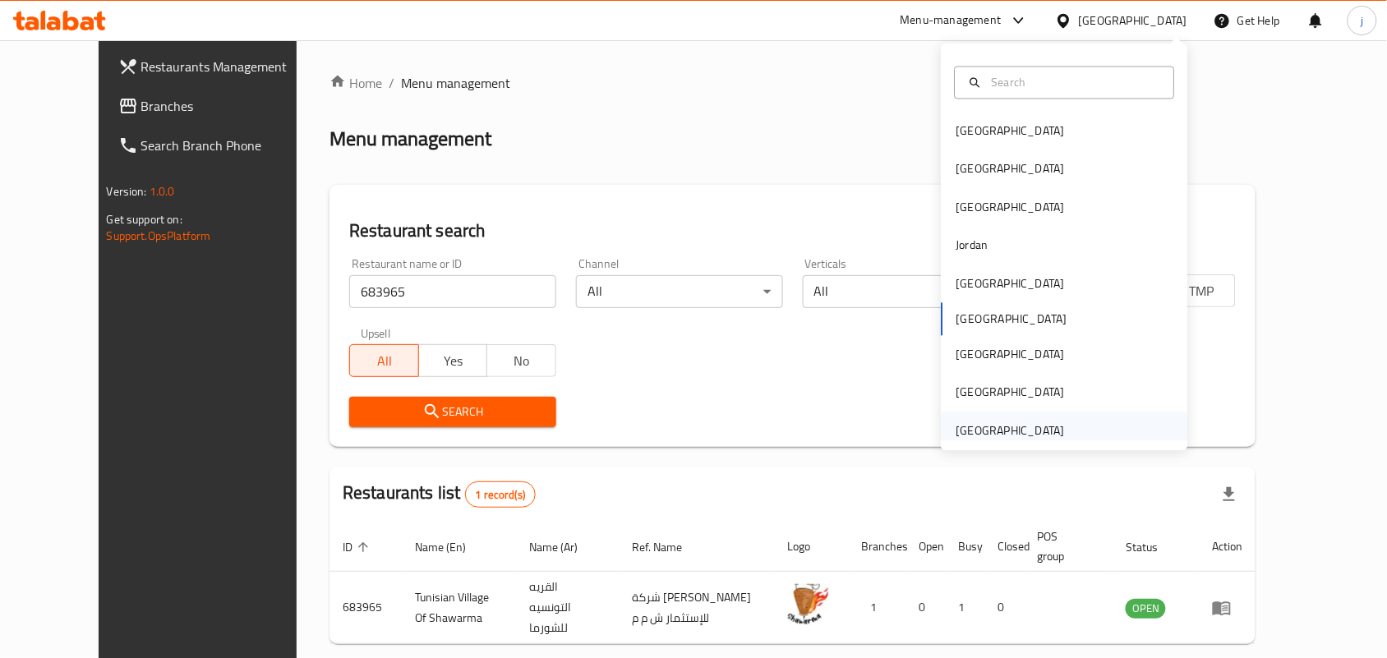
click at [1041, 436] on div "[GEOGRAPHIC_DATA]" at bounding box center [1011, 431] width 108 height 18
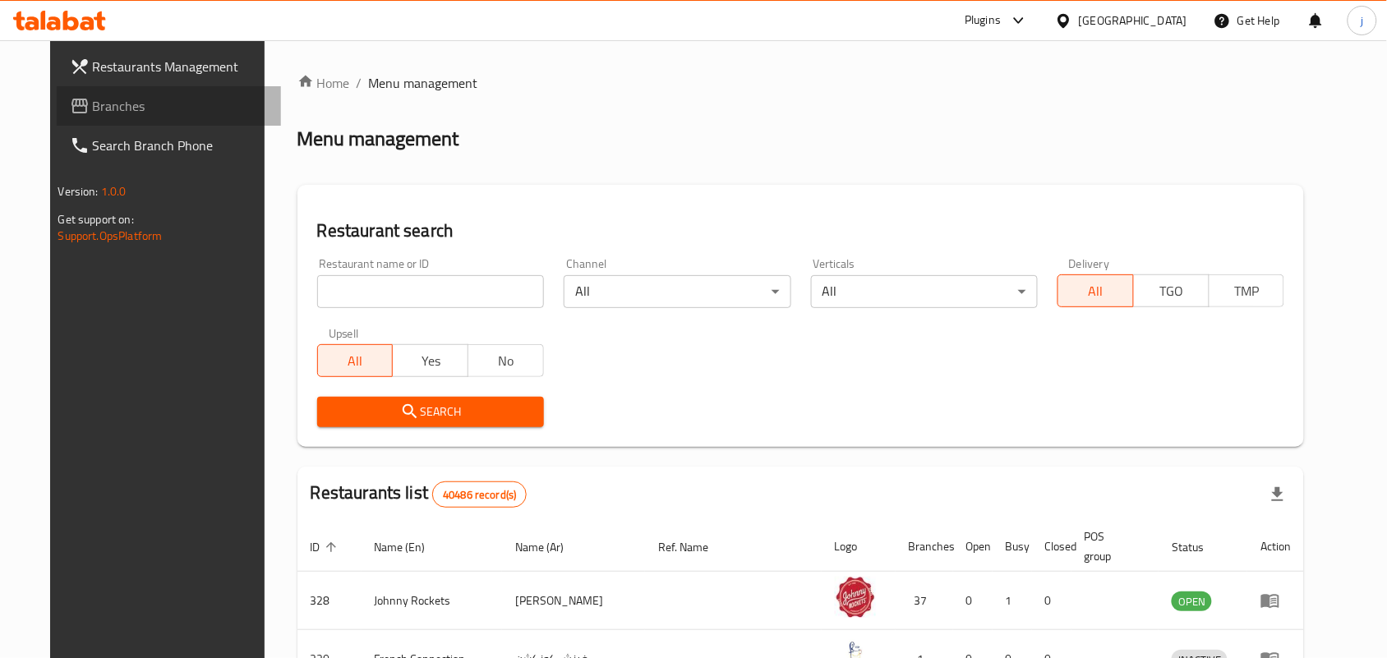
click at [93, 96] on span "Branches" at bounding box center [181, 106] width 176 height 20
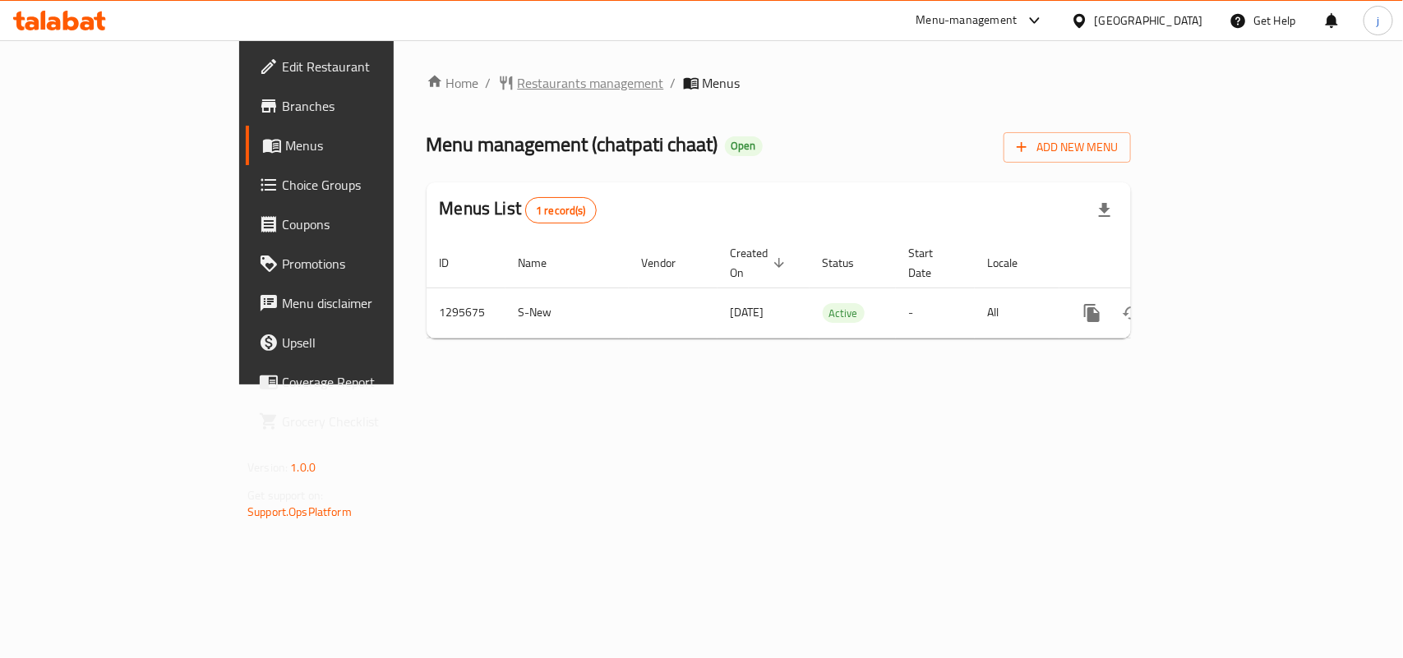
click at [518, 75] on span "Restaurants management" at bounding box center [591, 83] width 146 height 20
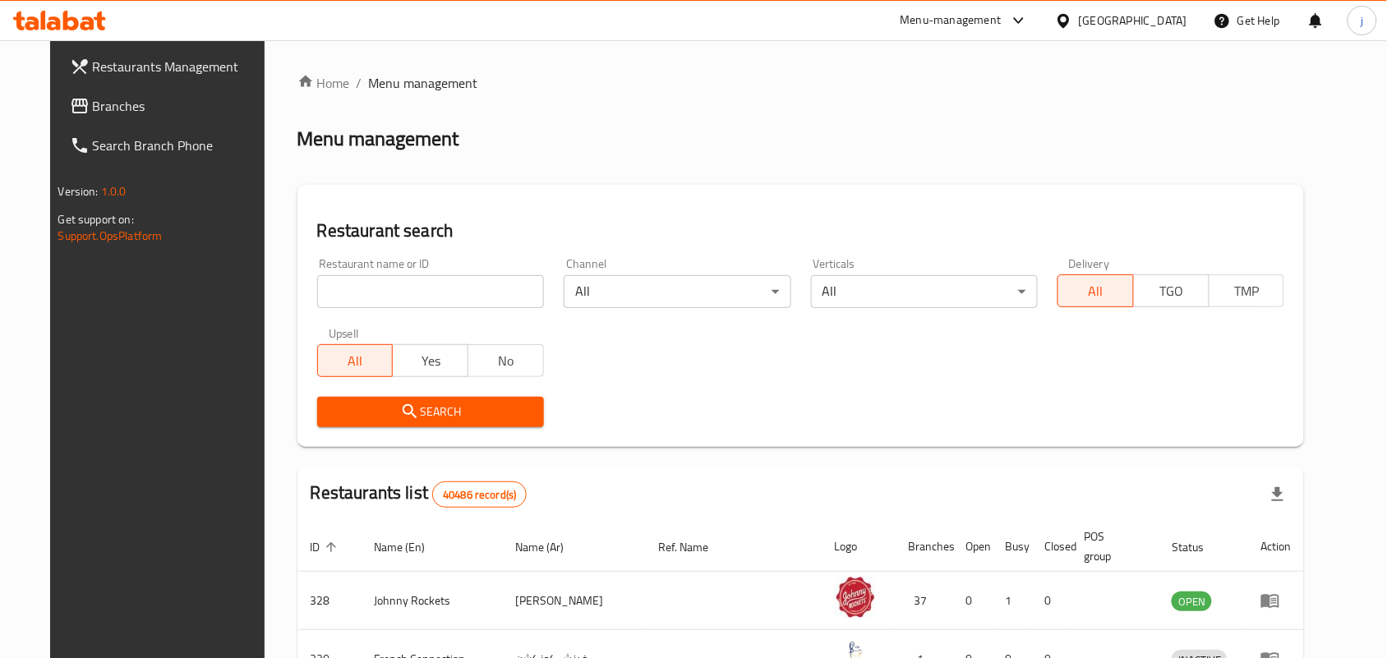
click at [432, 294] on input "search" at bounding box center [430, 291] width 227 height 33
paste input "699865"
type input "699865"
click button "Search" at bounding box center [430, 412] width 227 height 30
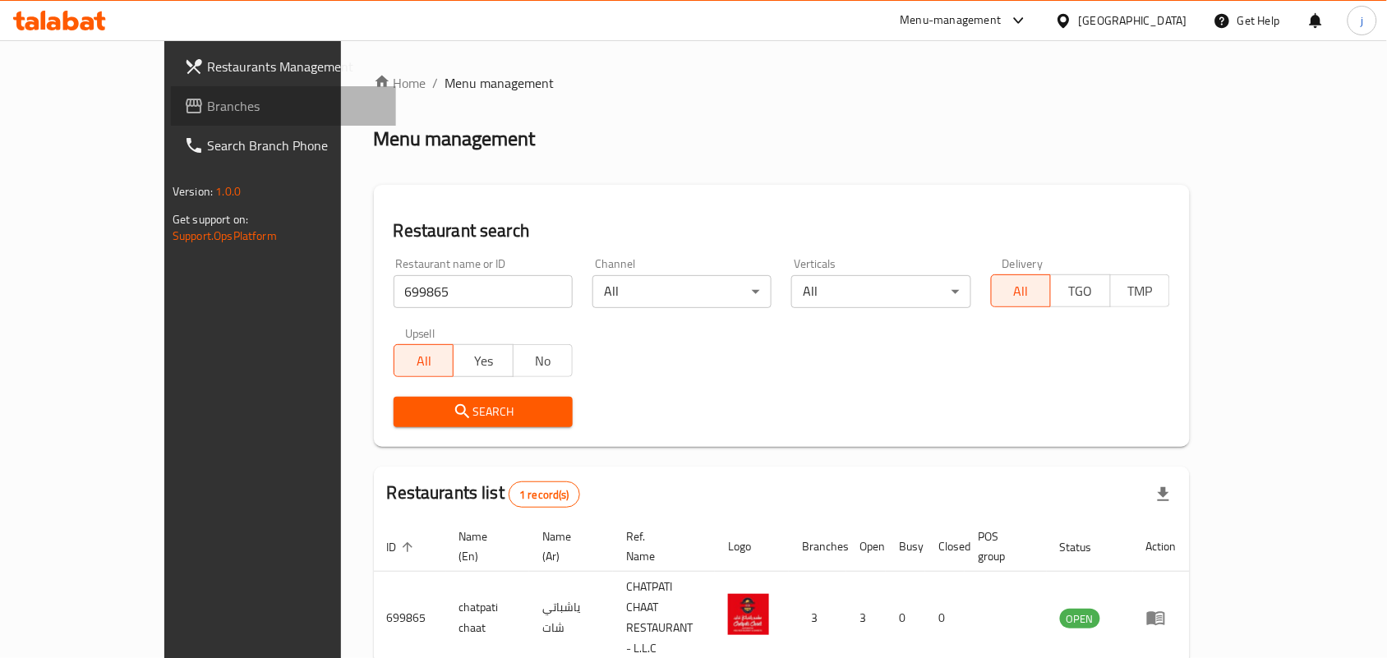
click at [184, 108] on icon at bounding box center [194, 106] width 20 height 20
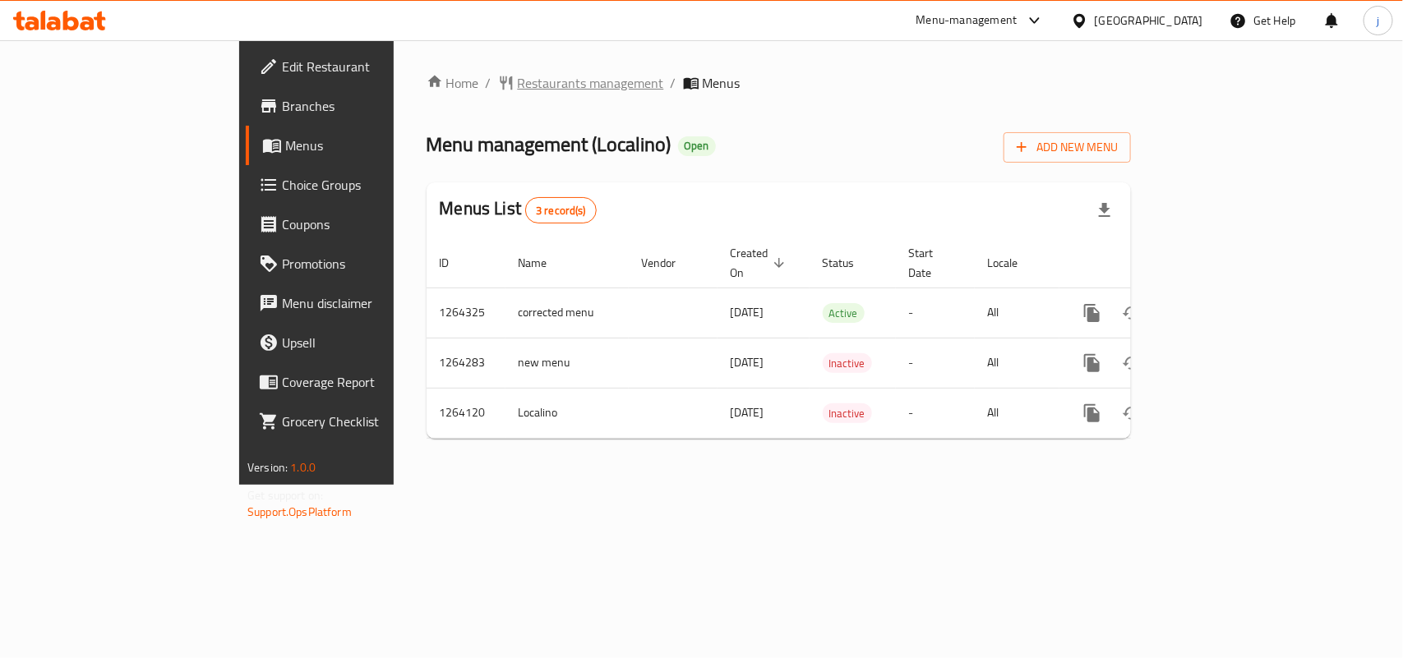
click at [518, 84] on span "Restaurants management" at bounding box center [591, 83] width 146 height 20
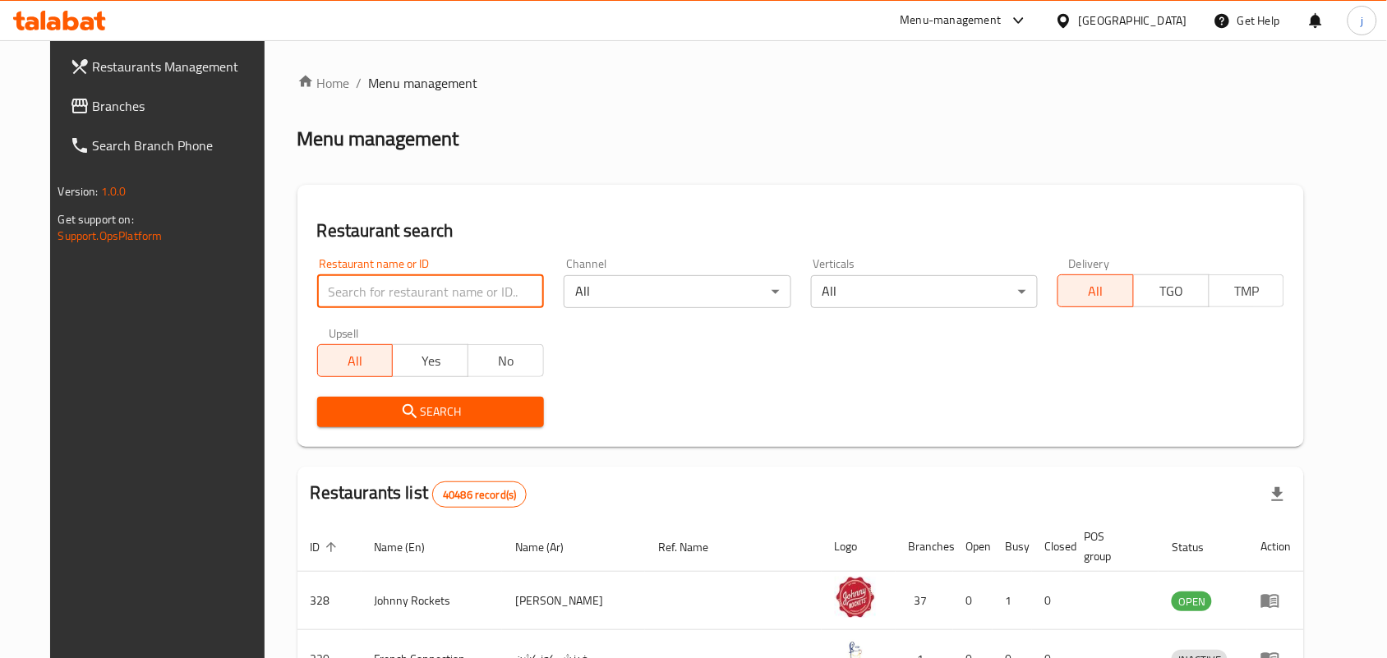
click at [394, 285] on input "search" at bounding box center [430, 291] width 227 height 33
paste input "686212"
type input "686212"
click button "Search" at bounding box center [430, 412] width 227 height 30
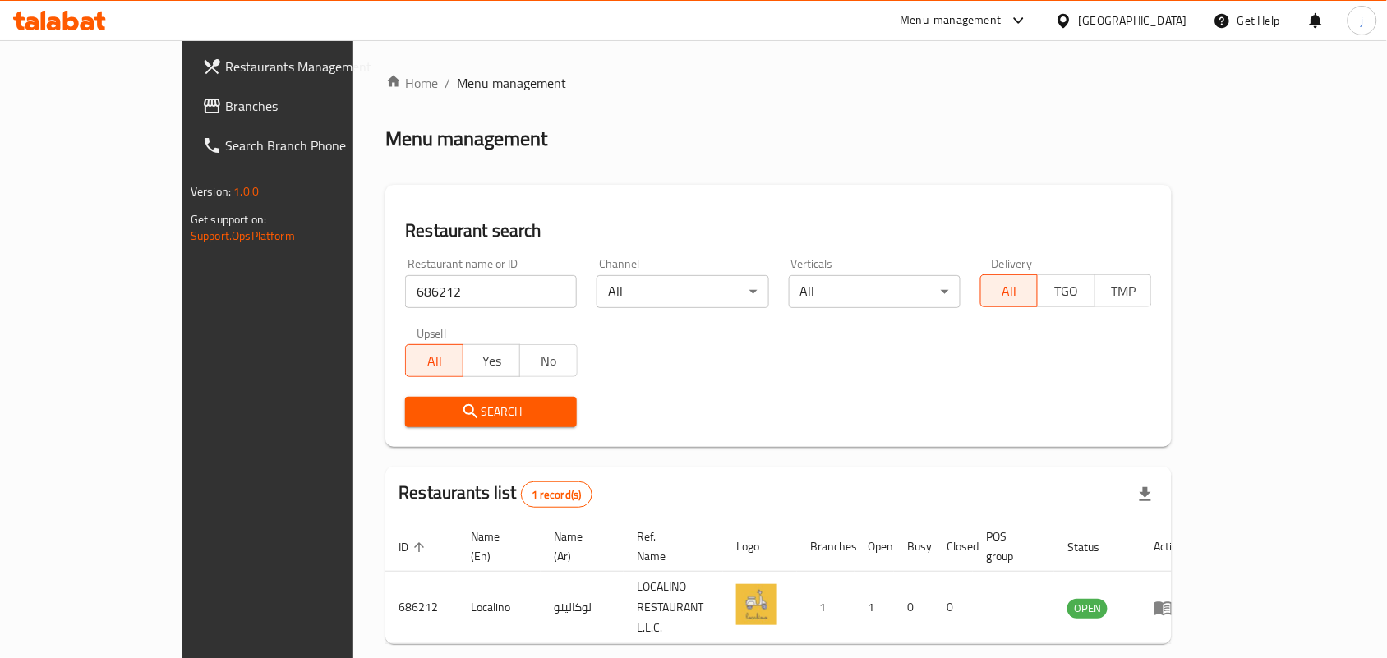
click at [1126, 22] on div "[GEOGRAPHIC_DATA]" at bounding box center [1133, 21] width 108 height 18
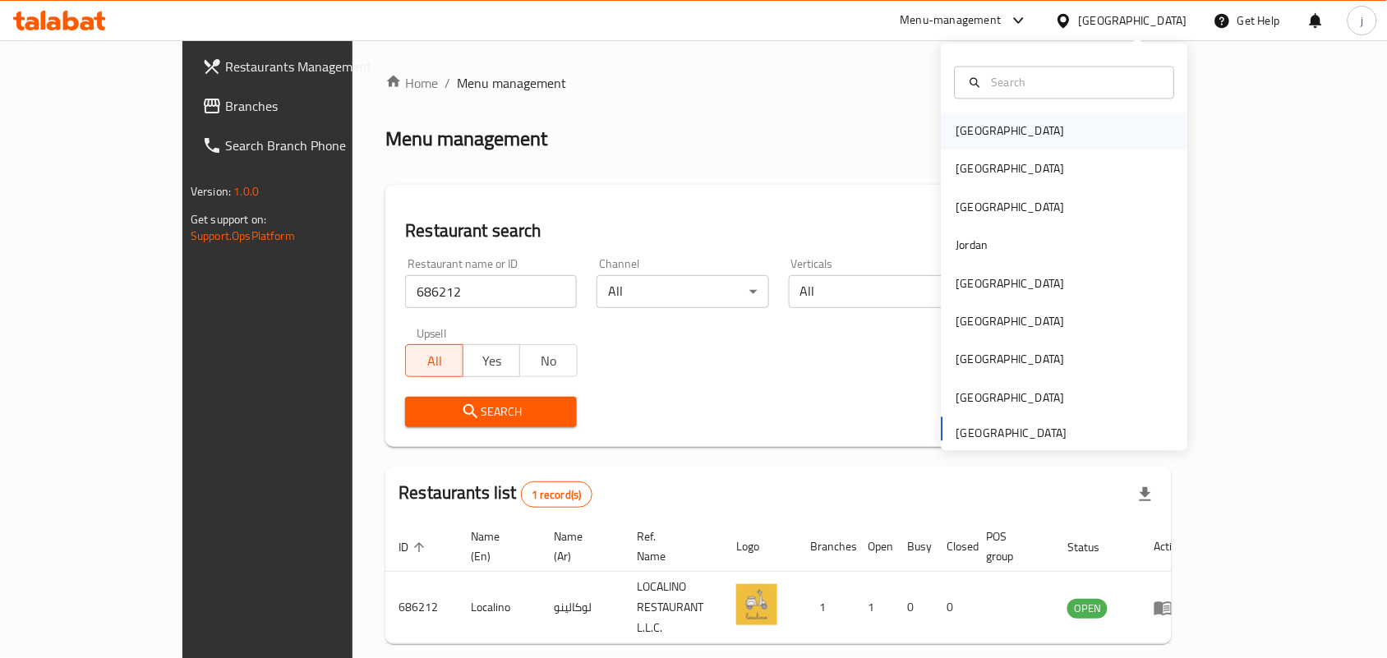
click at [1007, 134] on div "[GEOGRAPHIC_DATA]" at bounding box center [1065, 132] width 247 height 38
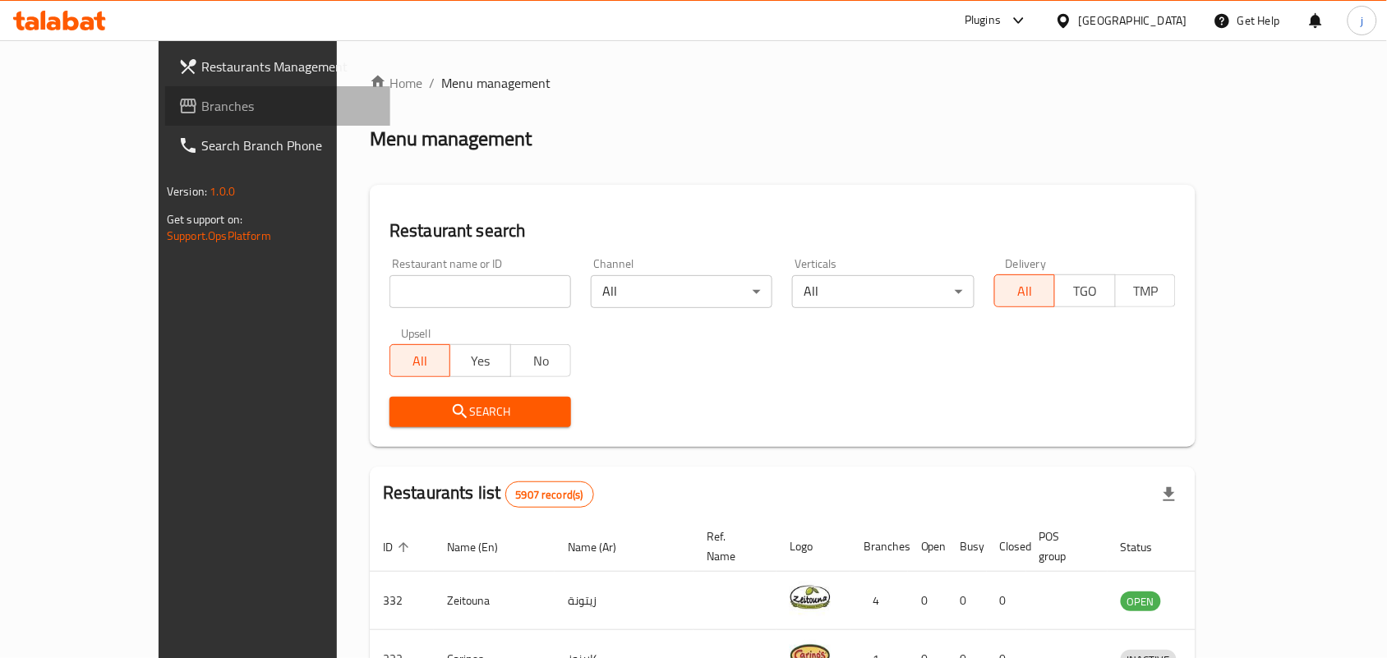
click at [201, 105] on span "Branches" at bounding box center [289, 106] width 176 height 20
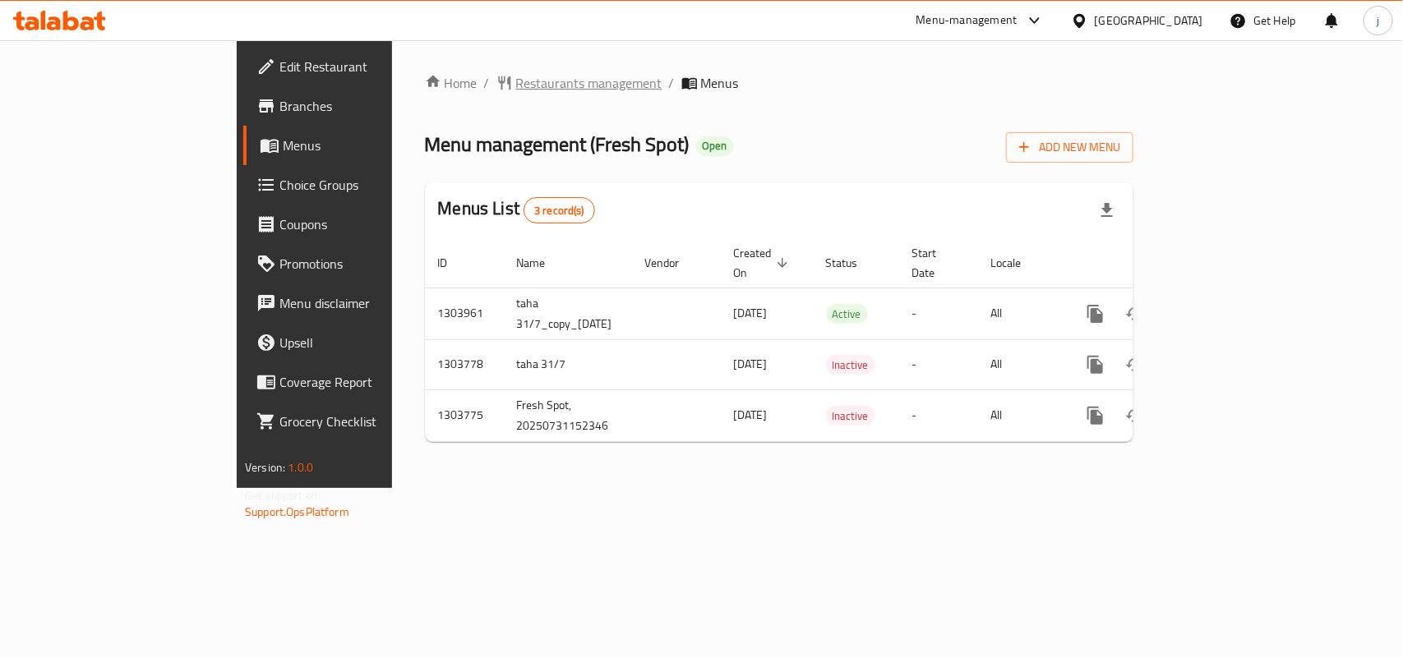
click at [516, 73] on span "Restaurants management" at bounding box center [589, 83] width 146 height 20
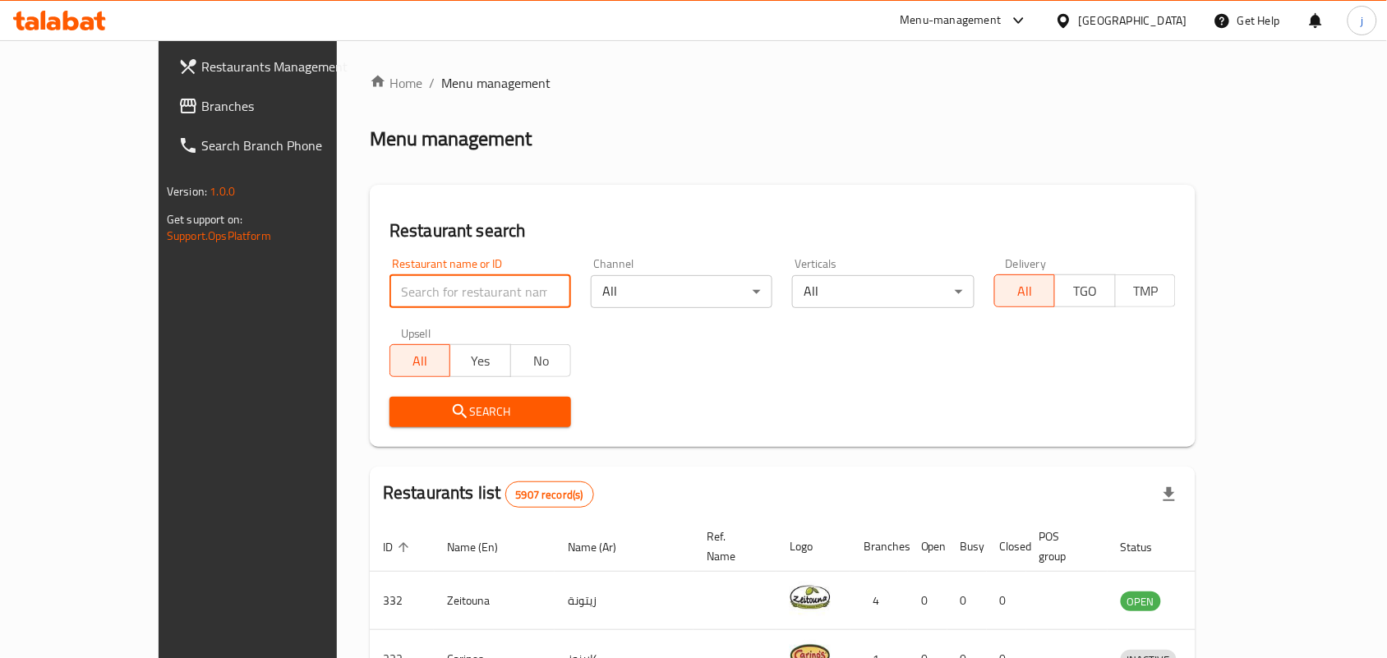
click at [390, 290] on input "search" at bounding box center [481, 291] width 182 height 33
paste input "702974"
type input "702974"
click button "Search" at bounding box center [481, 412] width 182 height 30
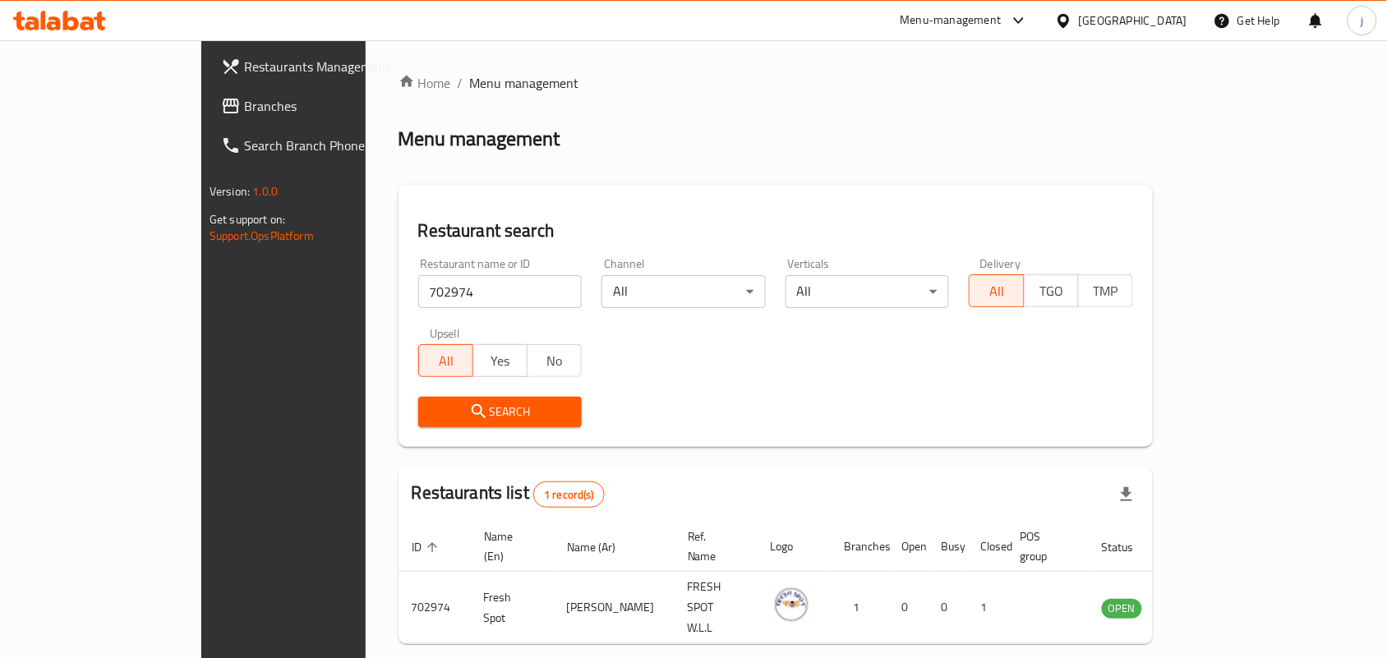
click at [1171, 21] on div "Bahrain" at bounding box center [1133, 21] width 108 height 18
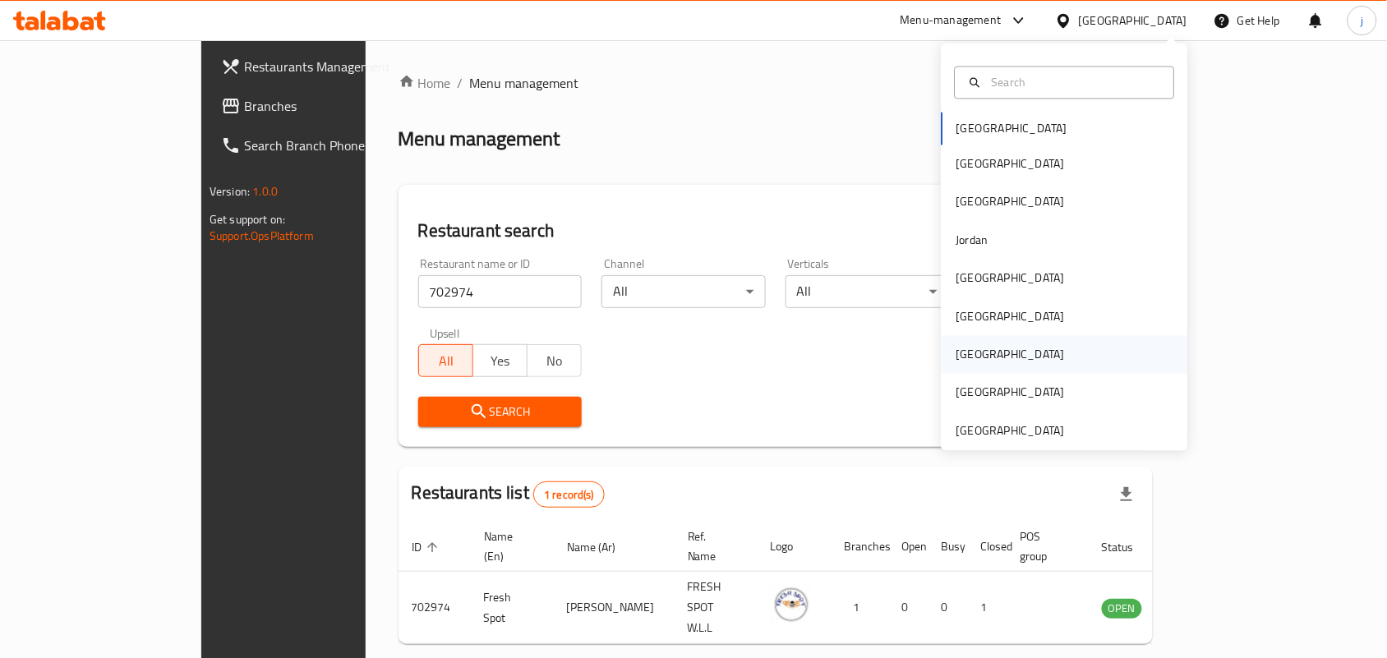
click at [1017, 345] on div "Qatar" at bounding box center [1065, 355] width 247 height 38
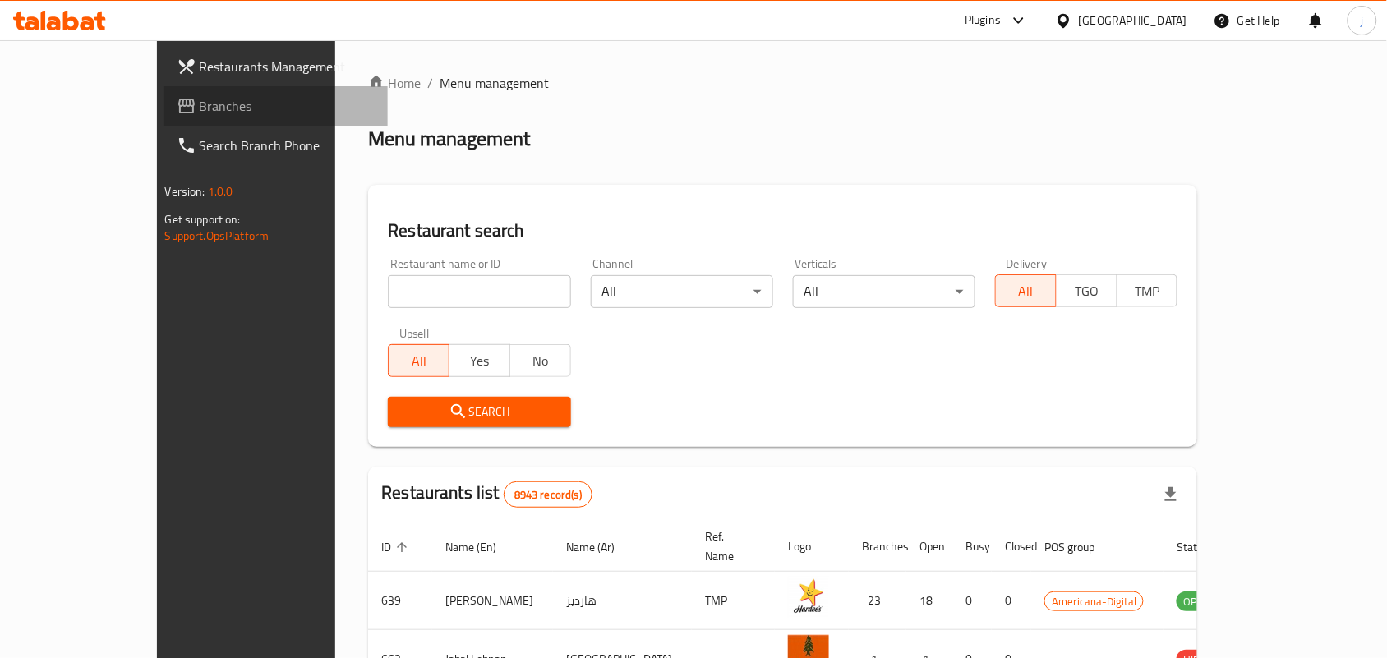
click at [200, 113] on span "Branches" at bounding box center [288, 106] width 176 height 20
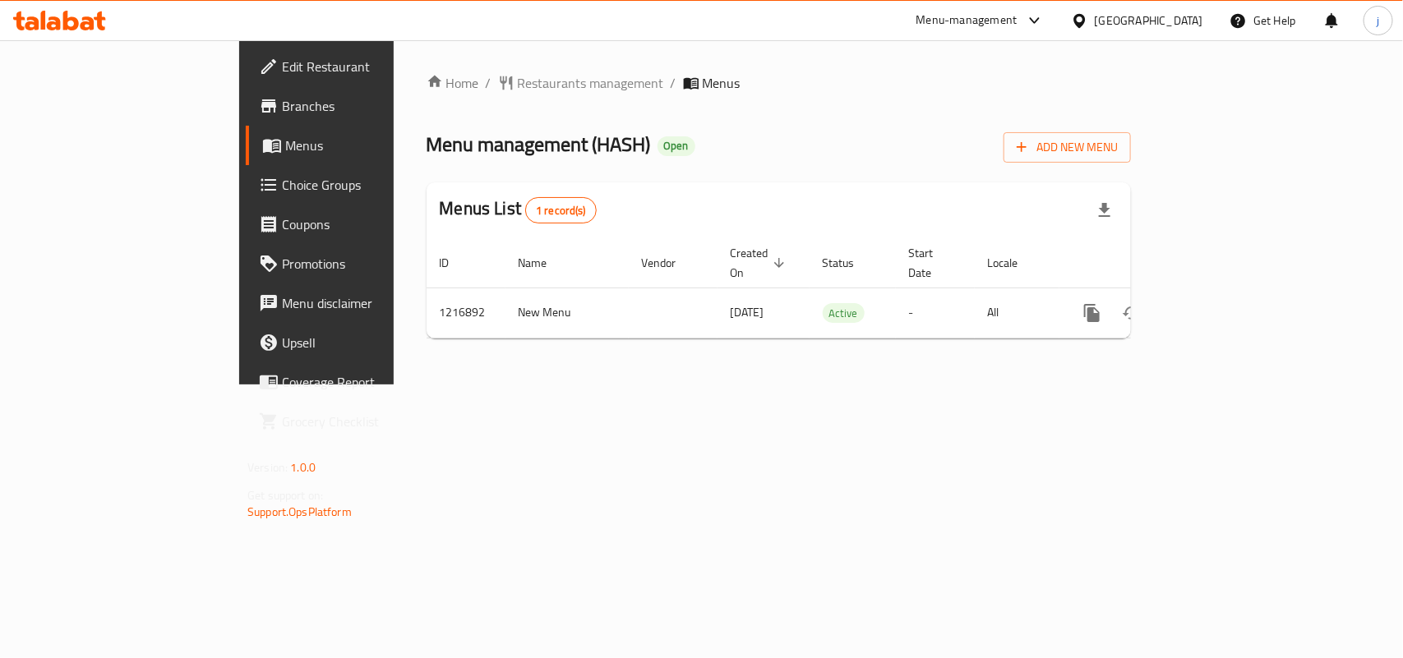
click at [518, 79] on span "Restaurants management" at bounding box center [591, 83] width 146 height 20
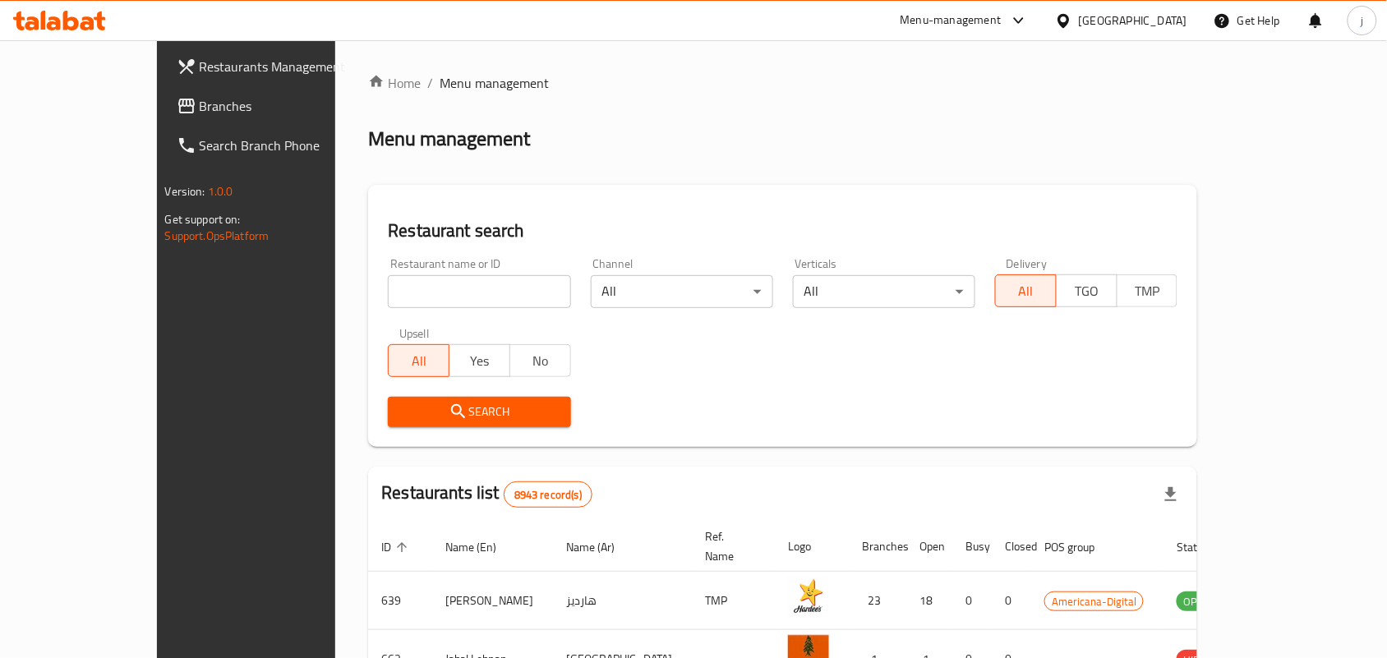
click at [477, 293] on input "search" at bounding box center [479, 291] width 182 height 33
paste input "672547"
type input "672547"
click button "Search" at bounding box center [479, 412] width 182 height 30
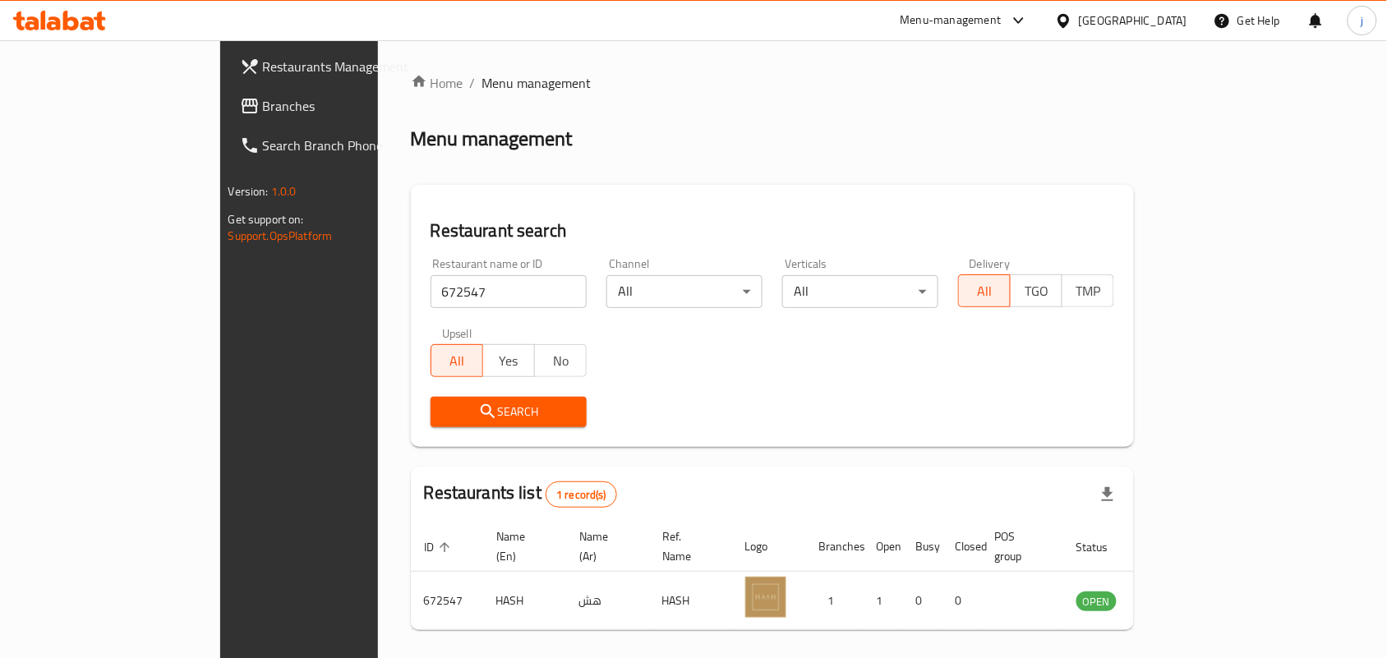
click at [1079, 19] on div at bounding box center [1067, 21] width 24 height 18
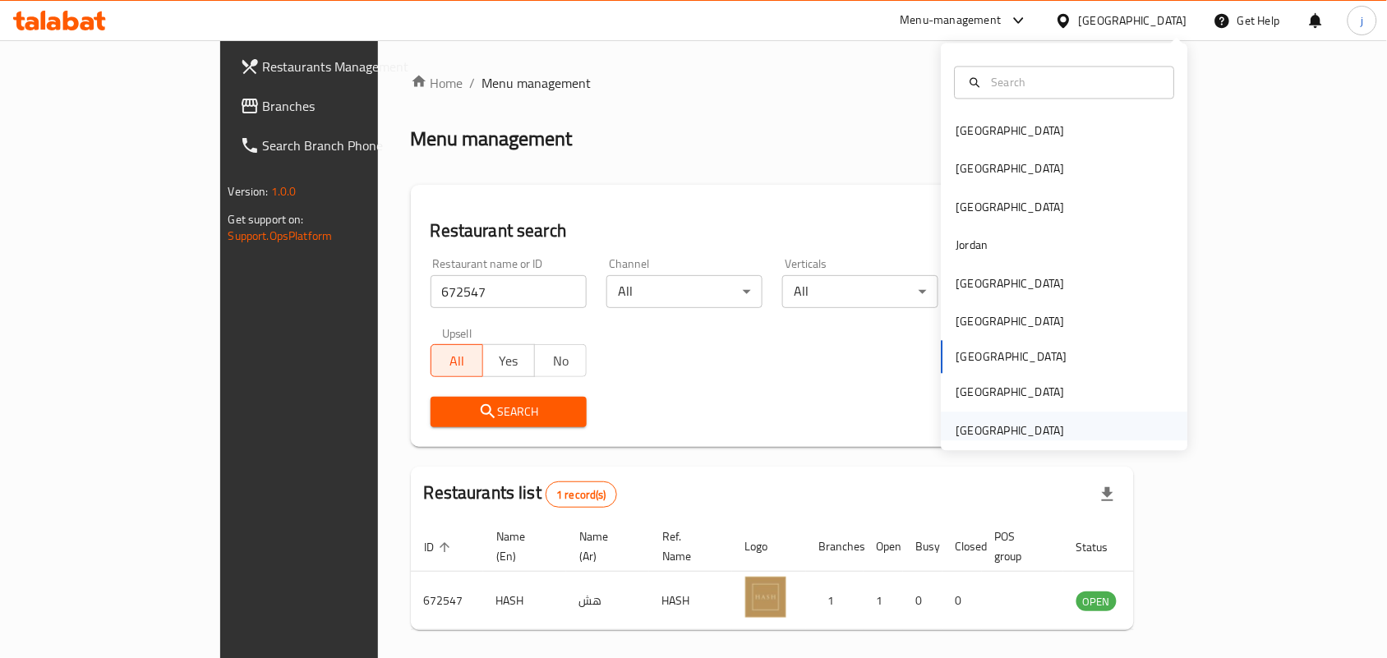
click at [1026, 438] on div "[GEOGRAPHIC_DATA]" at bounding box center [1011, 431] width 108 height 18
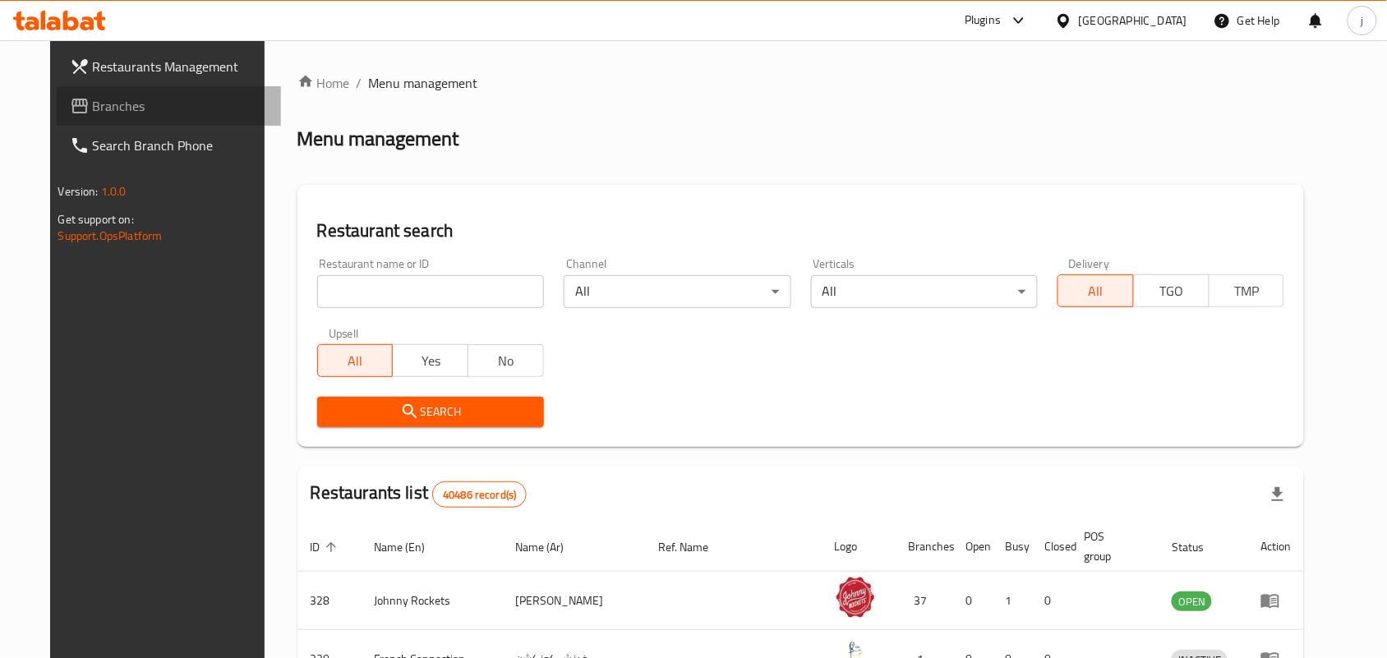
click at [93, 109] on span "Branches" at bounding box center [181, 106] width 176 height 20
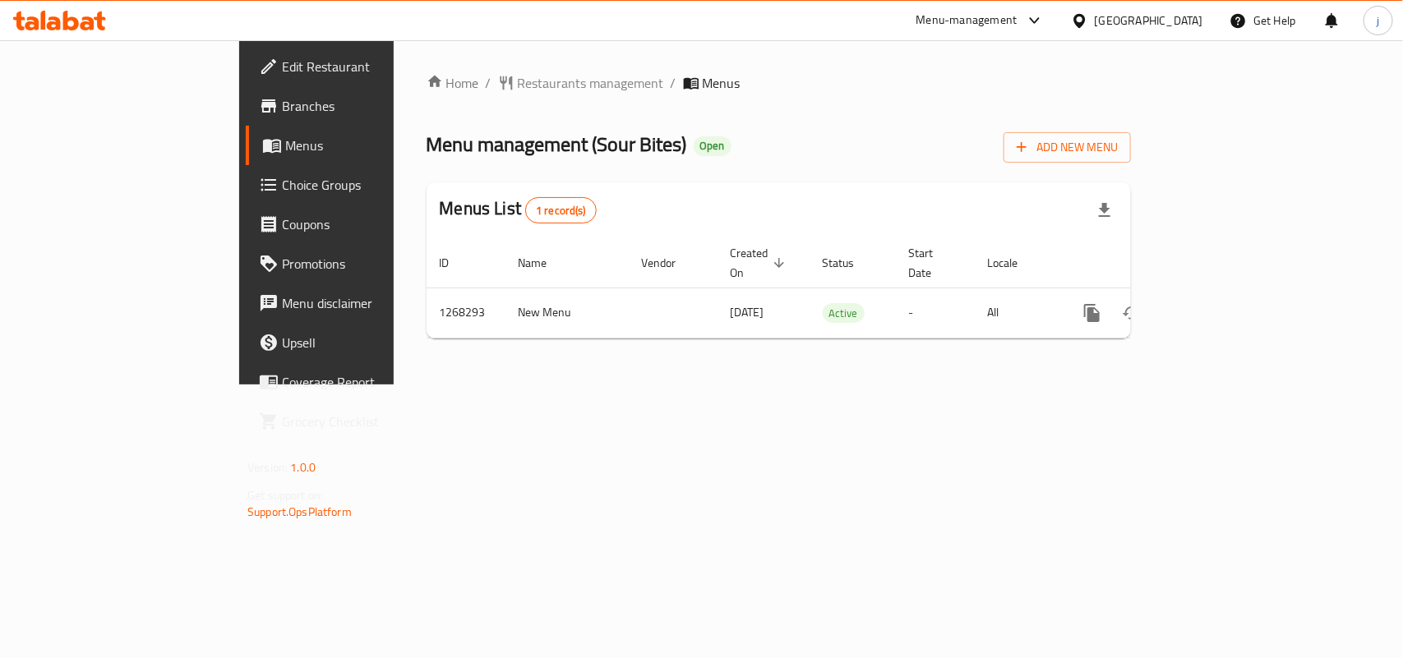
click at [518, 84] on span "Restaurants management" at bounding box center [591, 83] width 146 height 20
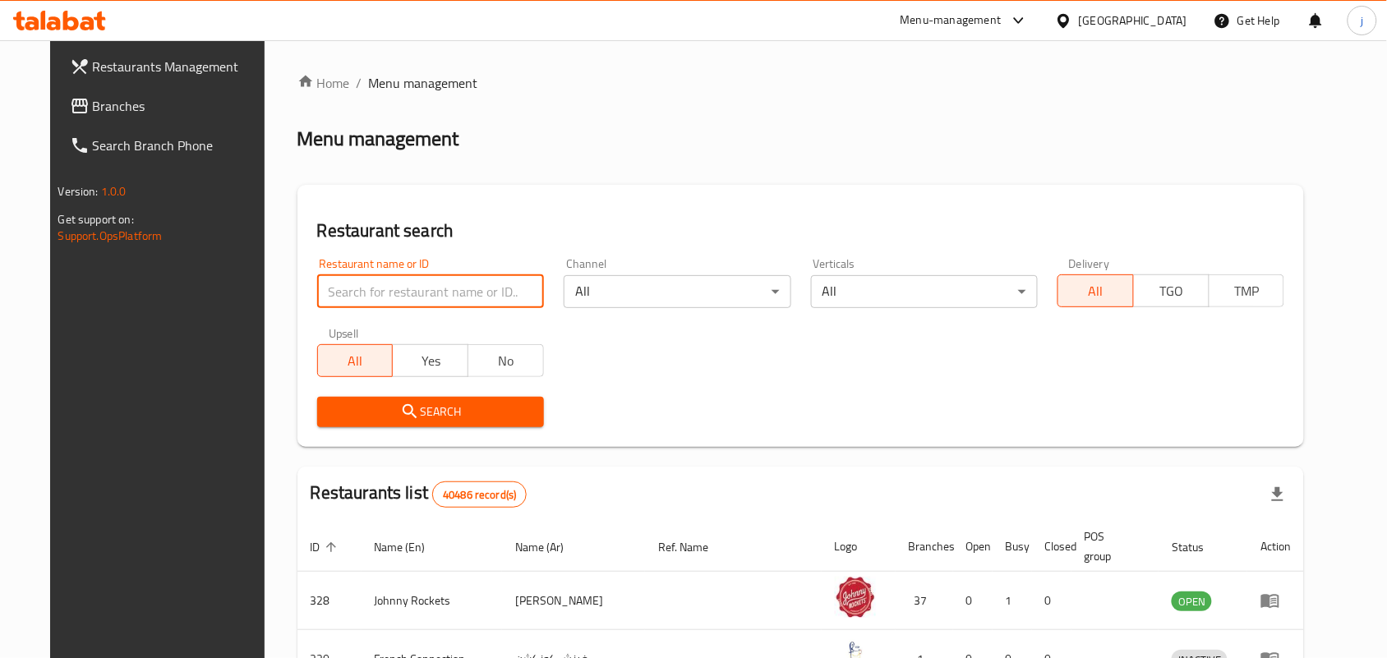
click at [390, 288] on input "search" at bounding box center [430, 291] width 227 height 33
paste input "688045"
type input "688045"
click button "Search" at bounding box center [430, 412] width 227 height 30
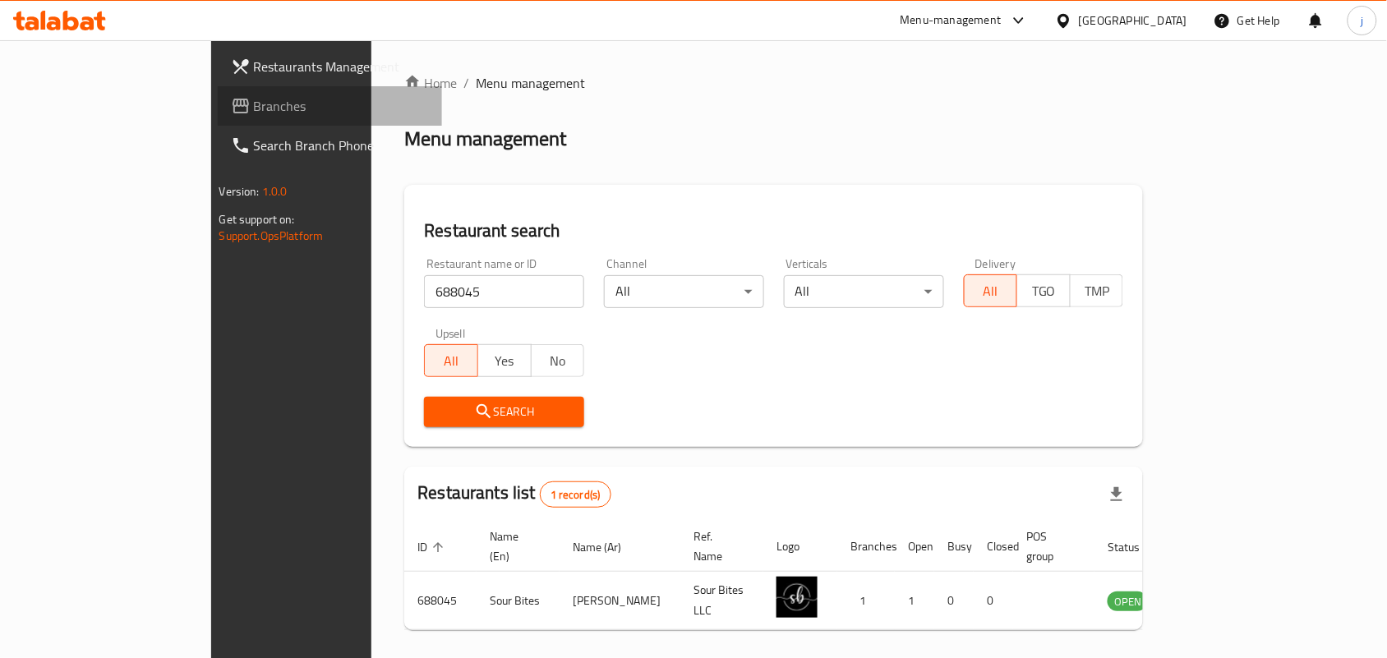
click at [254, 99] on span "Branches" at bounding box center [342, 106] width 176 height 20
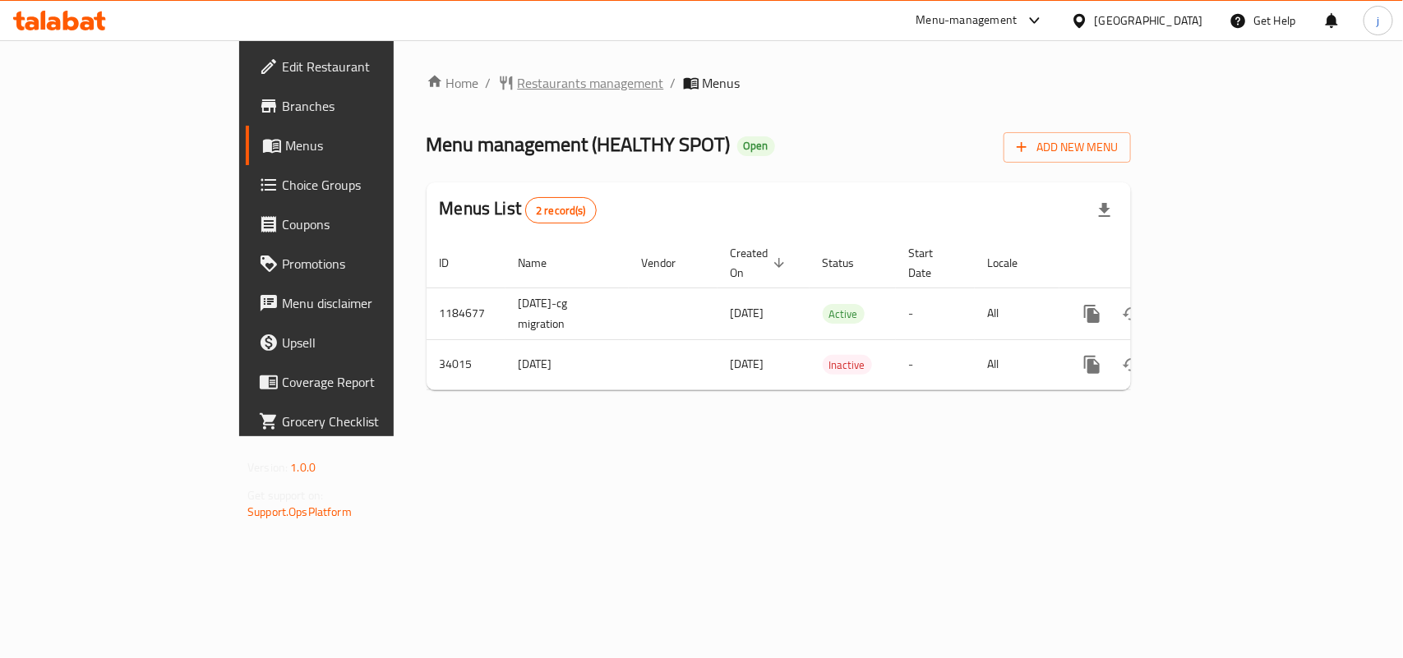
click at [518, 89] on span "Restaurants management" at bounding box center [591, 83] width 146 height 20
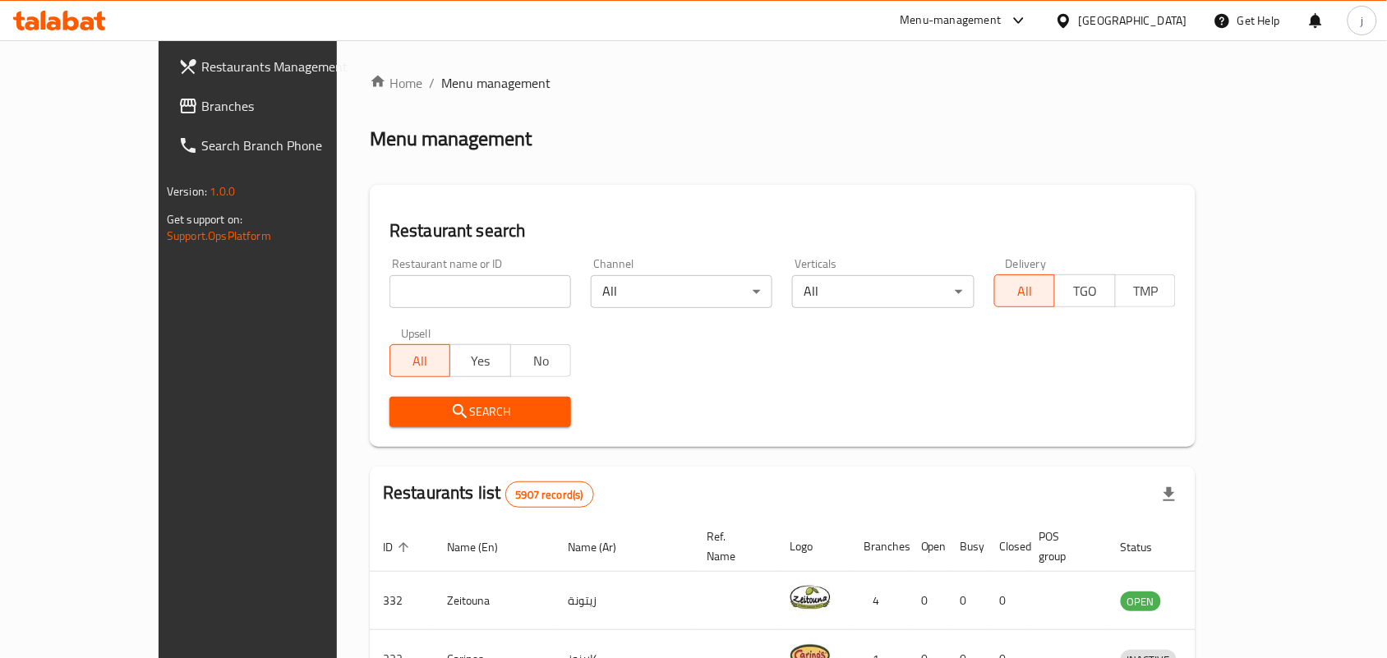
click at [452, 285] on div "Home / Menu management Menu management Restaurant search Restaurant name or ID …" at bounding box center [783, 599] width 826 height 1052
click at [452, 285] on input "search" at bounding box center [481, 291] width 182 height 33
paste input "17492"
type input "17492"
click button "Search" at bounding box center [481, 412] width 182 height 30
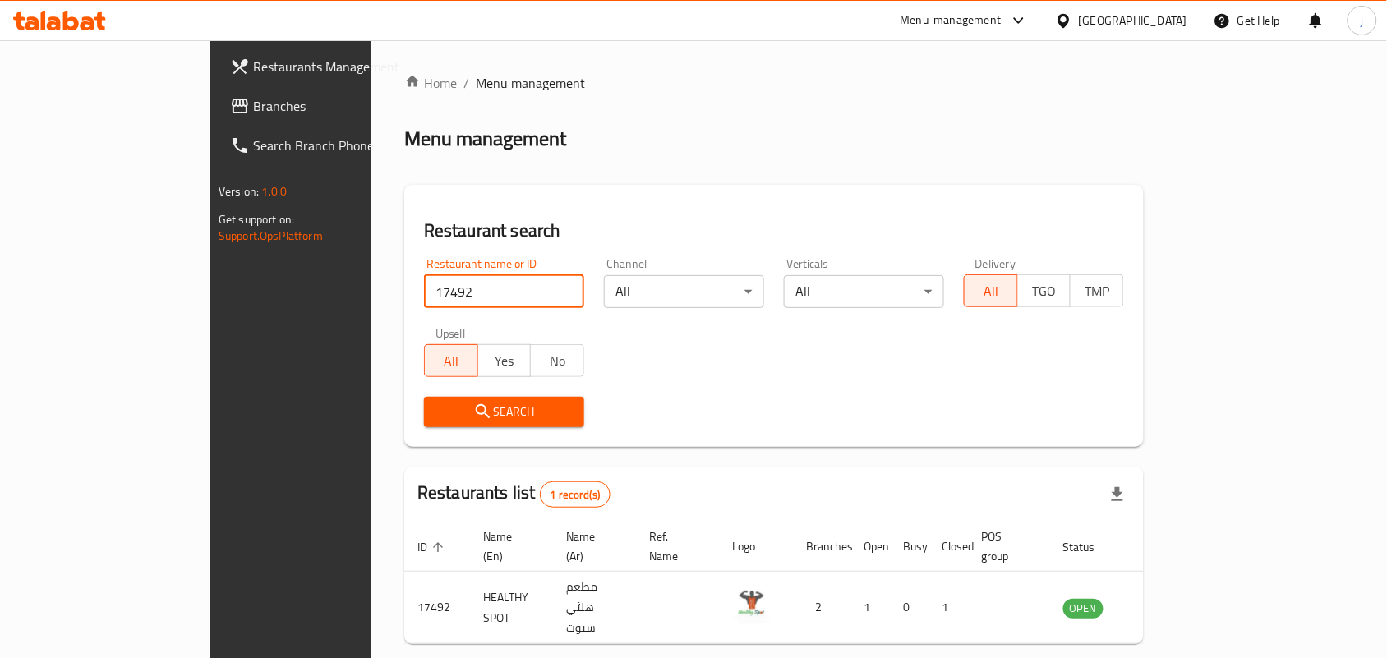
click at [1155, 19] on div "[GEOGRAPHIC_DATA]" at bounding box center [1133, 21] width 108 height 18
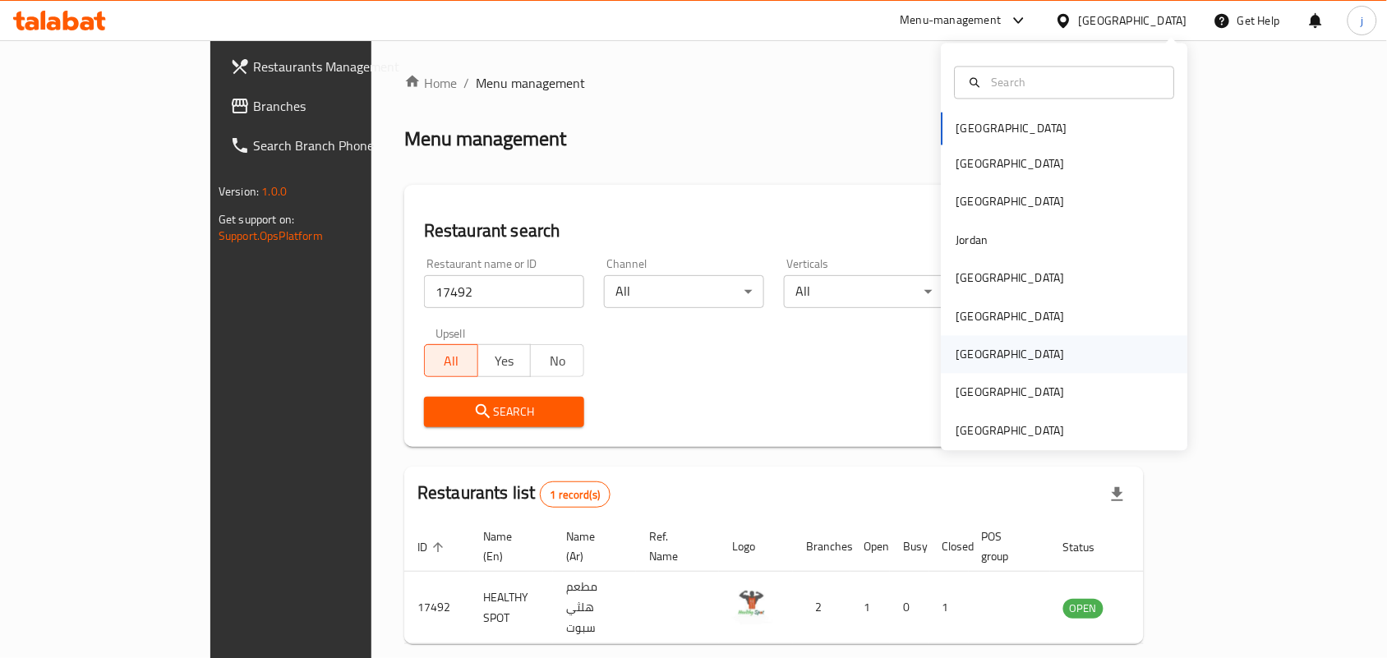
click at [971, 362] on div "[GEOGRAPHIC_DATA]" at bounding box center [1010, 355] width 135 height 38
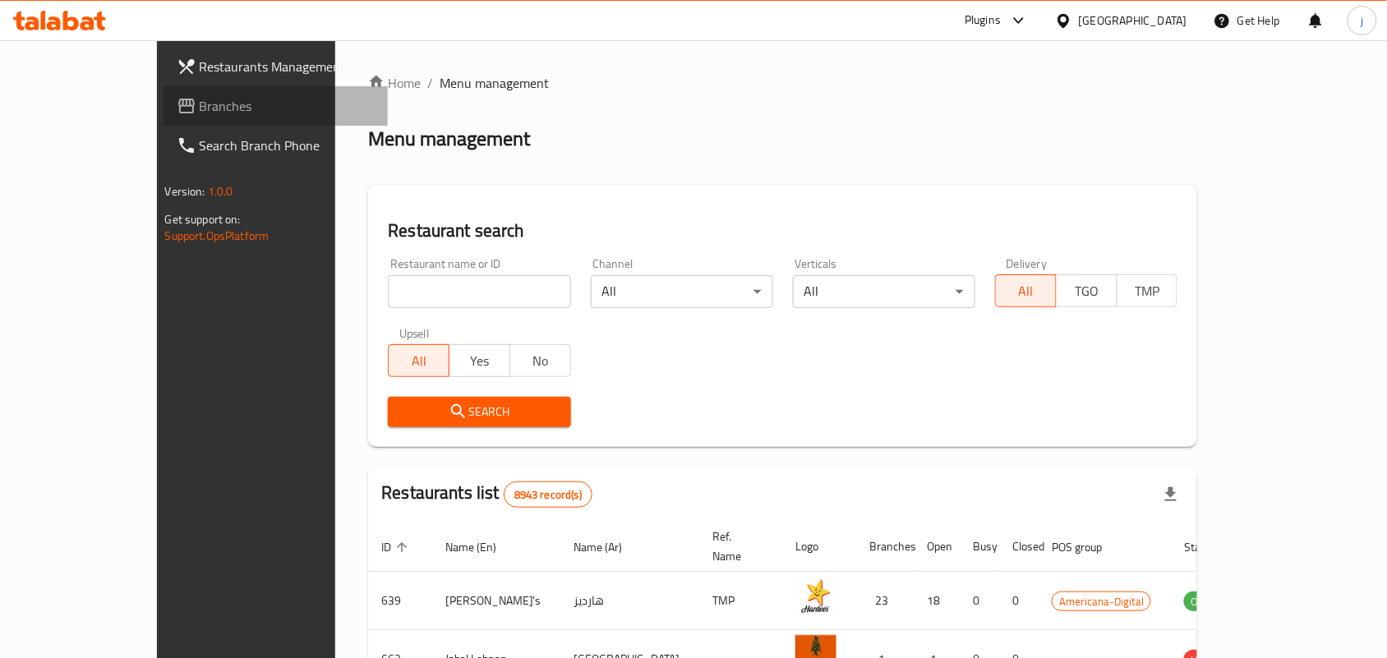
click at [177, 108] on icon at bounding box center [187, 106] width 20 height 20
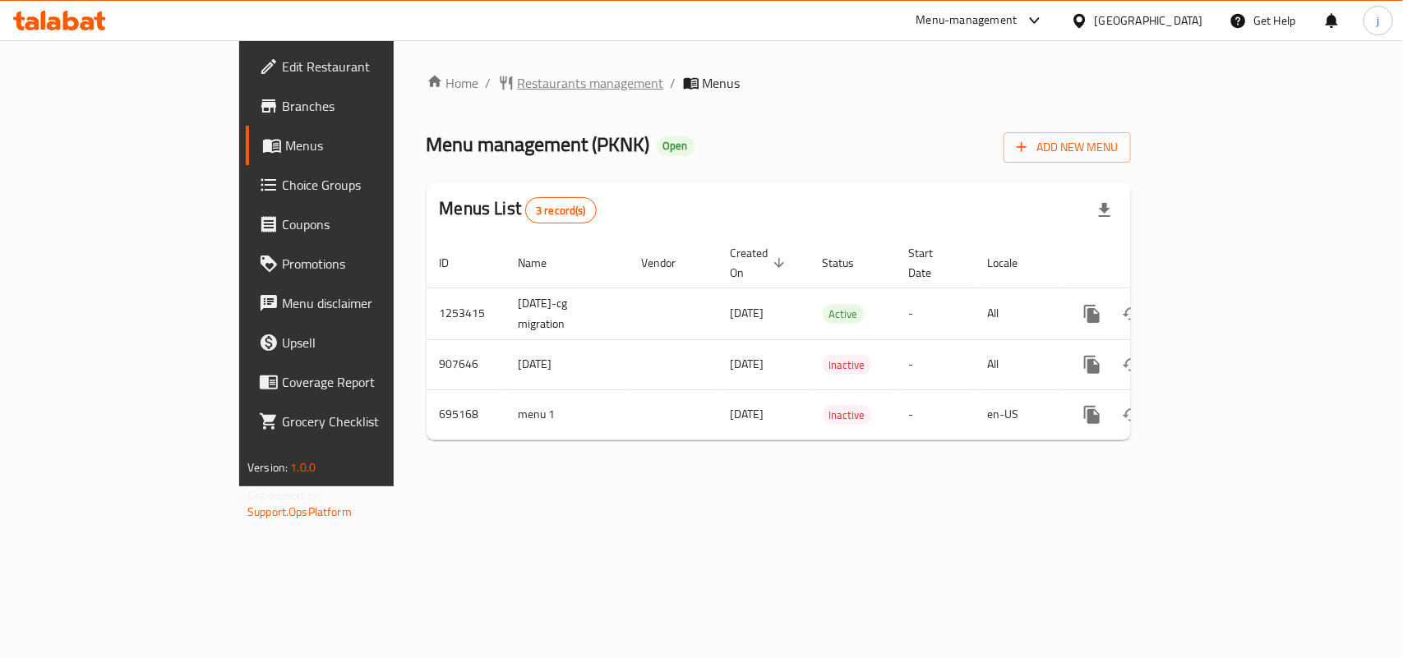
click at [518, 82] on span "Restaurants management" at bounding box center [591, 83] width 146 height 20
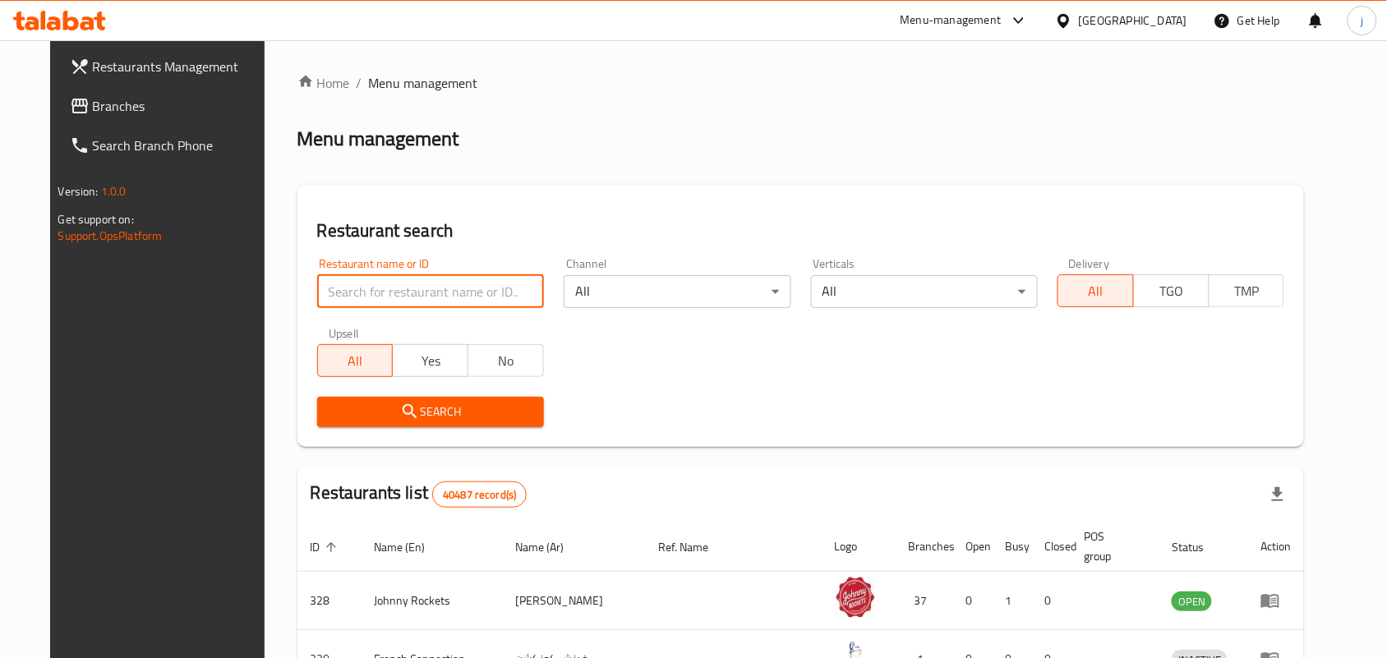
click at [397, 298] on input "search" at bounding box center [430, 291] width 227 height 33
paste input "643846"
type input "643846"
click button "Search" at bounding box center [430, 412] width 227 height 30
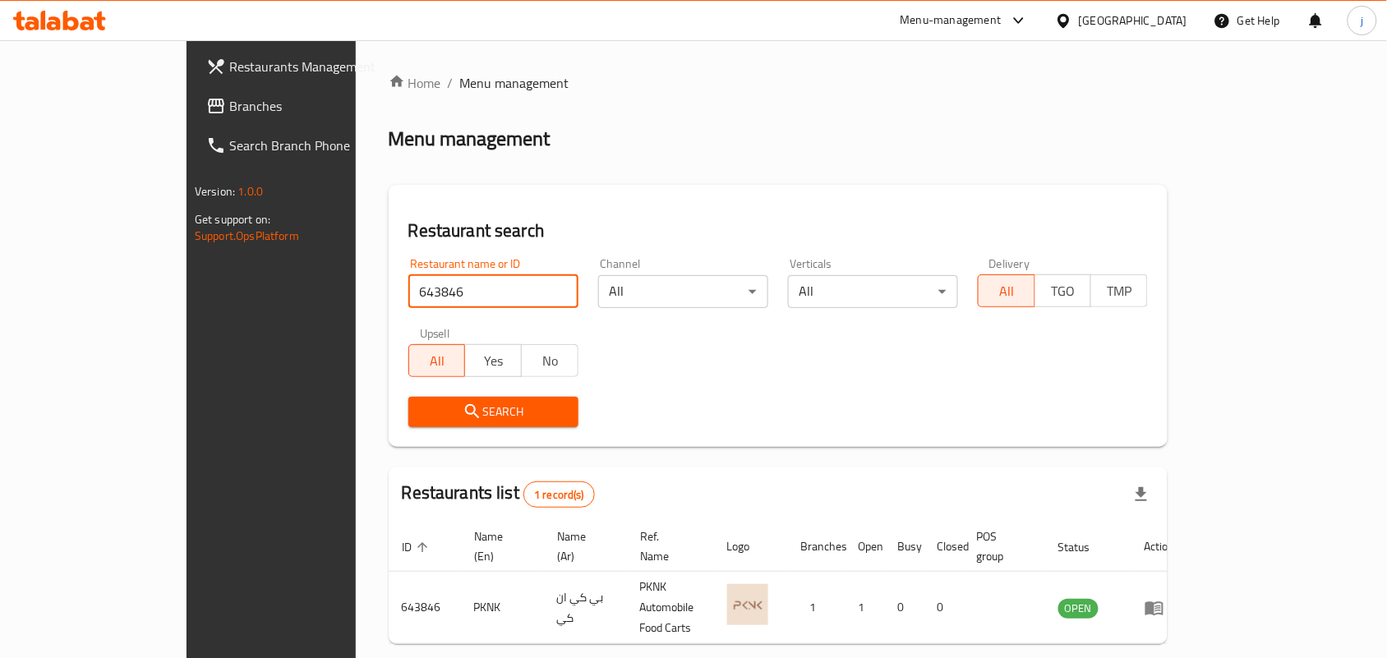
click at [229, 101] on span "Branches" at bounding box center [317, 106] width 176 height 20
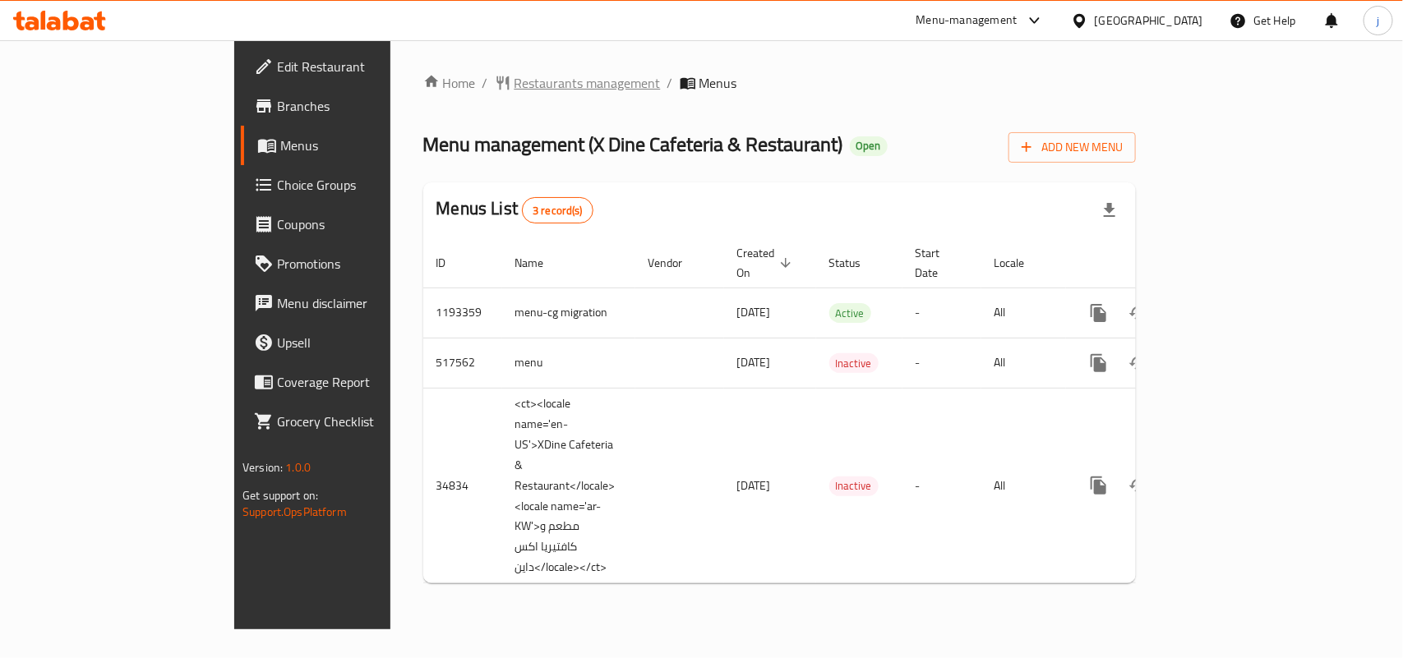
click at [514, 81] on span "Restaurants management" at bounding box center [587, 83] width 146 height 20
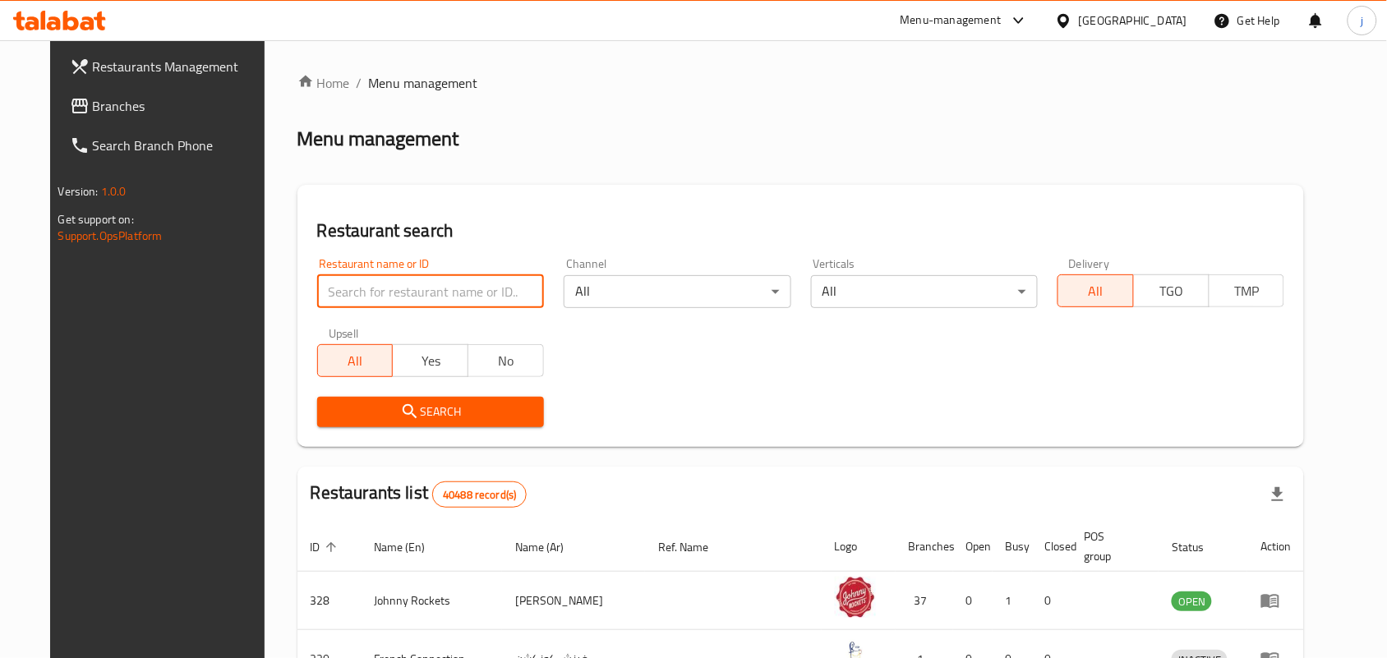
click at [464, 289] on input "search" at bounding box center [430, 291] width 227 height 33
paste input "17869"
type input "17869"
click button "Search" at bounding box center [430, 412] width 227 height 30
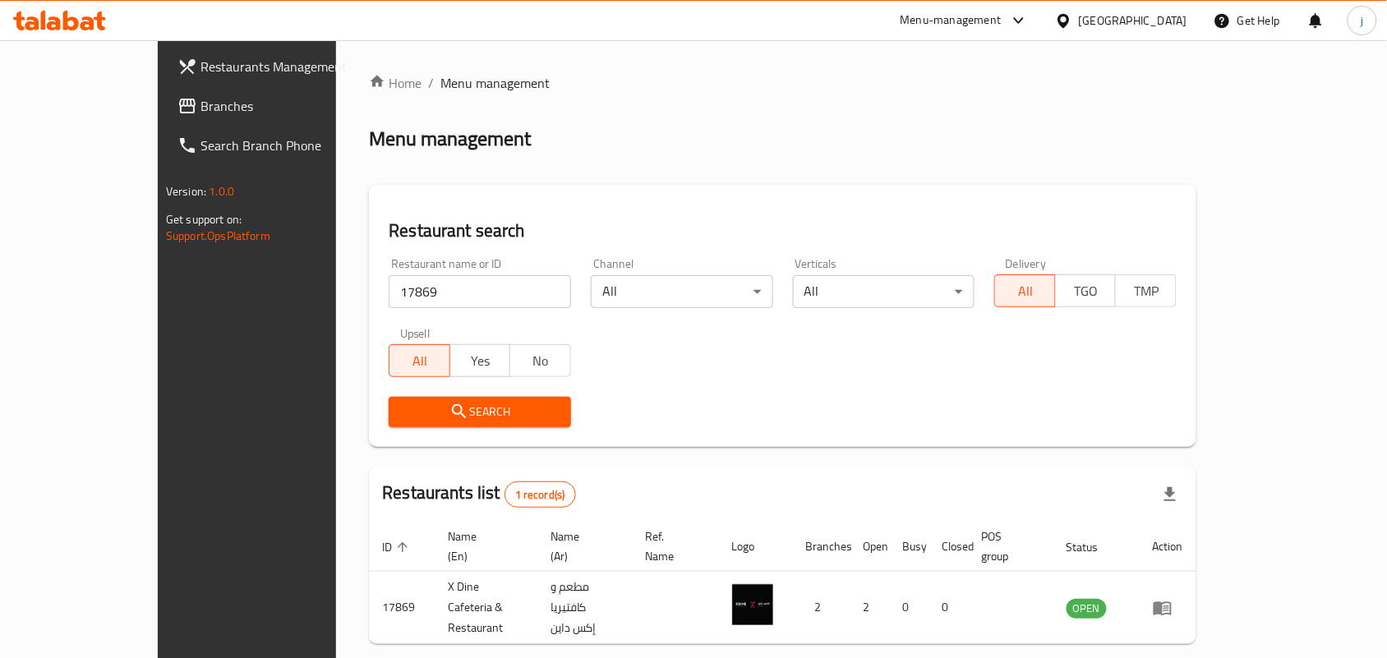
click at [1152, 21] on div "[GEOGRAPHIC_DATA]" at bounding box center [1133, 21] width 108 height 18
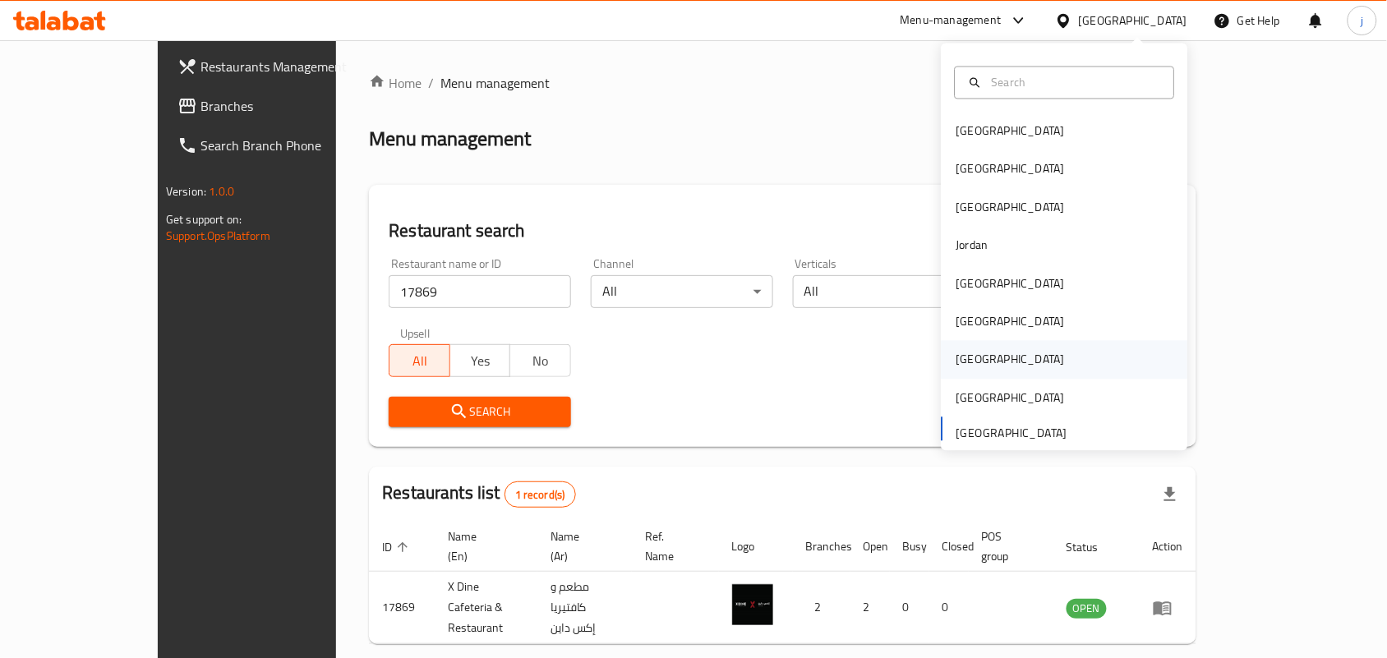
click at [957, 355] on div "[GEOGRAPHIC_DATA]" at bounding box center [1011, 360] width 108 height 18
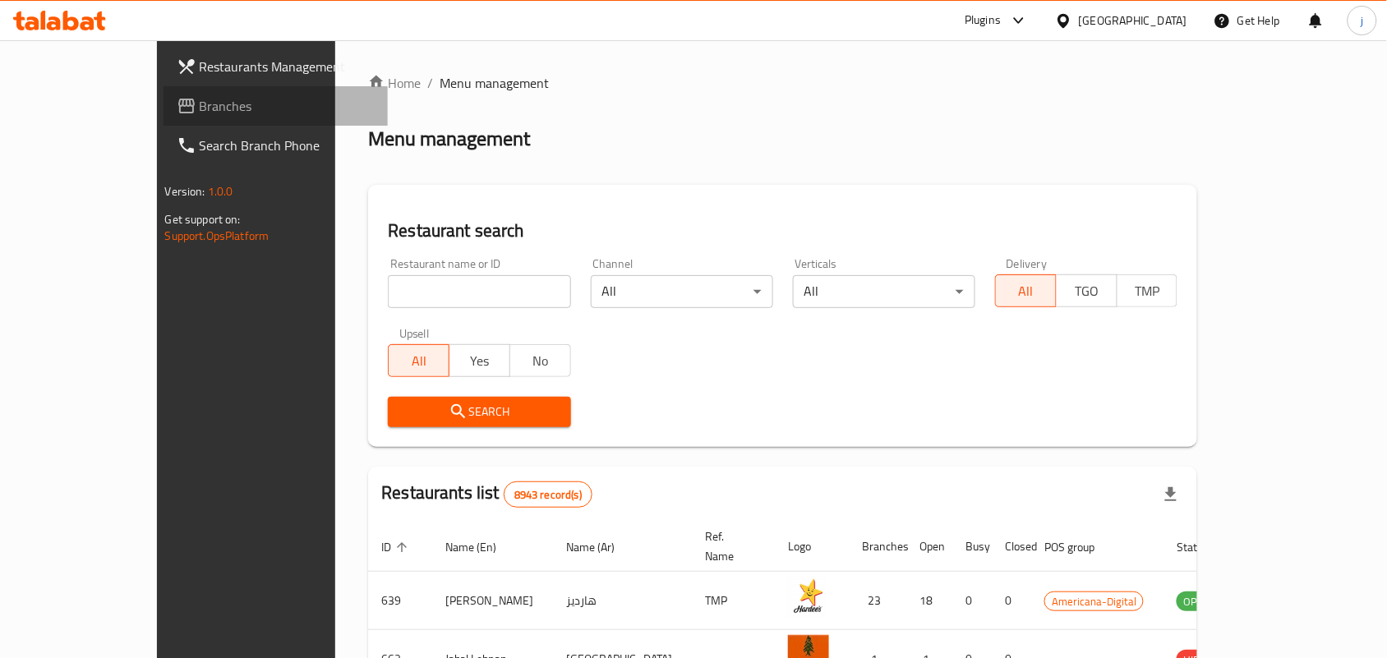
click at [200, 97] on span "Branches" at bounding box center [288, 106] width 176 height 20
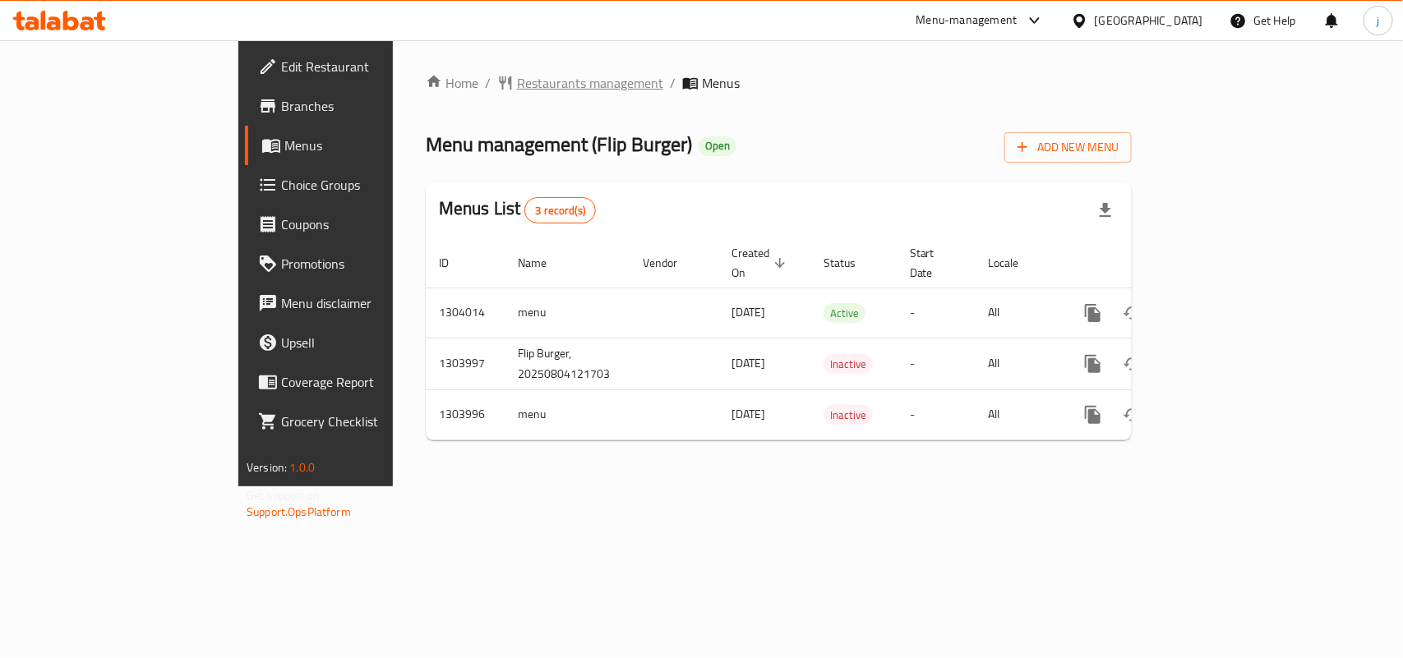
click at [517, 78] on span "Restaurants management" at bounding box center [590, 83] width 146 height 20
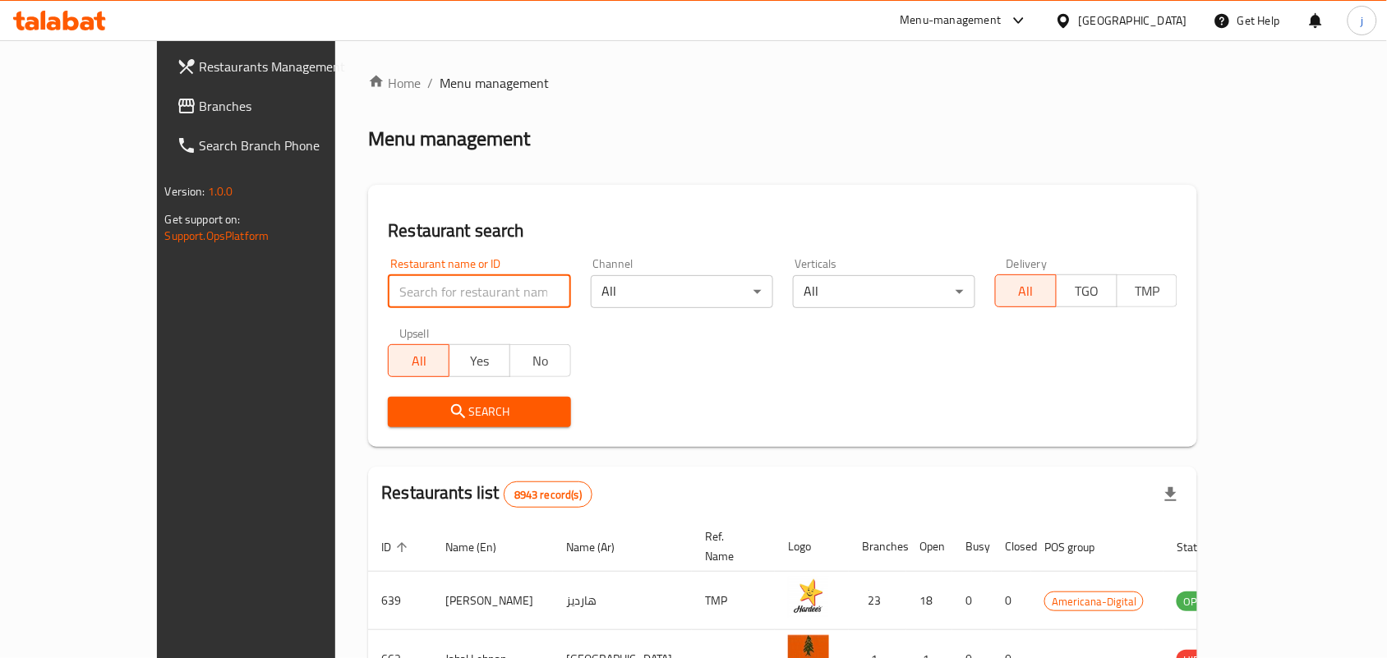
click at [421, 282] on input "search" at bounding box center [479, 291] width 182 height 33
paste input "703051"
type input "703051"
click button "Search" at bounding box center [479, 412] width 182 height 30
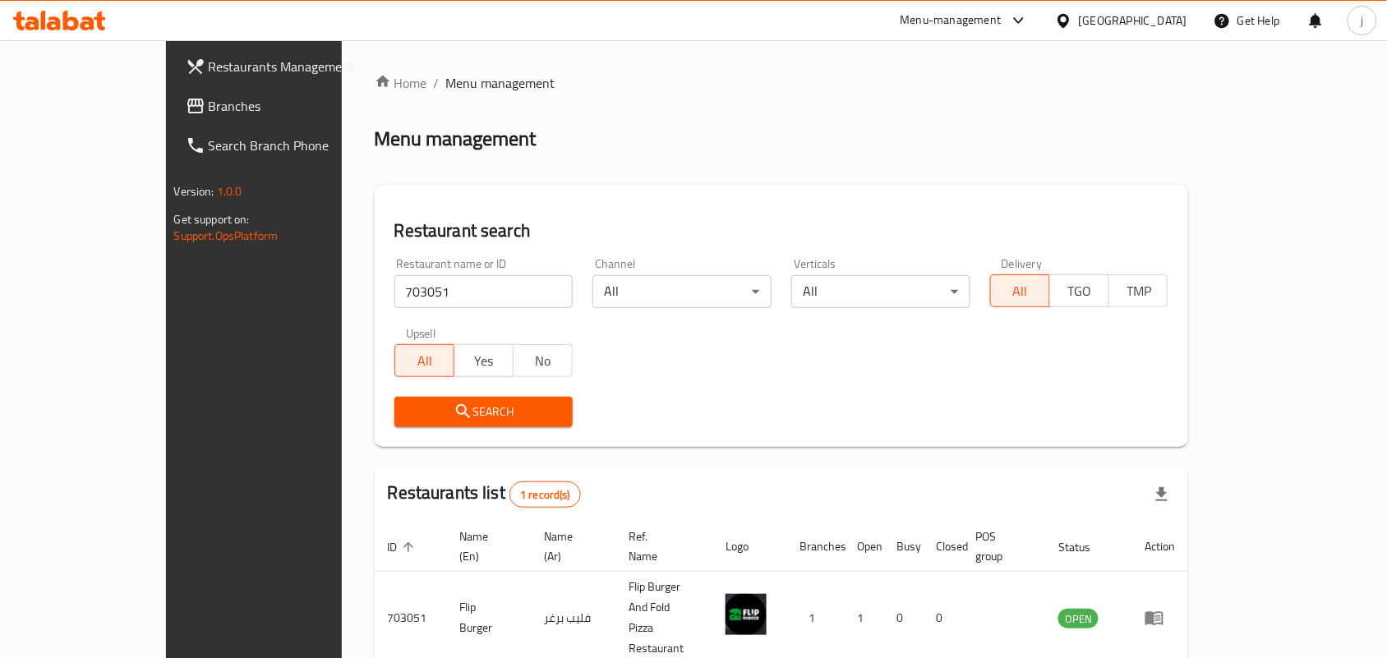
click at [1147, 9] on div "Qatar" at bounding box center [1121, 20] width 159 height 39
click at [1069, 21] on icon at bounding box center [1064, 20] width 12 height 14
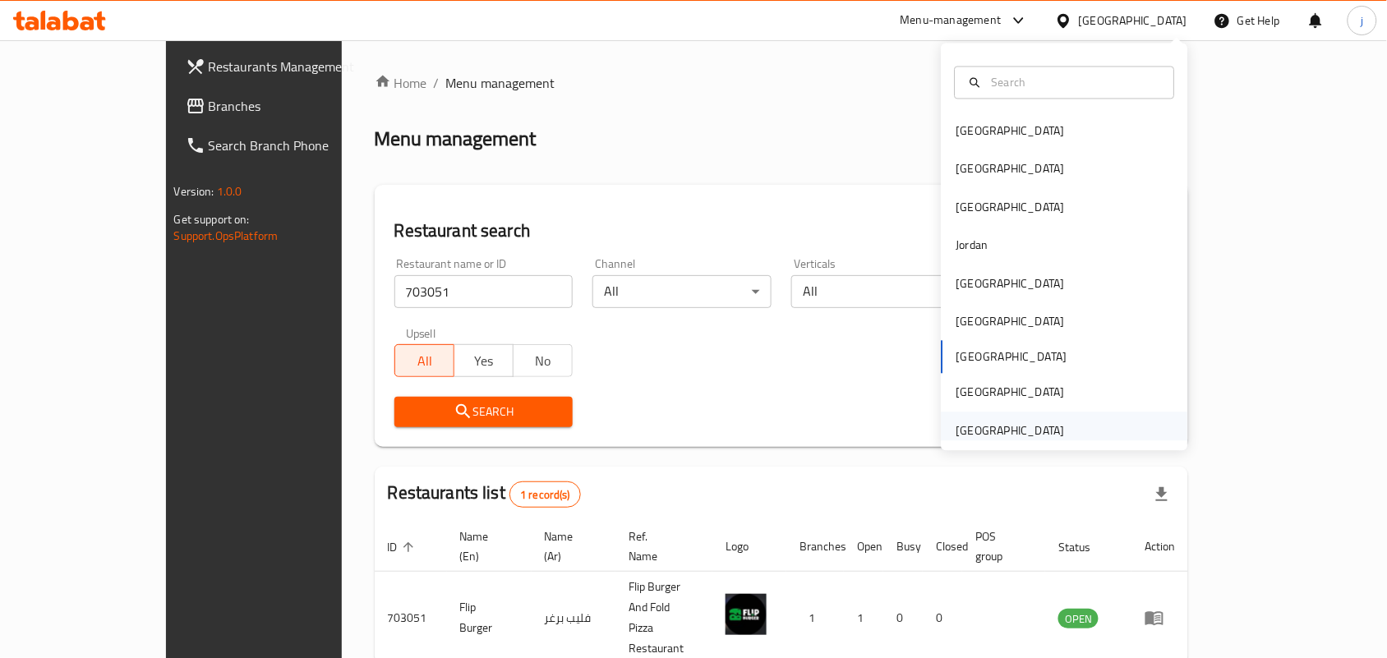
click at [1009, 426] on div "United Arab Emirates" at bounding box center [1011, 431] width 108 height 18
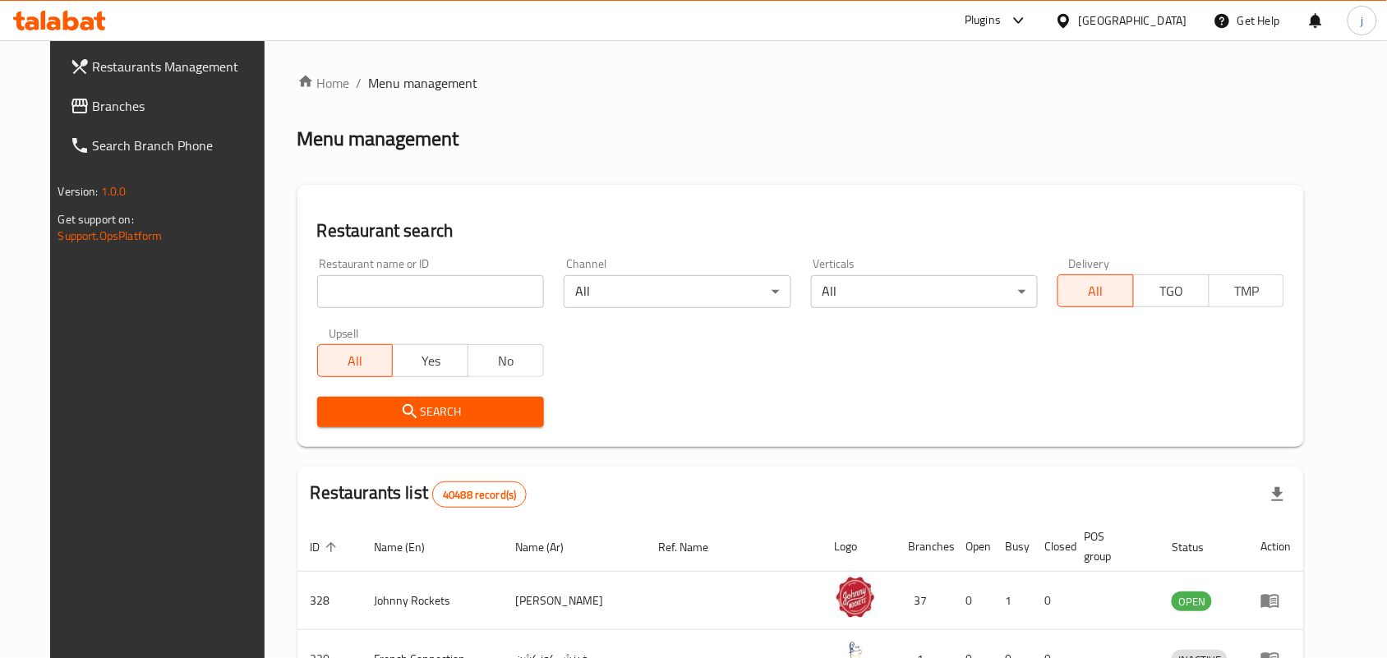
click at [201, 115] on span "Branches" at bounding box center [181, 106] width 176 height 20
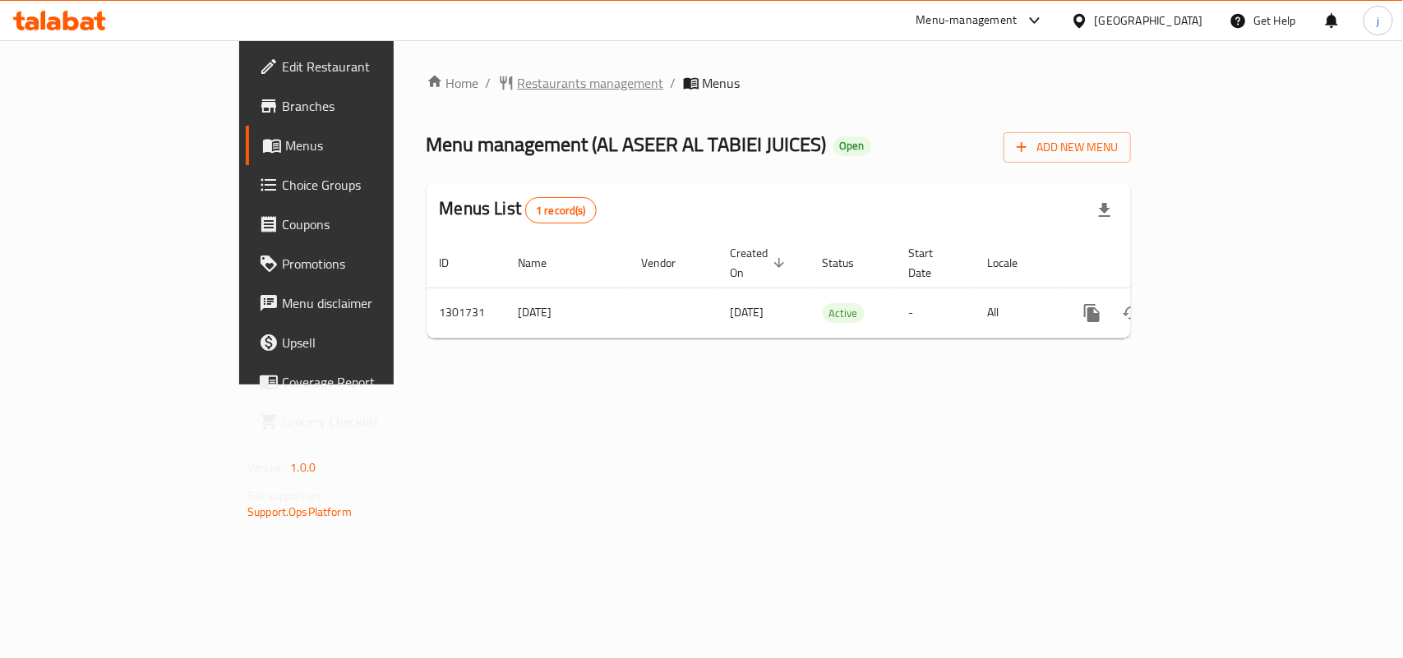
click at [518, 74] on span "Restaurants management" at bounding box center [591, 83] width 146 height 20
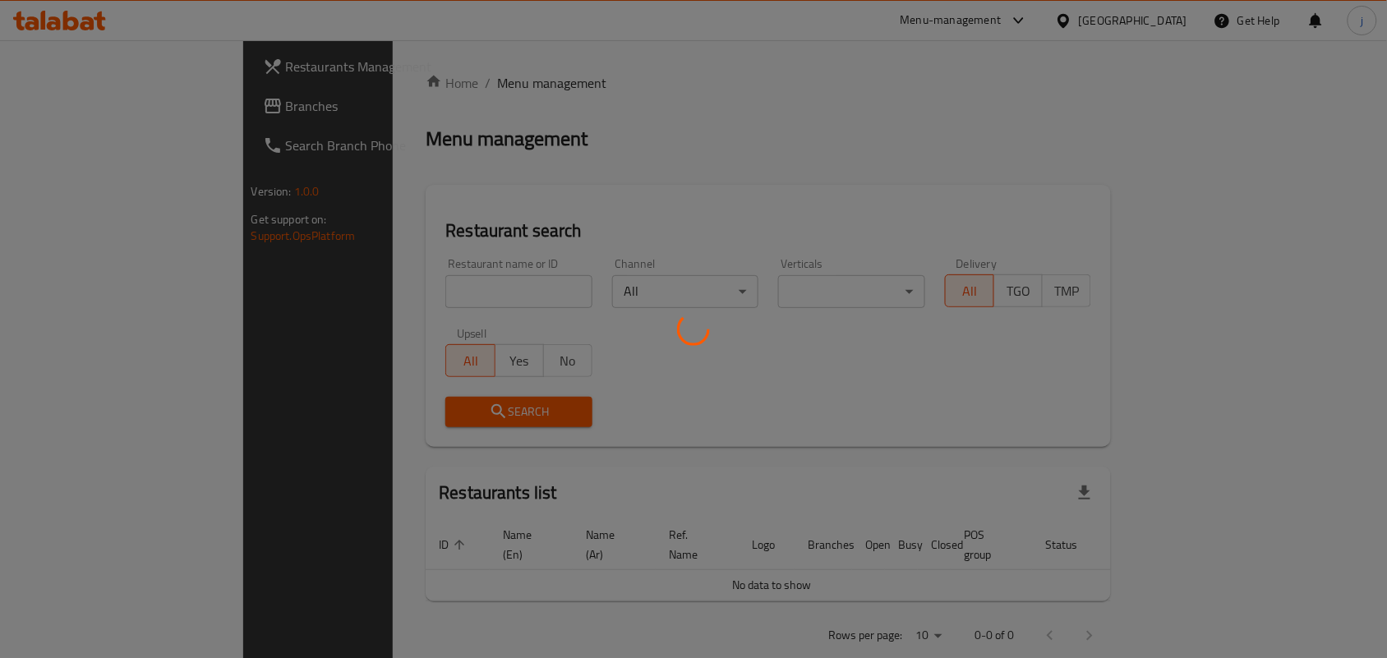
click at [423, 296] on div at bounding box center [693, 329] width 1387 height 658
click at [470, 289] on div at bounding box center [693, 329] width 1387 height 658
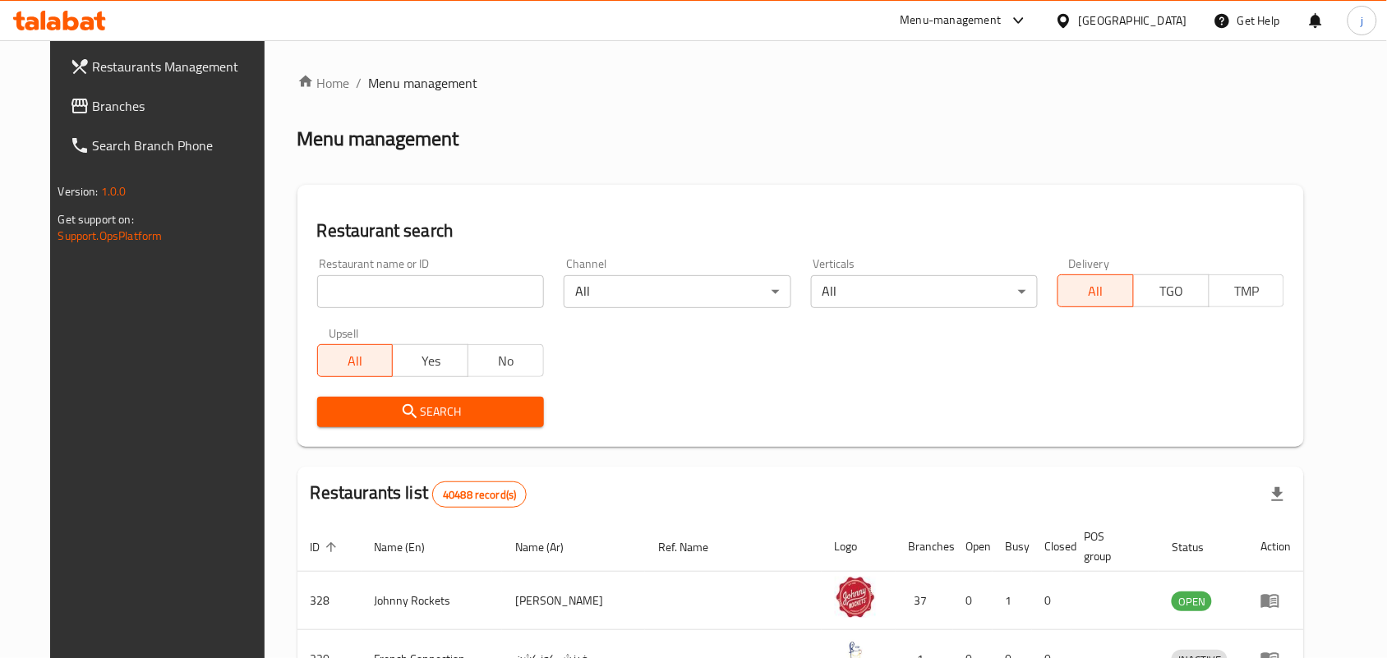
click at [470, 289] on input "search" at bounding box center [430, 291] width 227 height 33
paste input "702135"
type input "702135"
click button "Search" at bounding box center [430, 412] width 227 height 30
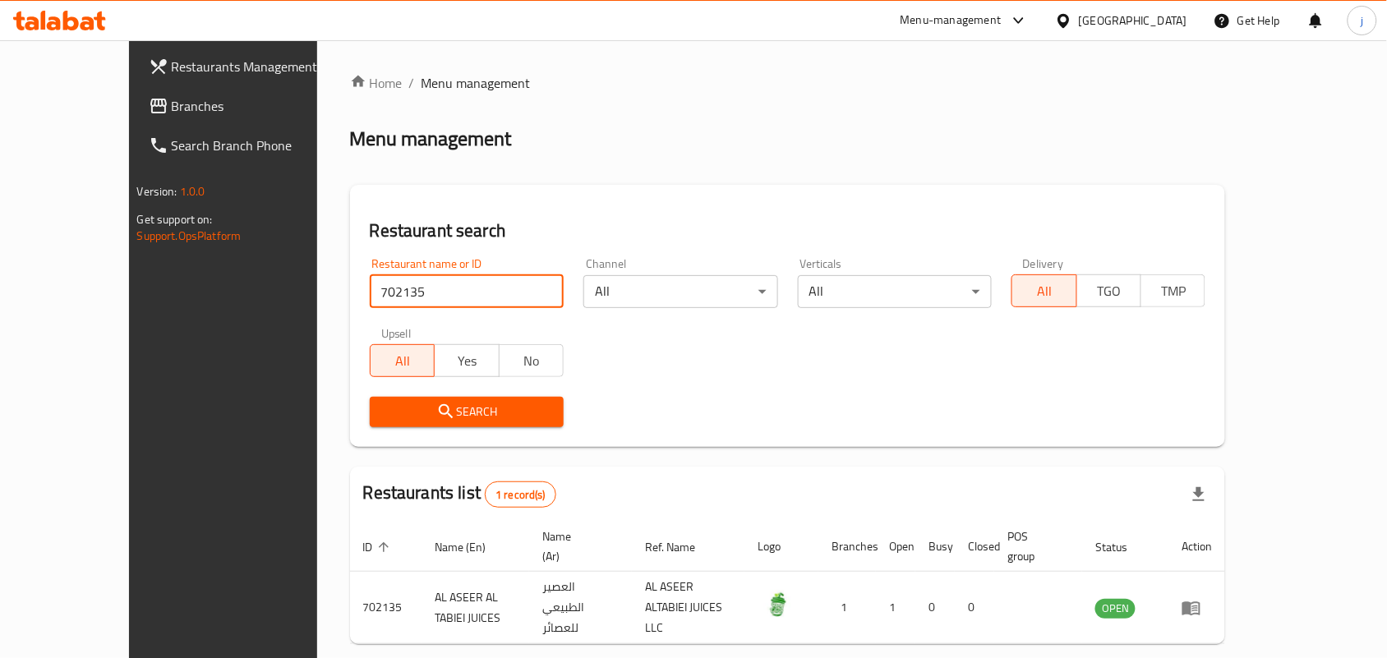
click at [150, 103] on icon at bounding box center [158, 106] width 16 height 15
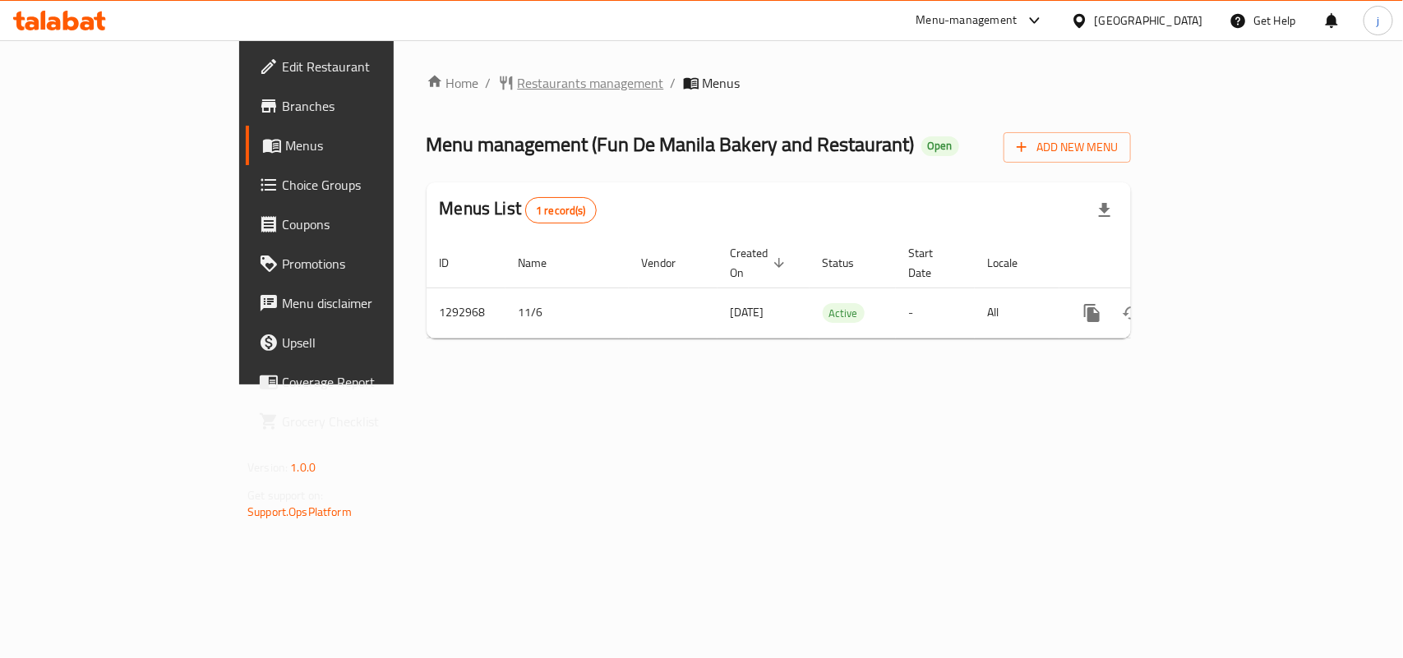
click at [518, 82] on span "Restaurants management" at bounding box center [591, 83] width 146 height 20
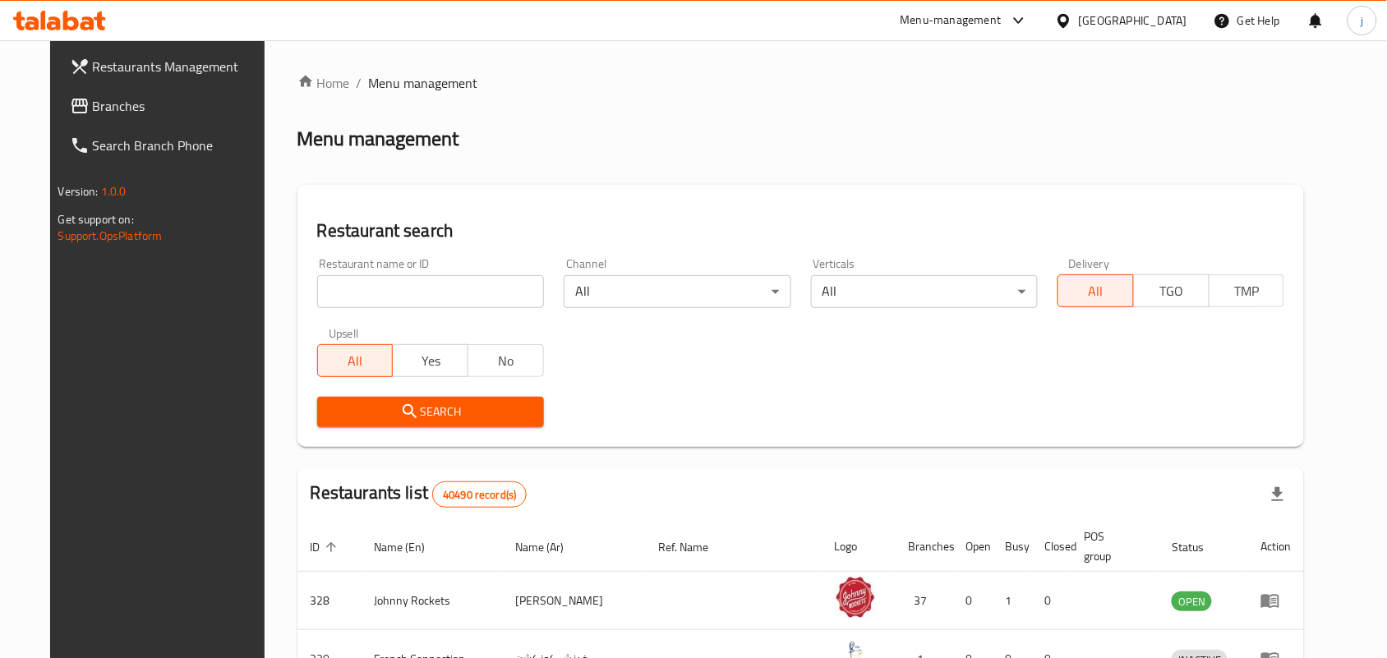
click at [422, 288] on input "search" at bounding box center [430, 291] width 227 height 33
paste input "699319"
type input "699319"
click button "Search" at bounding box center [430, 412] width 227 height 30
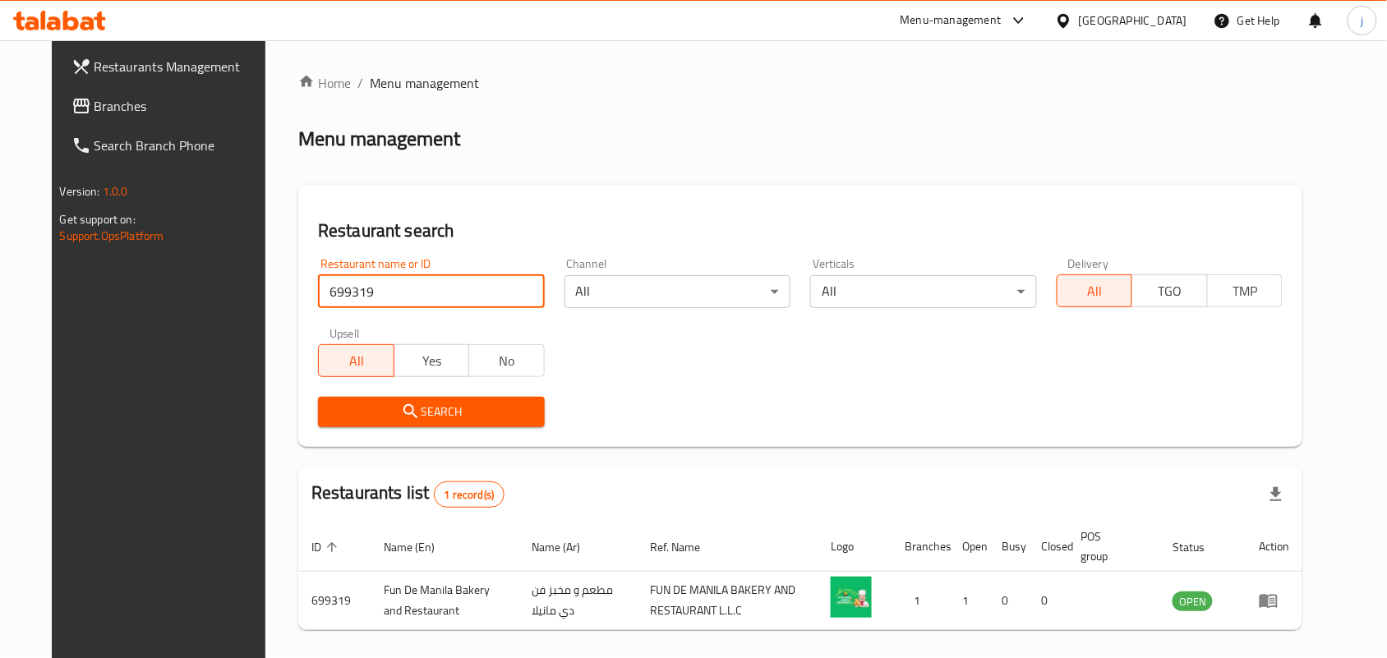
click at [1098, 18] on div "[GEOGRAPHIC_DATA]" at bounding box center [1133, 21] width 108 height 18
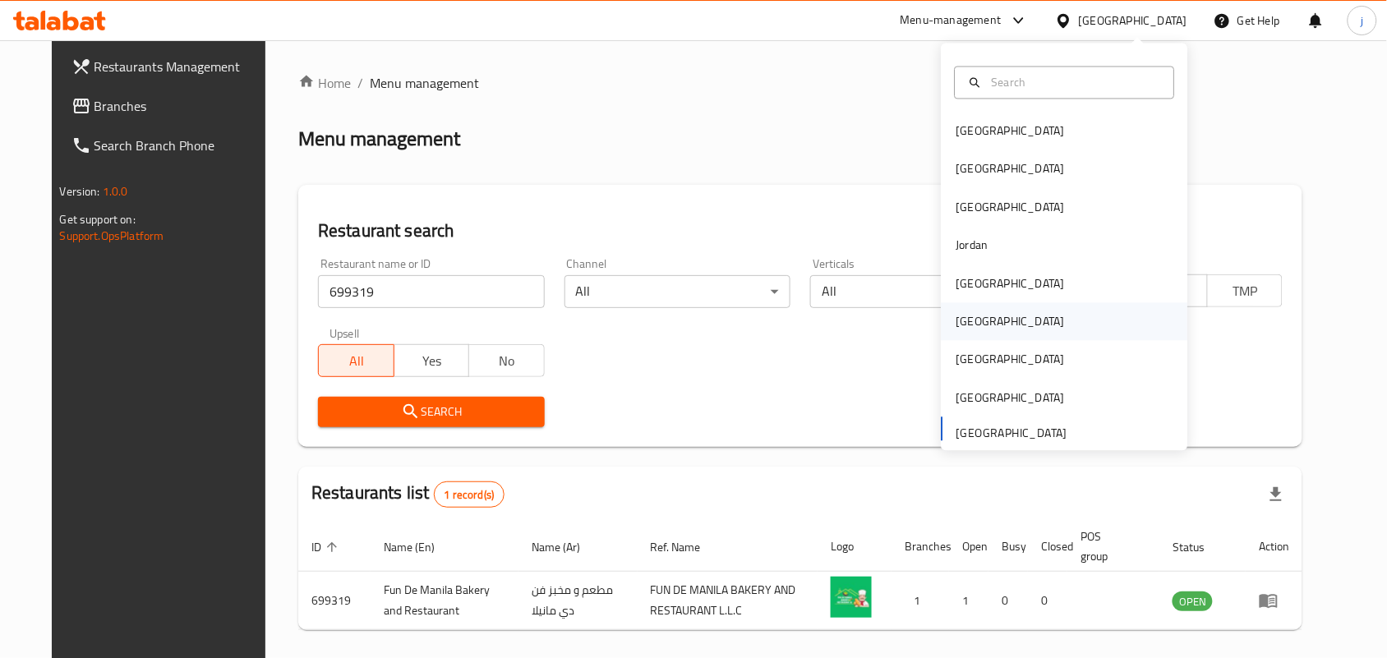
click at [949, 309] on div "[GEOGRAPHIC_DATA]" at bounding box center [1010, 322] width 135 height 38
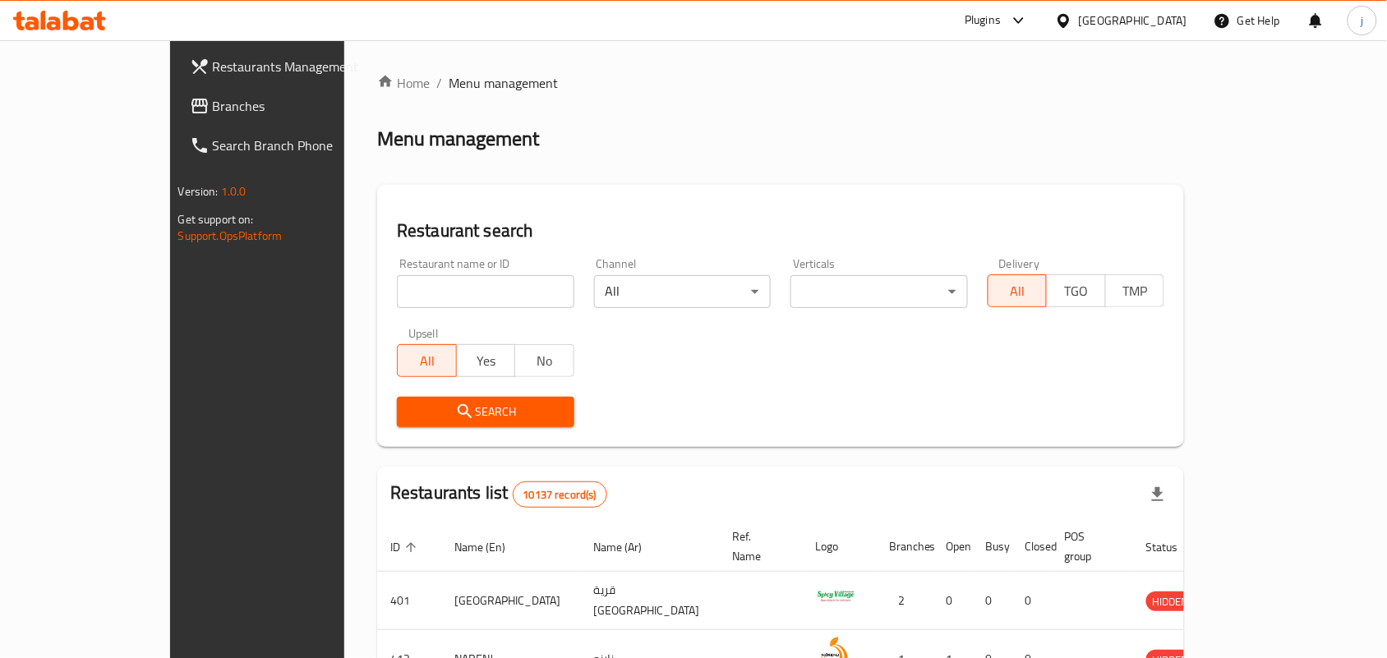
click at [213, 99] on span "Branches" at bounding box center [301, 106] width 176 height 20
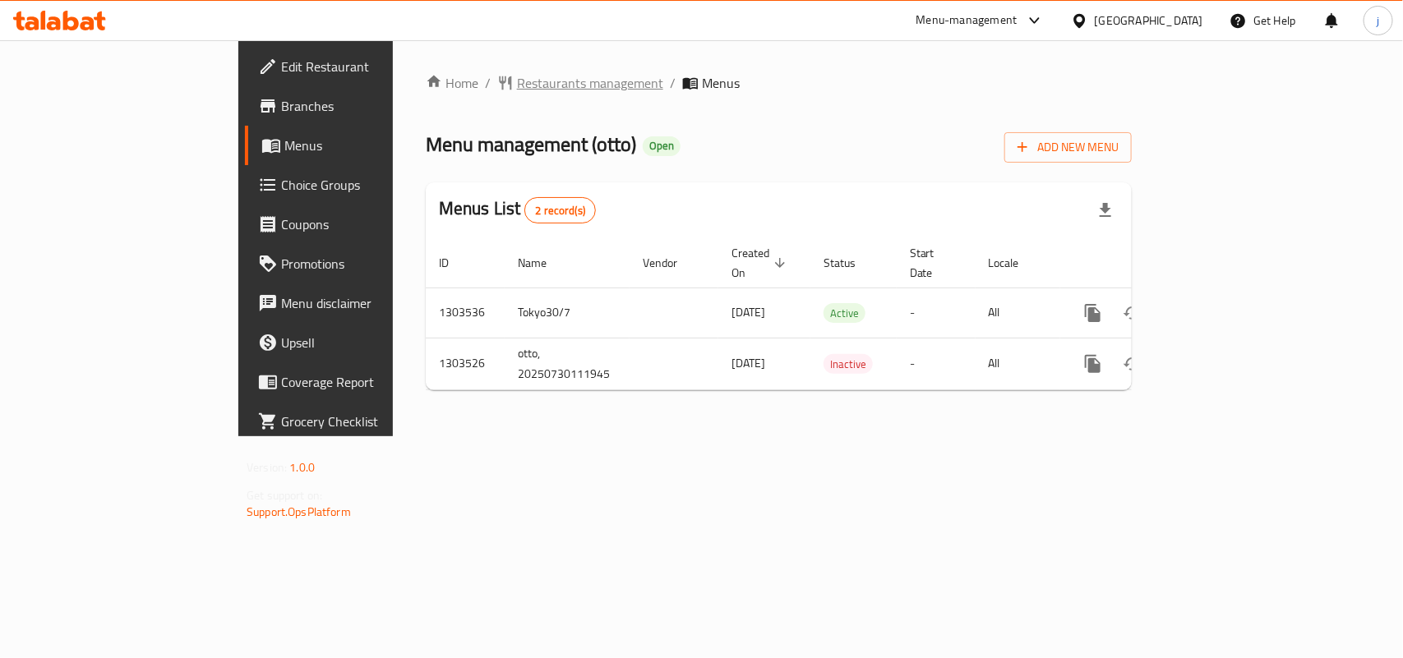
click at [517, 78] on span "Restaurants management" at bounding box center [590, 83] width 146 height 20
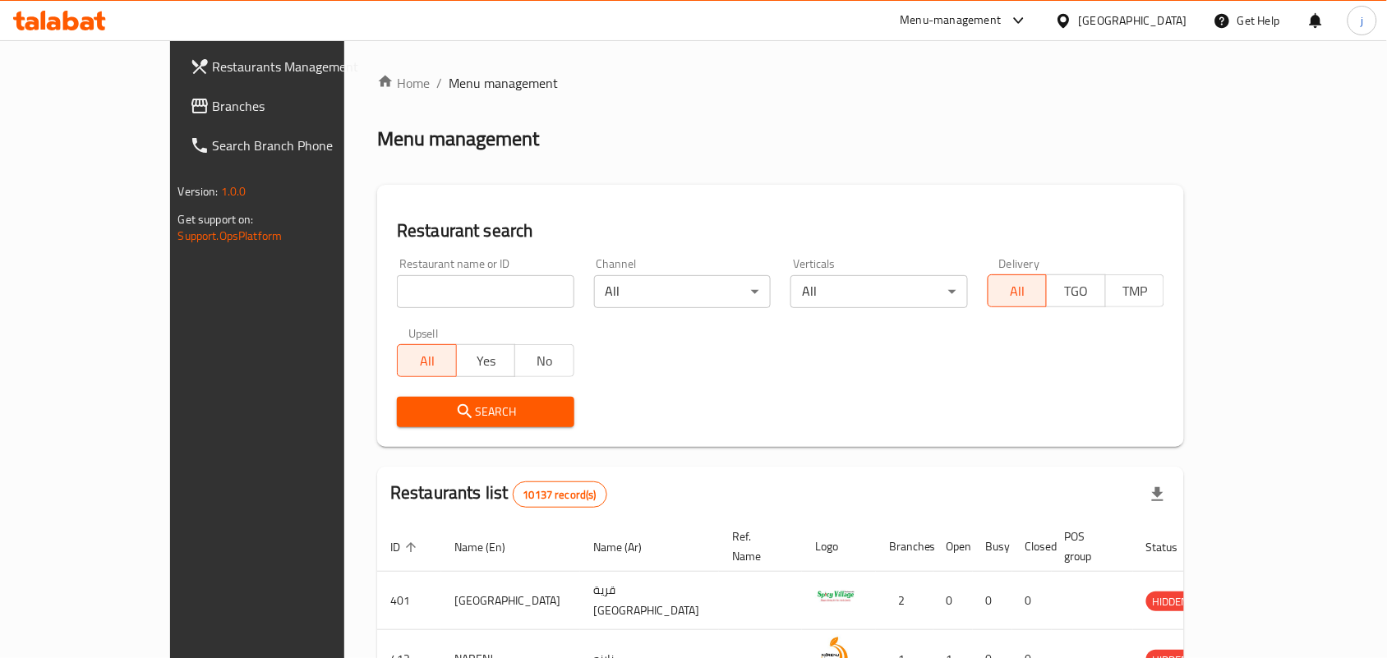
click at [482, 288] on input "search" at bounding box center [486, 291] width 178 height 33
paste input "702874"
type input "702874"
click button "Search" at bounding box center [486, 412] width 178 height 30
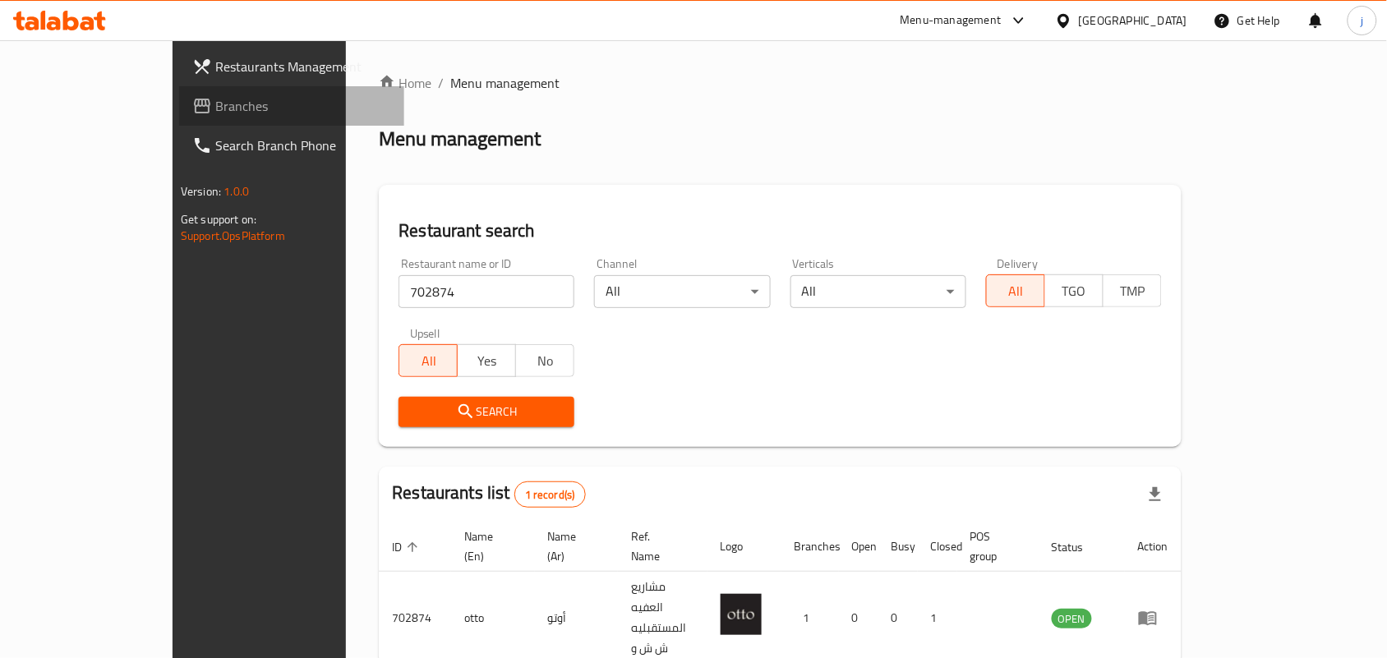
click at [179, 89] on link "Branches" at bounding box center [291, 105] width 225 height 39
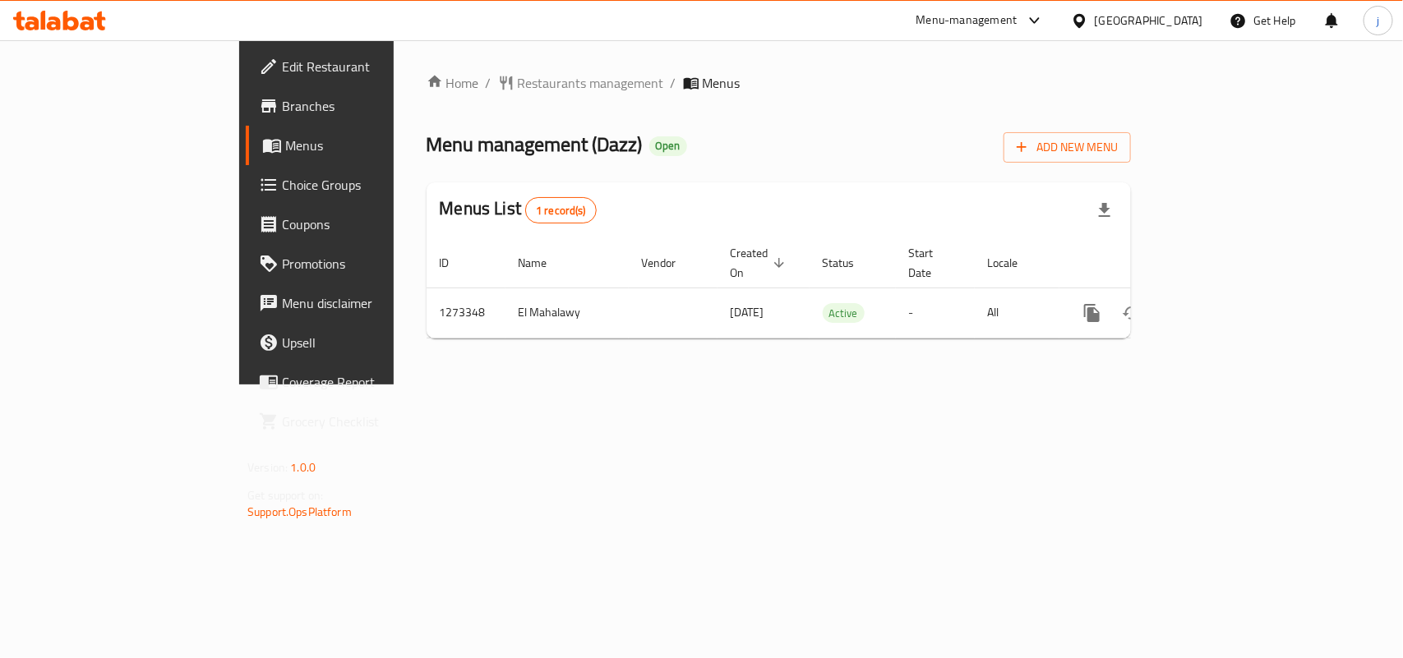
click at [518, 84] on span "Restaurants management" at bounding box center [591, 83] width 146 height 20
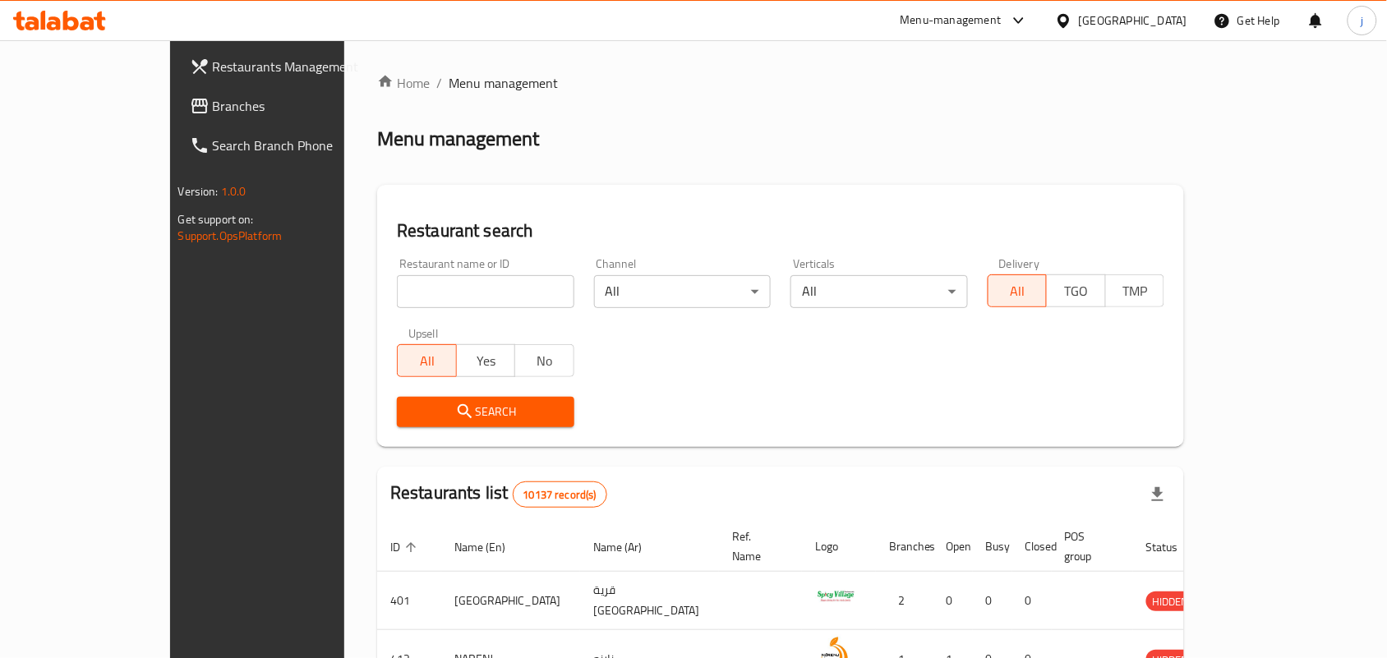
click at [397, 280] on input "search" at bounding box center [486, 291] width 178 height 33
paste input "690714"
type input "690714"
click button "Search" at bounding box center [486, 412] width 178 height 30
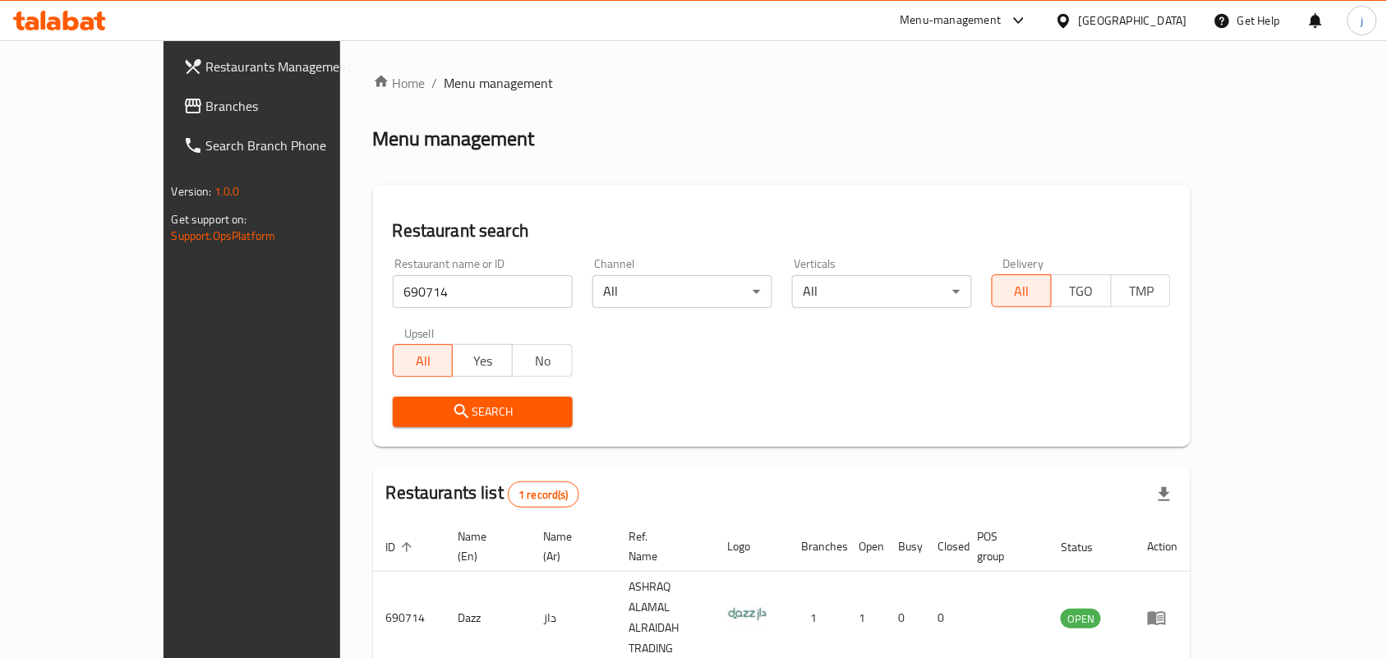
click at [1079, 19] on div at bounding box center [1067, 21] width 24 height 18
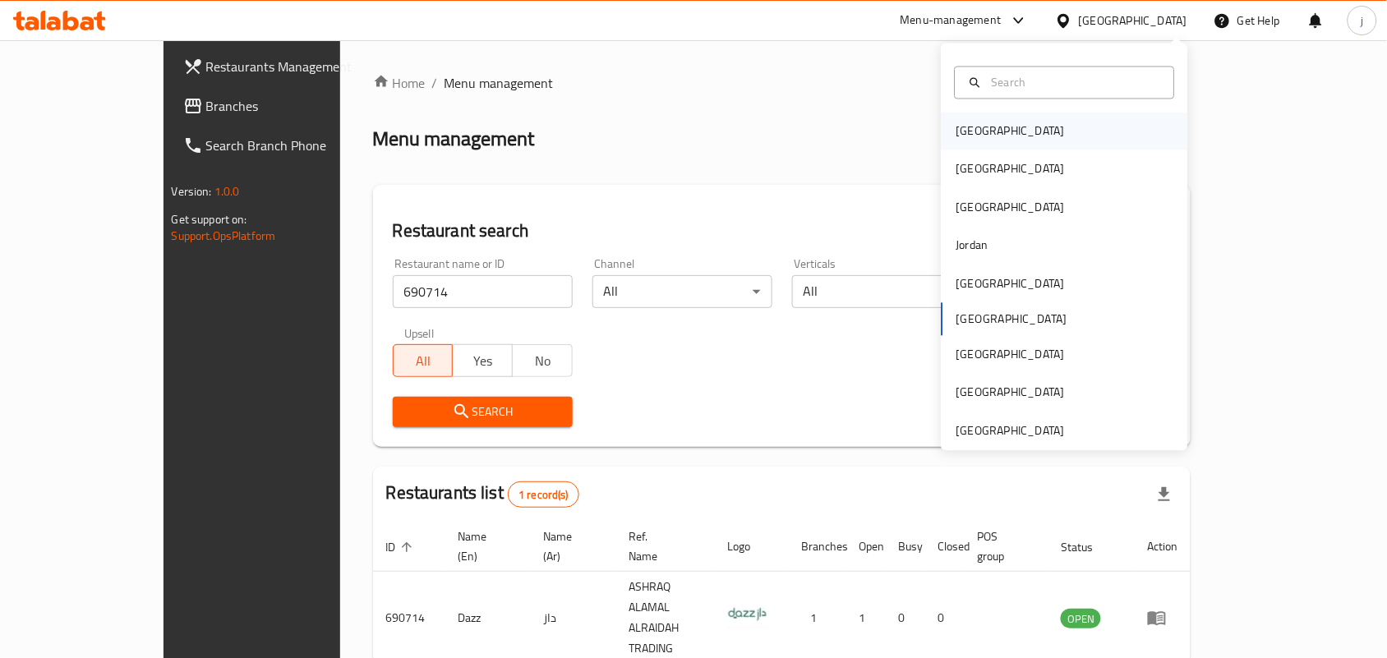
click at [1019, 141] on div "Bahrain" at bounding box center [1065, 132] width 247 height 38
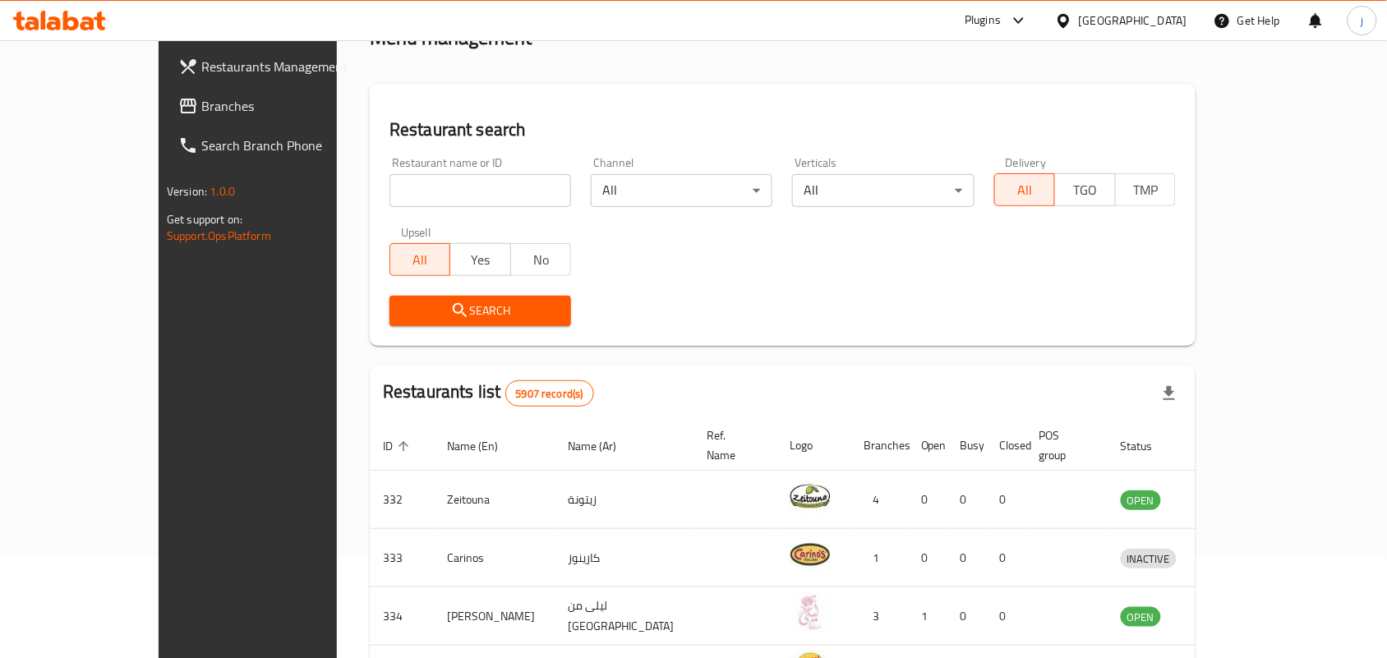
scroll to position [103, 0]
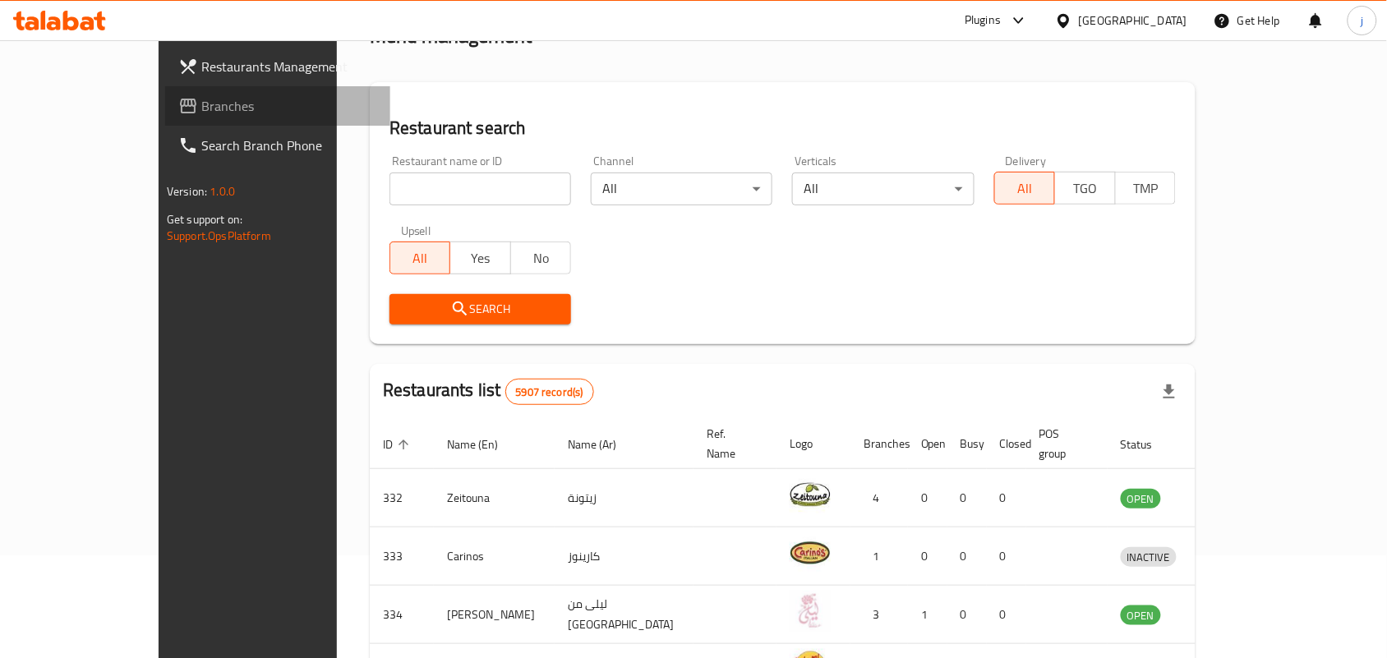
click at [201, 109] on span "Branches" at bounding box center [289, 106] width 176 height 20
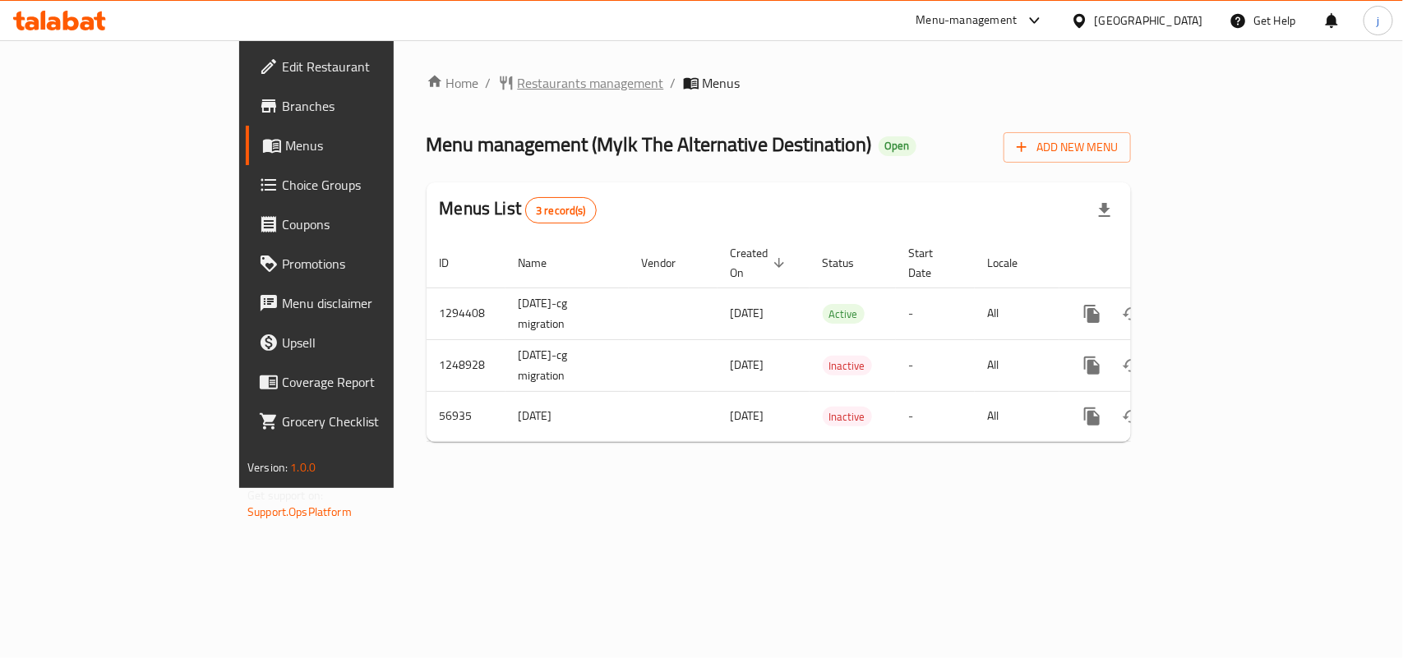
click at [518, 84] on span "Restaurants management" at bounding box center [591, 83] width 146 height 20
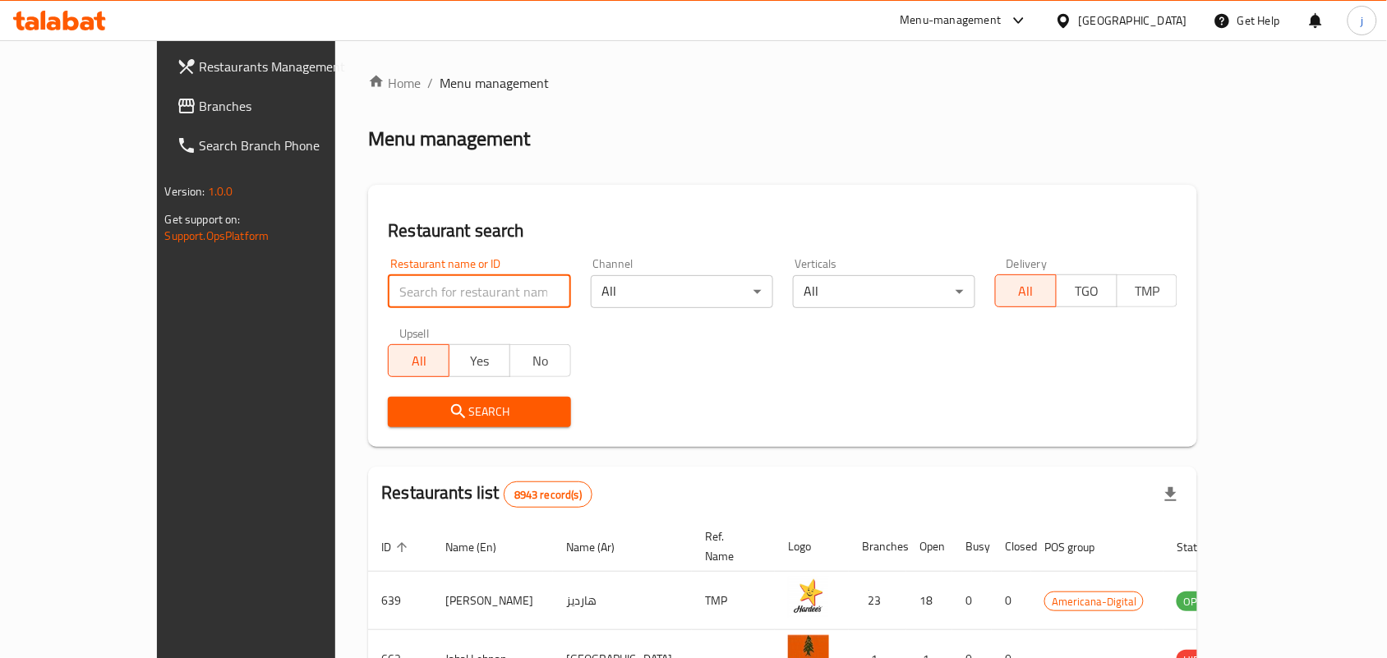
click at [436, 288] on input "search" at bounding box center [479, 291] width 182 height 33
paste input "27791"
type input "27791"
click at [200, 112] on span "Branches" at bounding box center [288, 106] width 176 height 20
click at [200, 111] on span "Branches" at bounding box center [288, 106] width 176 height 20
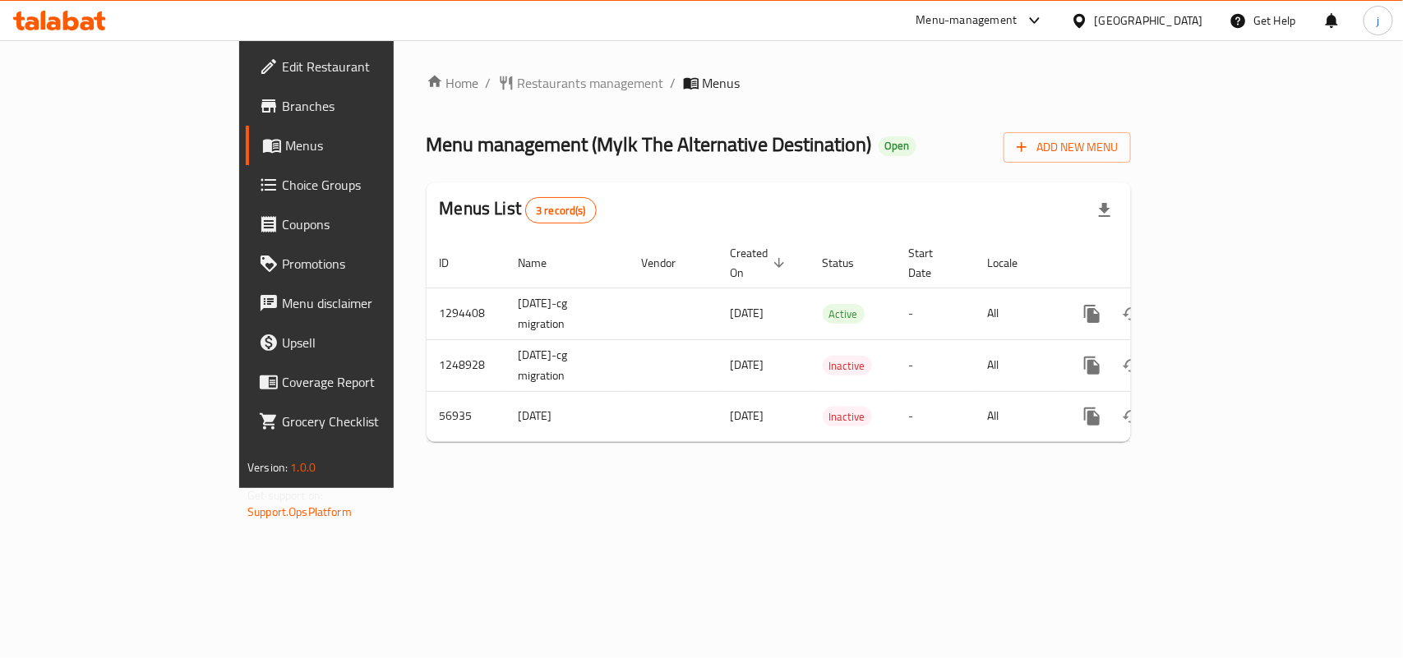
click at [518, 73] on span "Restaurants management" at bounding box center [591, 83] width 146 height 20
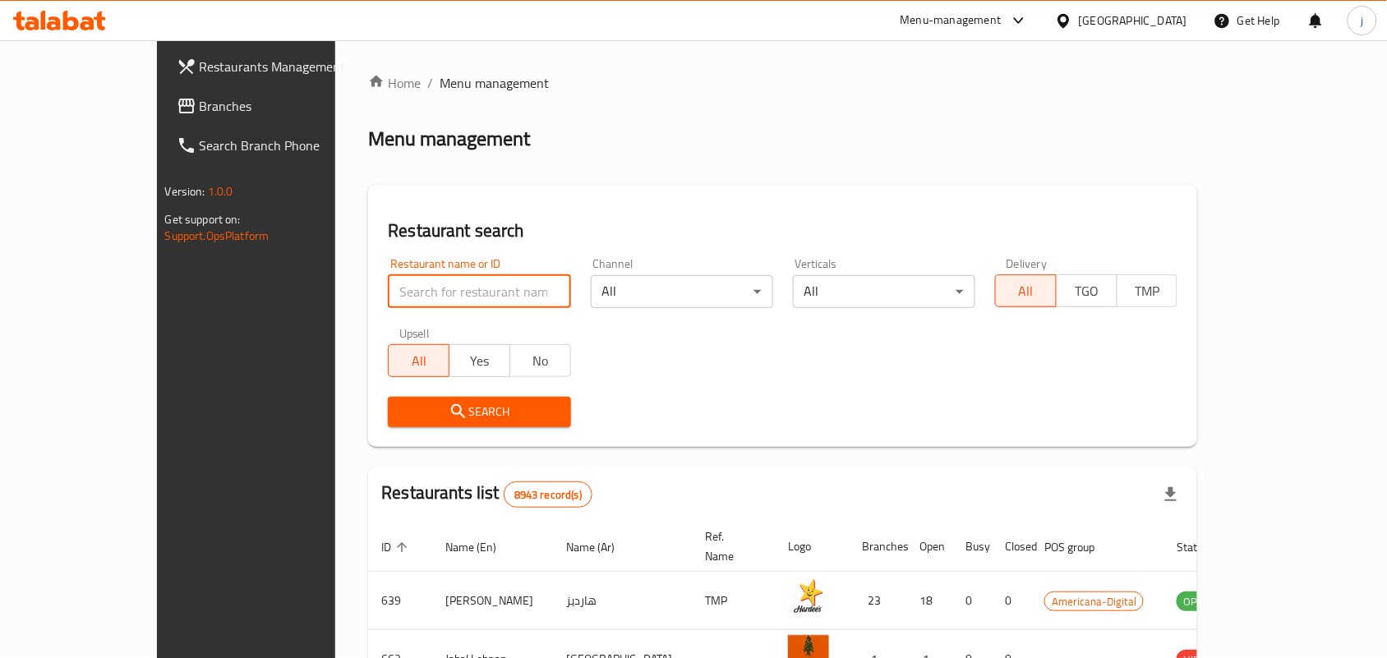
click at [389, 290] on input "search" at bounding box center [479, 291] width 182 height 33
paste input "27791"
type input "27791"
click button "Search" at bounding box center [479, 412] width 182 height 30
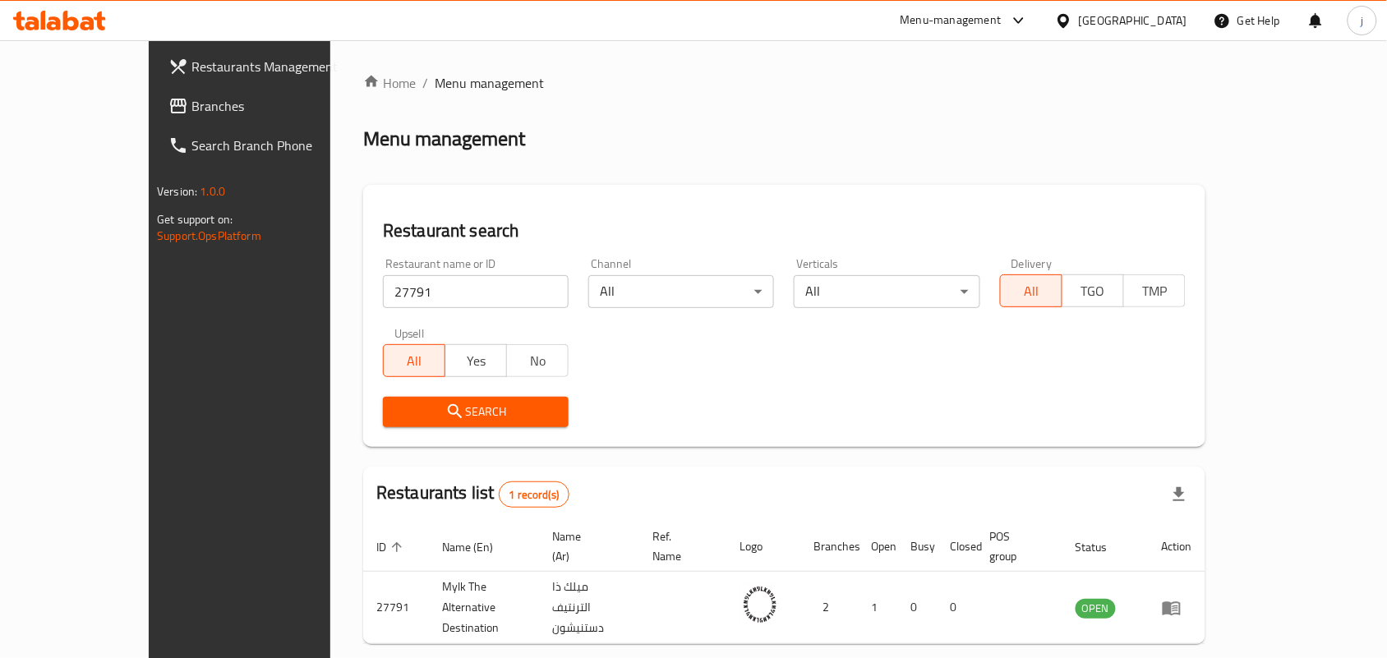
click at [1072, 16] on icon at bounding box center [1063, 20] width 17 height 17
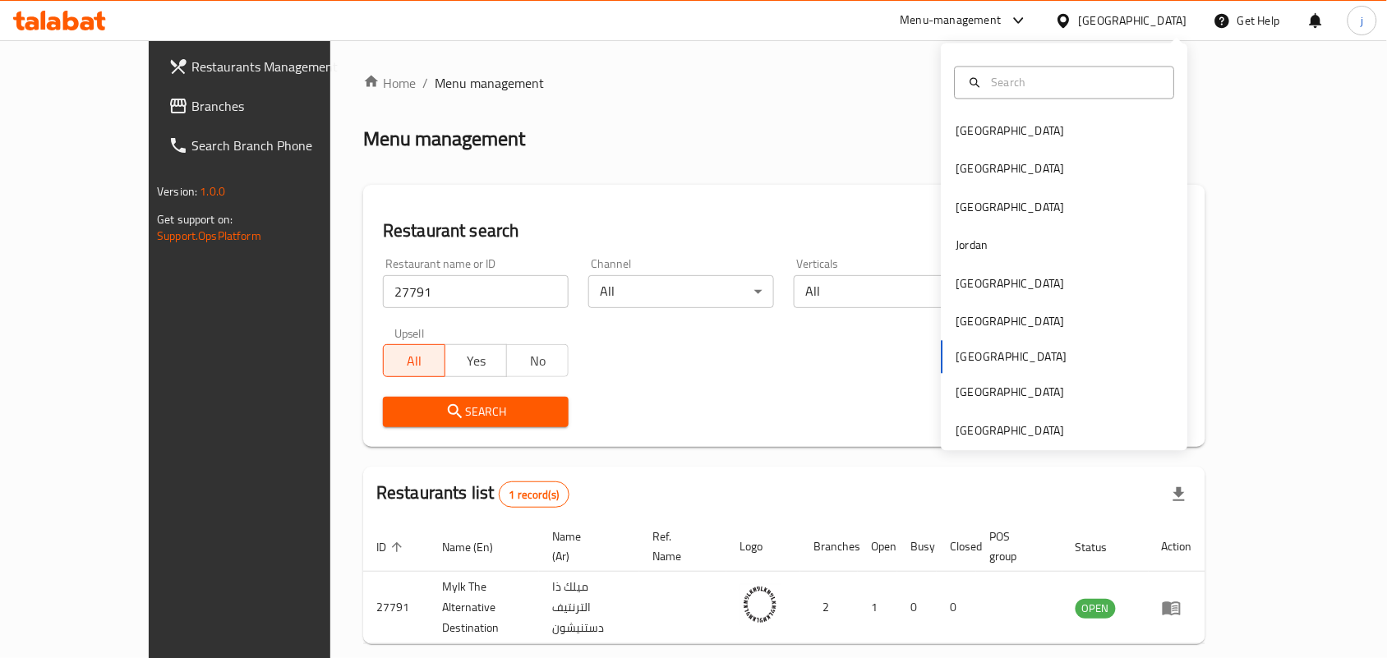
click at [1037, 441] on div "Bahrain Egypt Iraq Jordan Kuwait Oman Qatar Saudi Arabia United Arab Emirates" at bounding box center [1065, 248] width 247 height 408
click at [1036, 434] on div "[GEOGRAPHIC_DATA]" at bounding box center [1011, 431] width 108 height 18
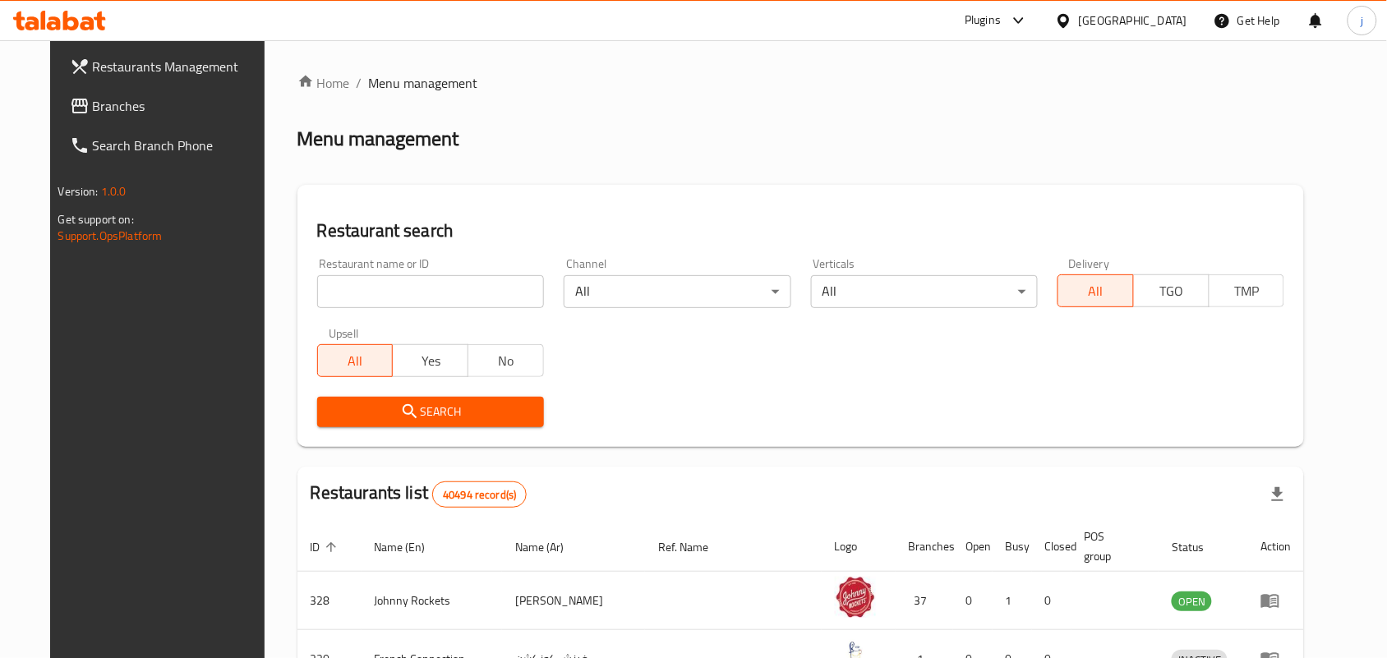
click at [93, 99] on span "Branches" at bounding box center [181, 106] width 176 height 20
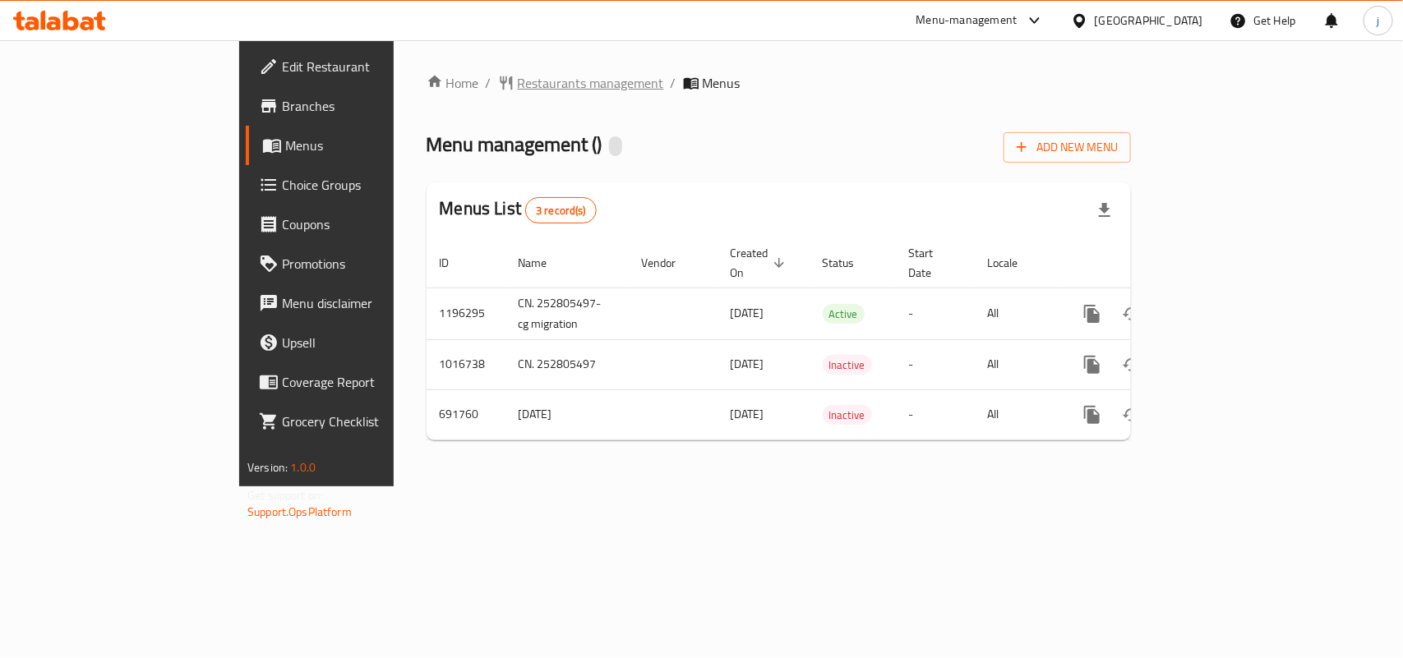
click at [518, 74] on span "Restaurants management" at bounding box center [591, 83] width 146 height 20
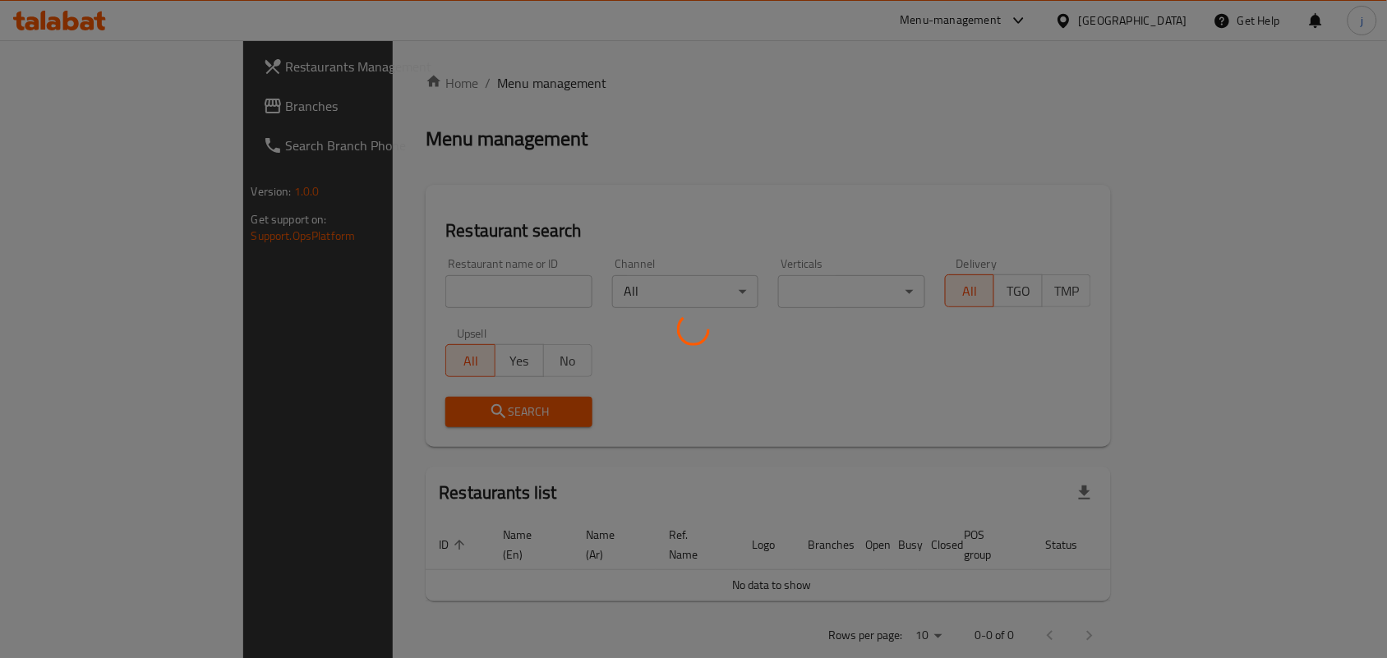
click at [487, 288] on div at bounding box center [693, 329] width 1387 height 658
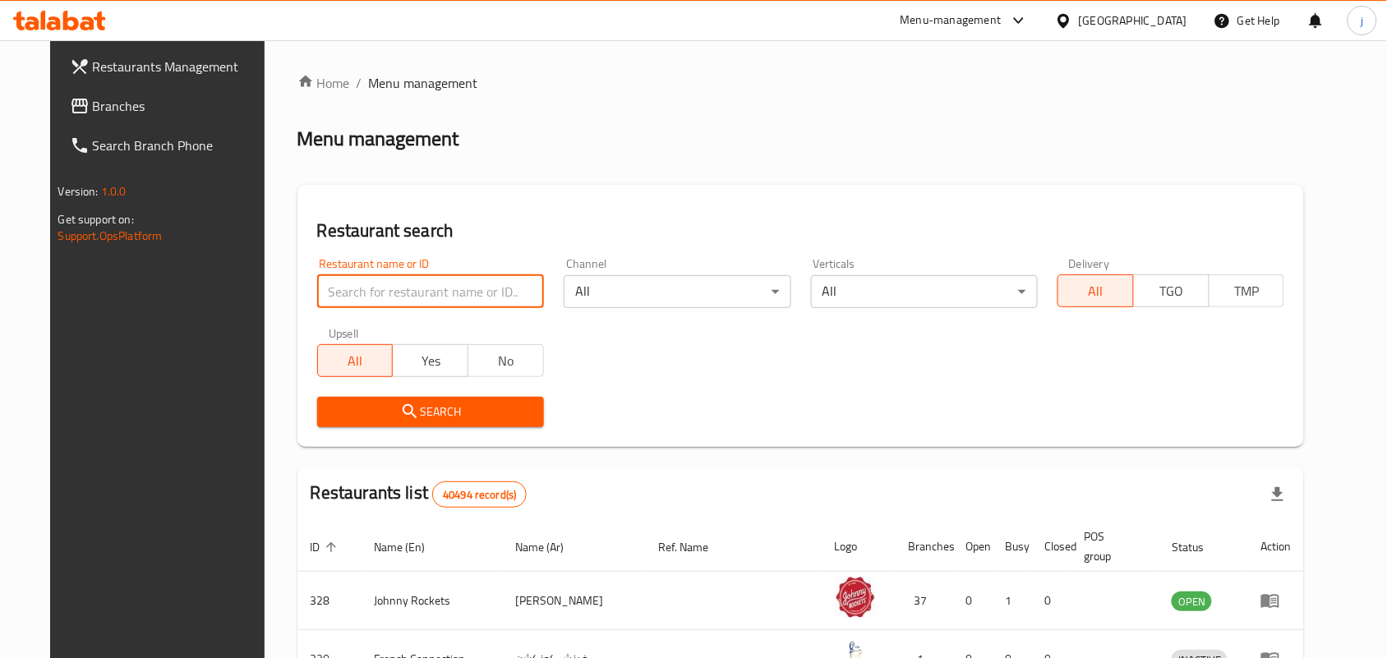
click at [421, 284] on input "search" at bounding box center [430, 291] width 227 height 33
paste input "643352"
type input "643352"
click button "Search" at bounding box center [430, 412] width 227 height 30
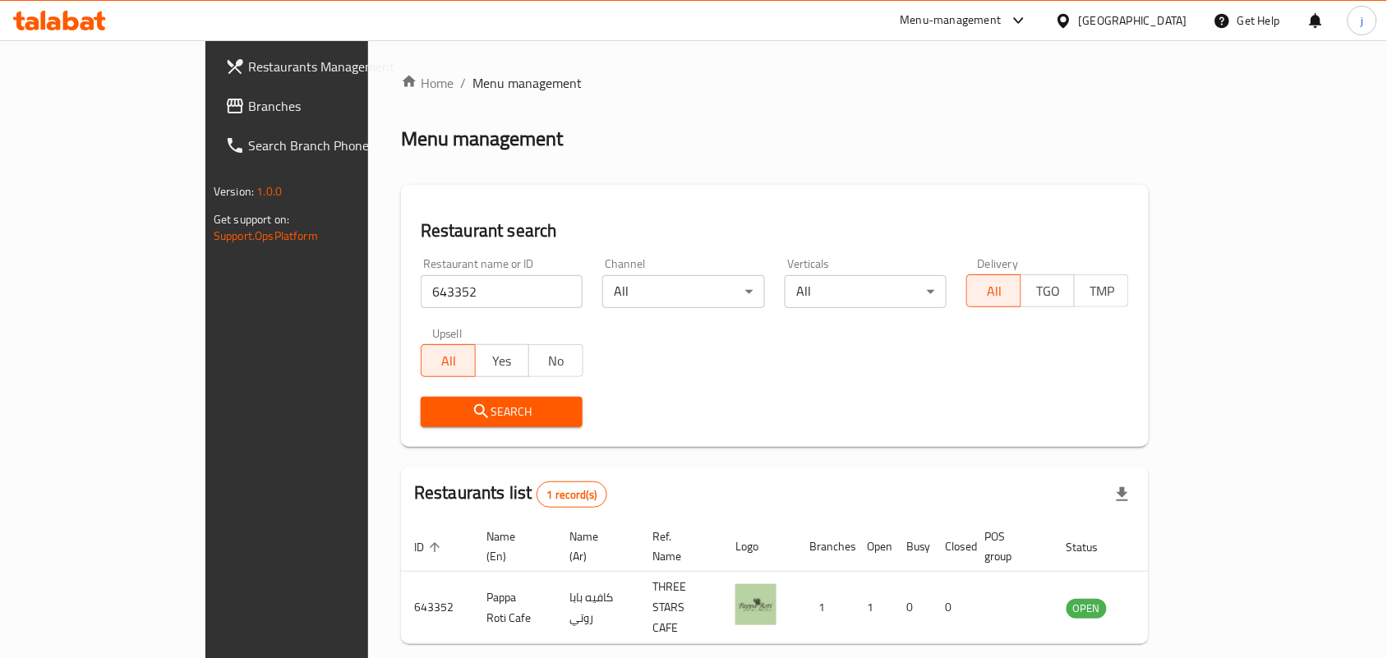
click at [1155, 18] on div "[GEOGRAPHIC_DATA]" at bounding box center [1133, 21] width 108 height 18
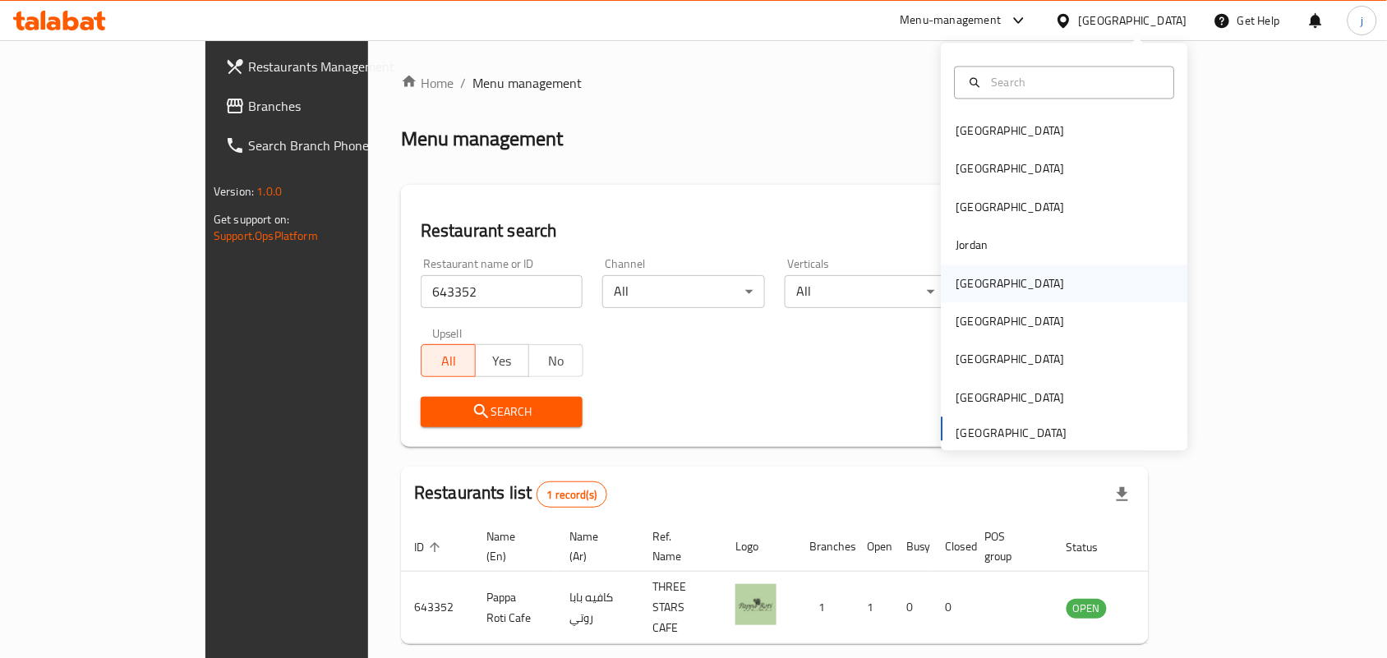
click at [989, 273] on div "[GEOGRAPHIC_DATA]" at bounding box center [1065, 284] width 247 height 38
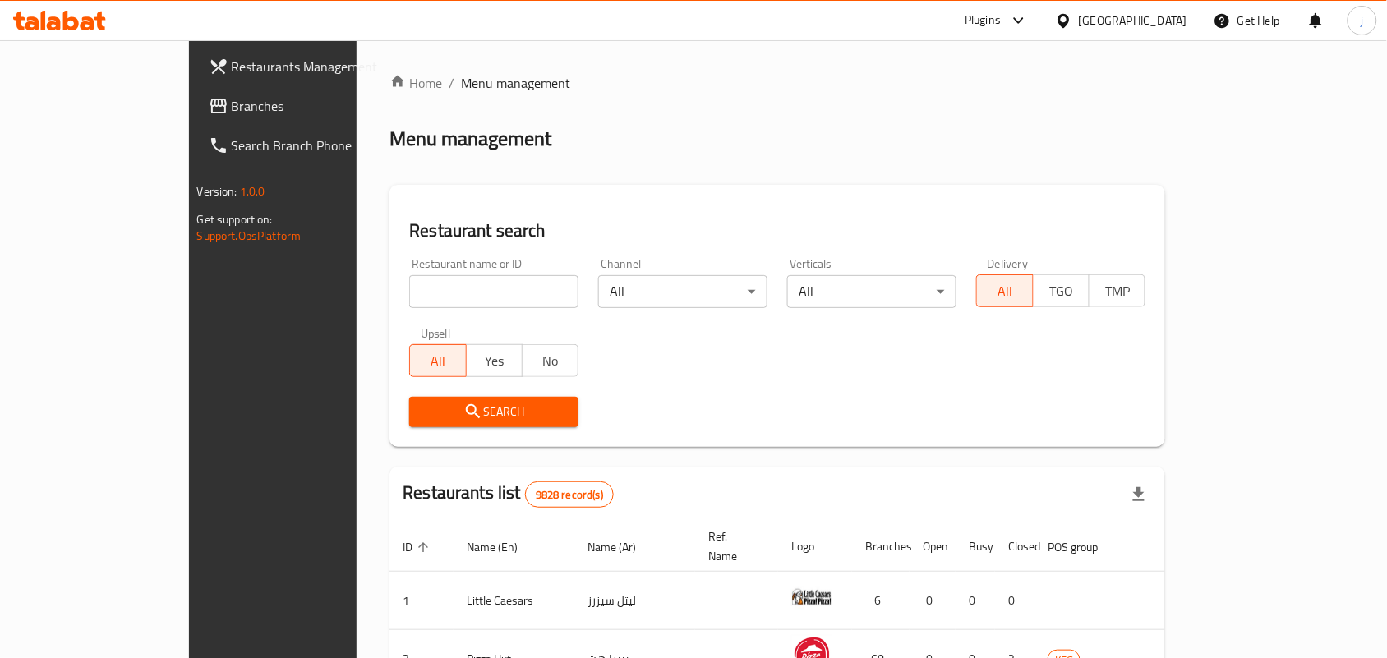
click at [232, 100] on span "Branches" at bounding box center [320, 106] width 176 height 20
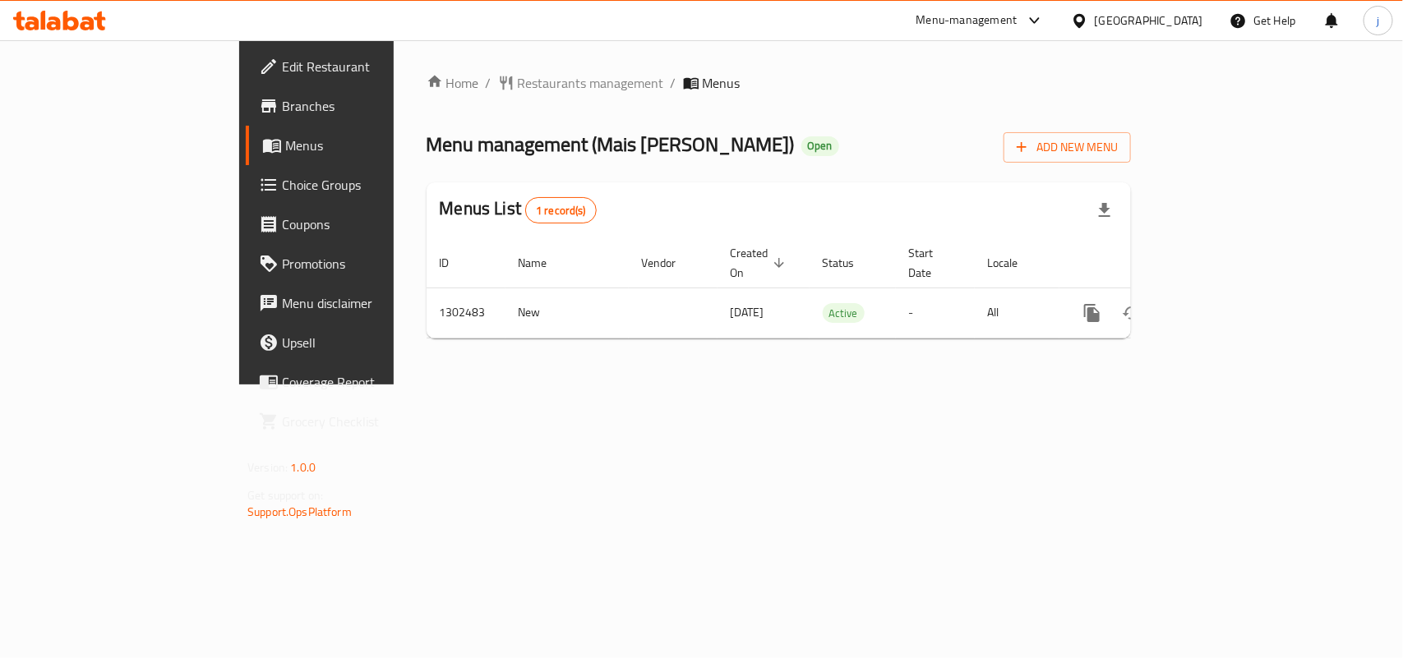
click at [518, 76] on span "Restaurants management" at bounding box center [591, 83] width 146 height 20
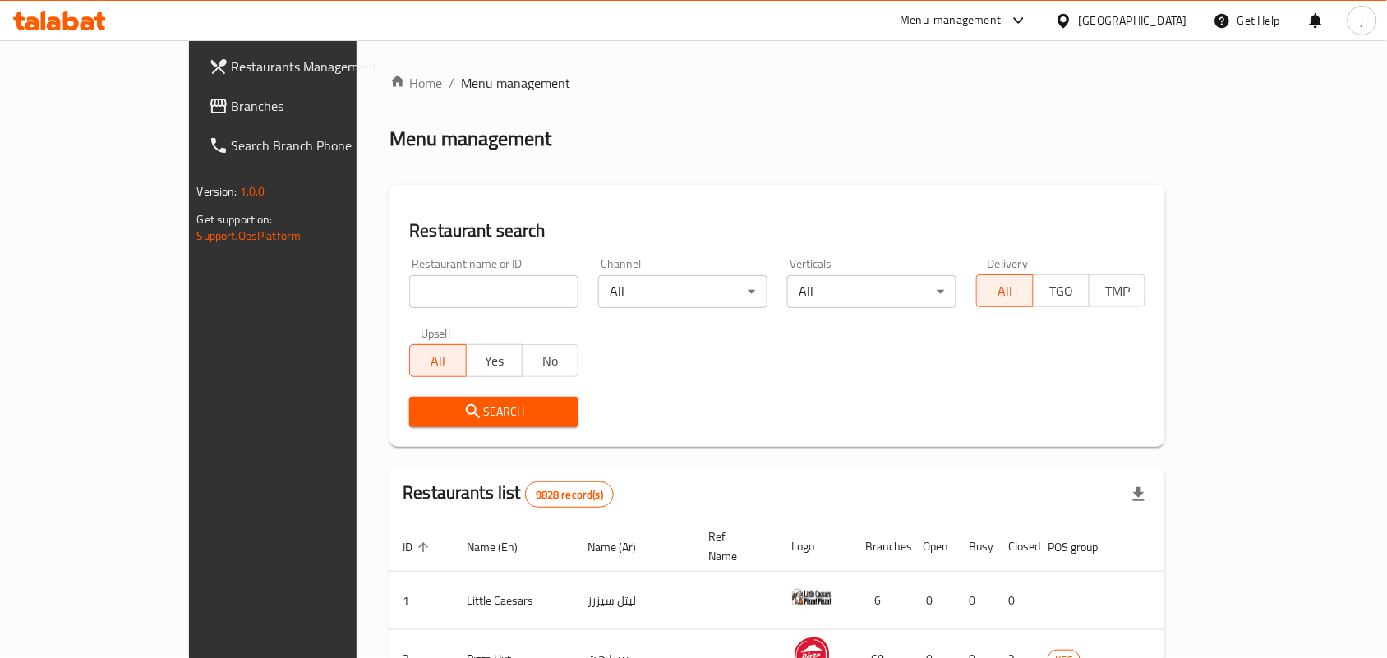
click at [458, 286] on input "search" at bounding box center [493, 291] width 169 height 33
paste input "702412"
type input "702412"
click button "Search" at bounding box center [493, 412] width 169 height 30
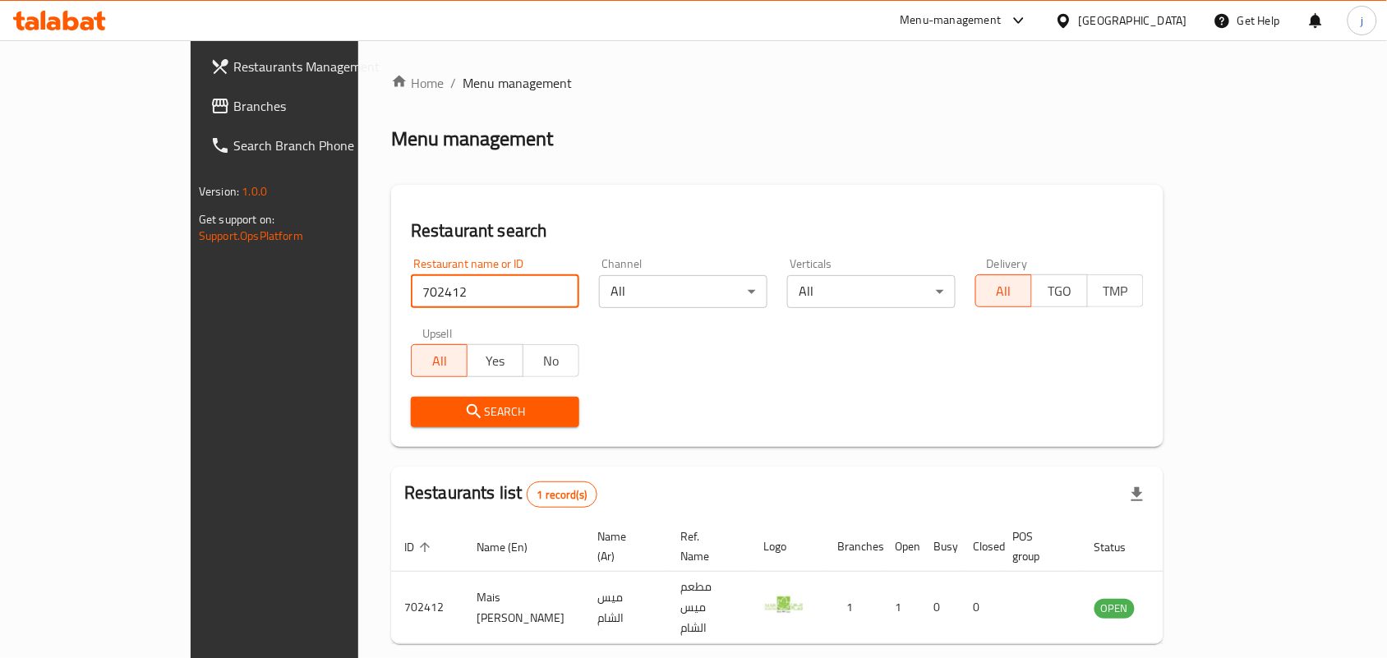
click at [1079, 22] on div at bounding box center [1067, 21] width 24 height 18
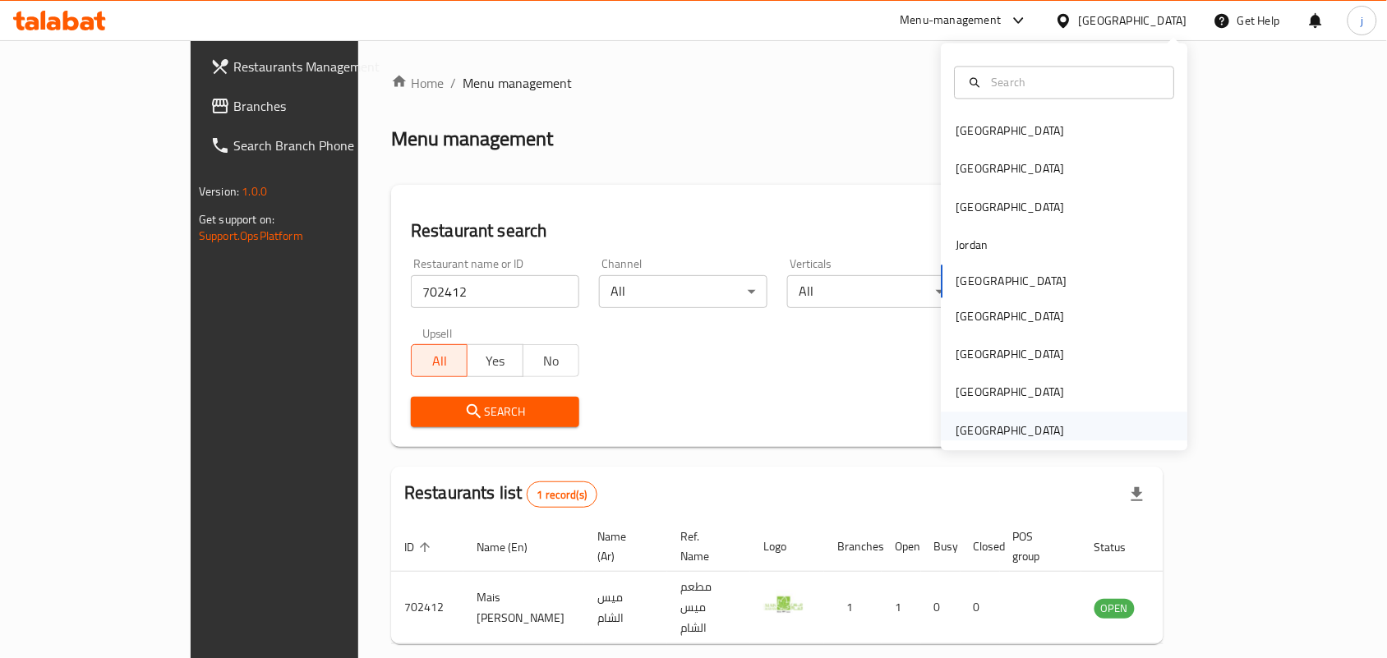
click at [1063, 419] on div "[GEOGRAPHIC_DATA]" at bounding box center [1065, 431] width 247 height 38
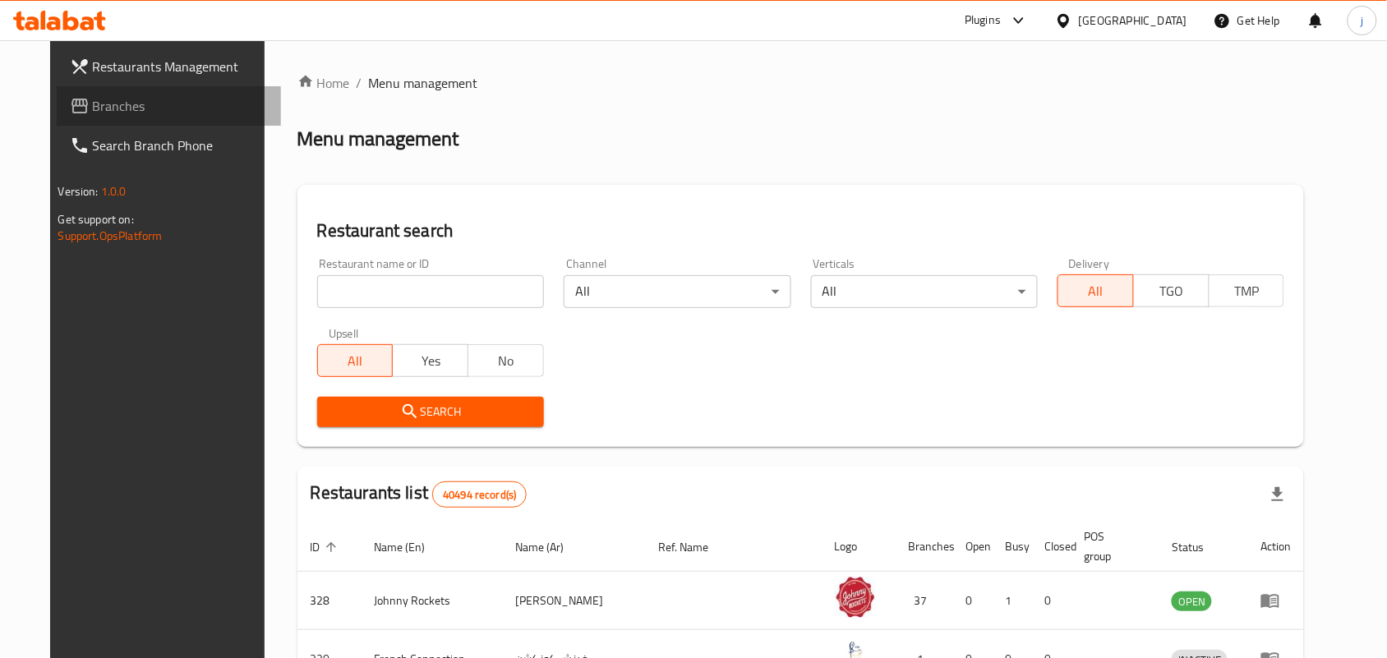
click at [93, 99] on span "Branches" at bounding box center [181, 106] width 176 height 20
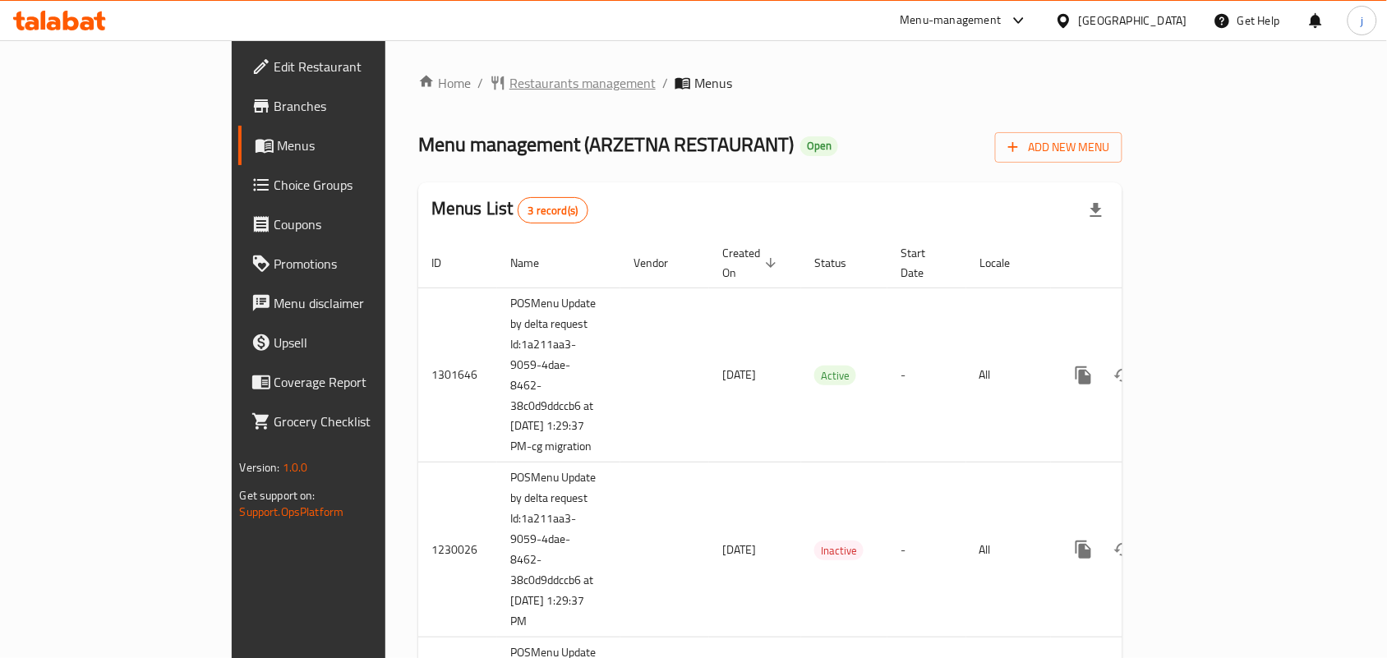
click at [510, 81] on span "Restaurants management" at bounding box center [583, 83] width 146 height 20
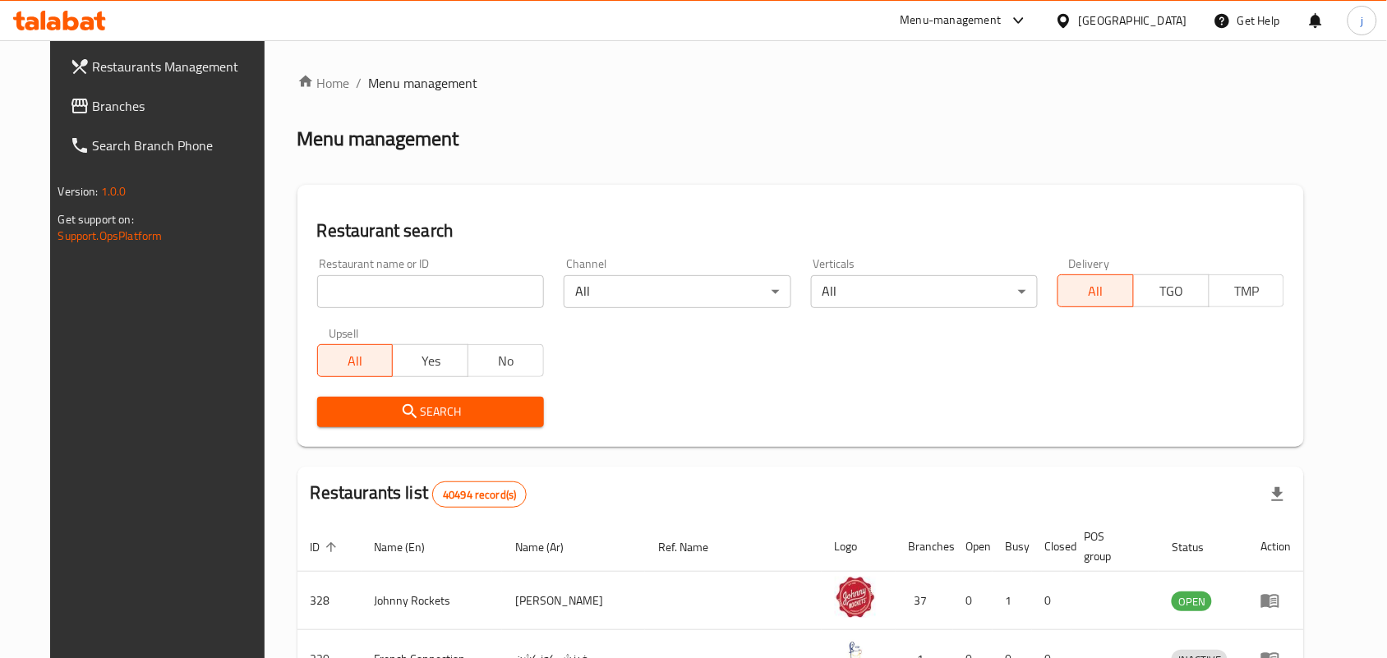
click at [473, 298] on input "search" at bounding box center [430, 291] width 227 height 33
paste input "638356"
type input "638356"
click button "Search" at bounding box center [430, 412] width 227 height 30
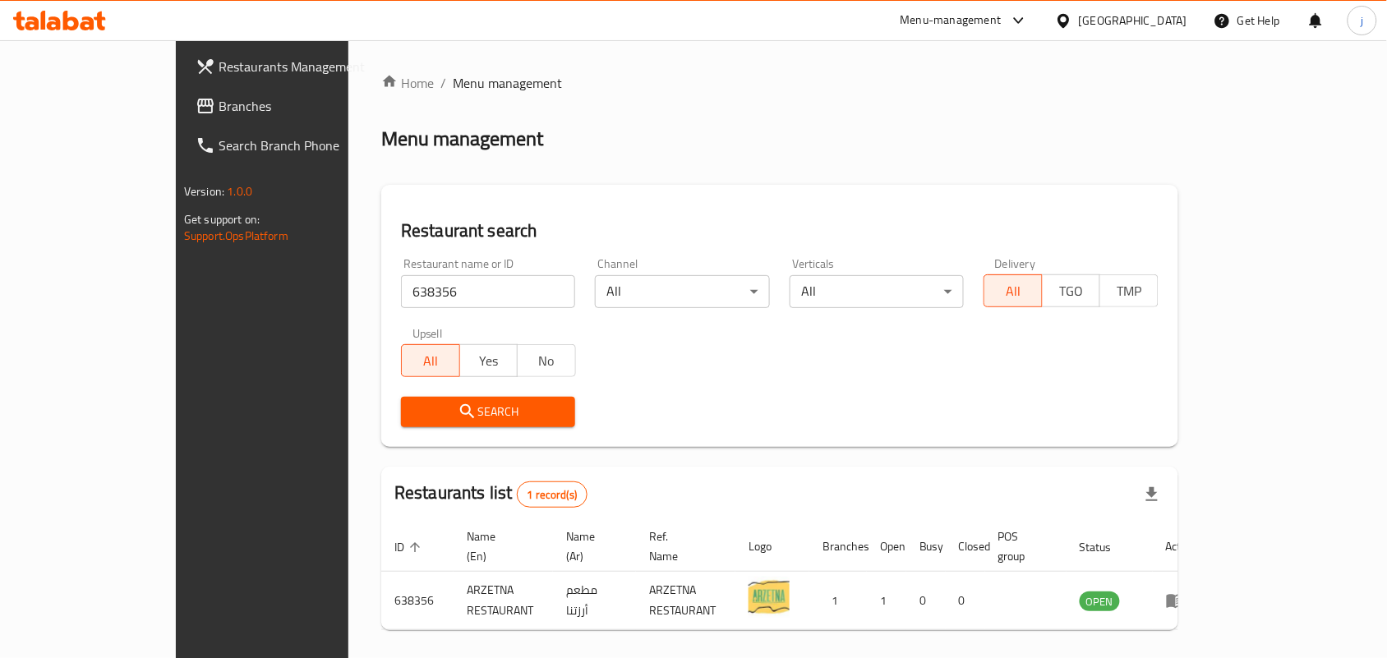
click at [1163, 18] on div "[GEOGRAPHIC_DATA]" at bounding box center [1133, 21] width 108 height 18
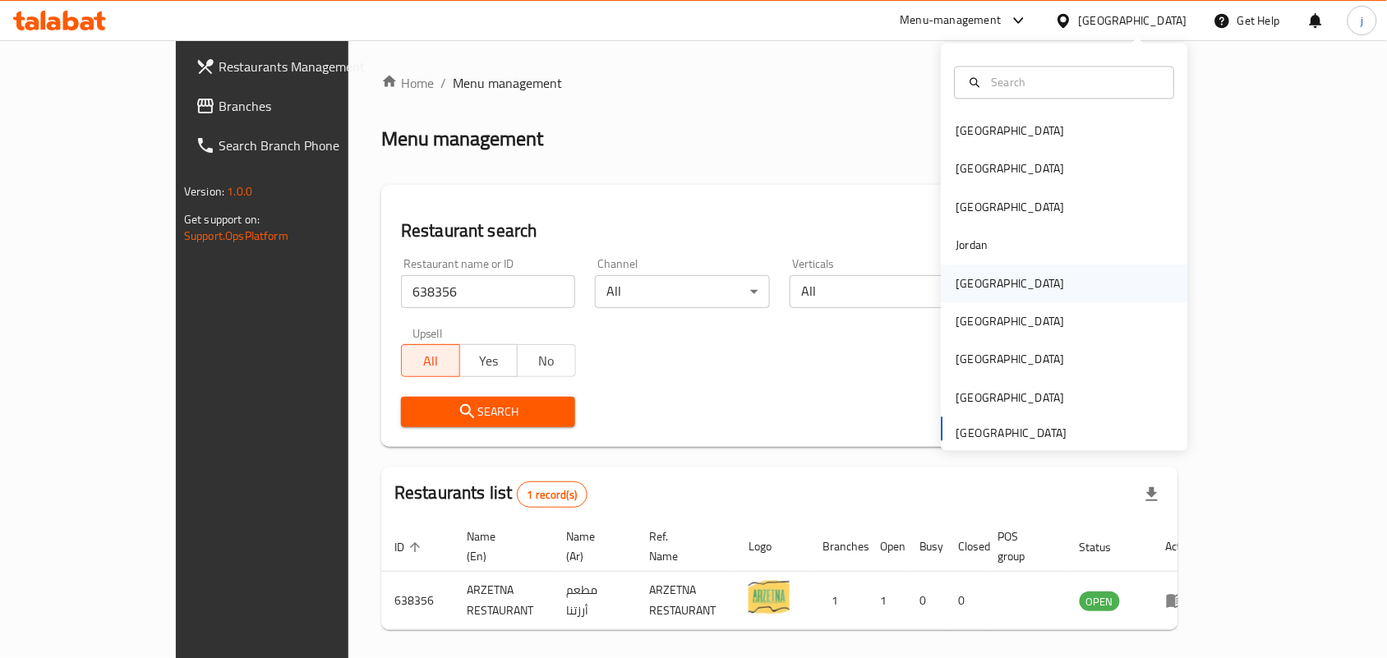
click at [976, 279] on div "[GEOGRAPHIC_DATA]" at bounding box center [1010, 284] width 135 height 38
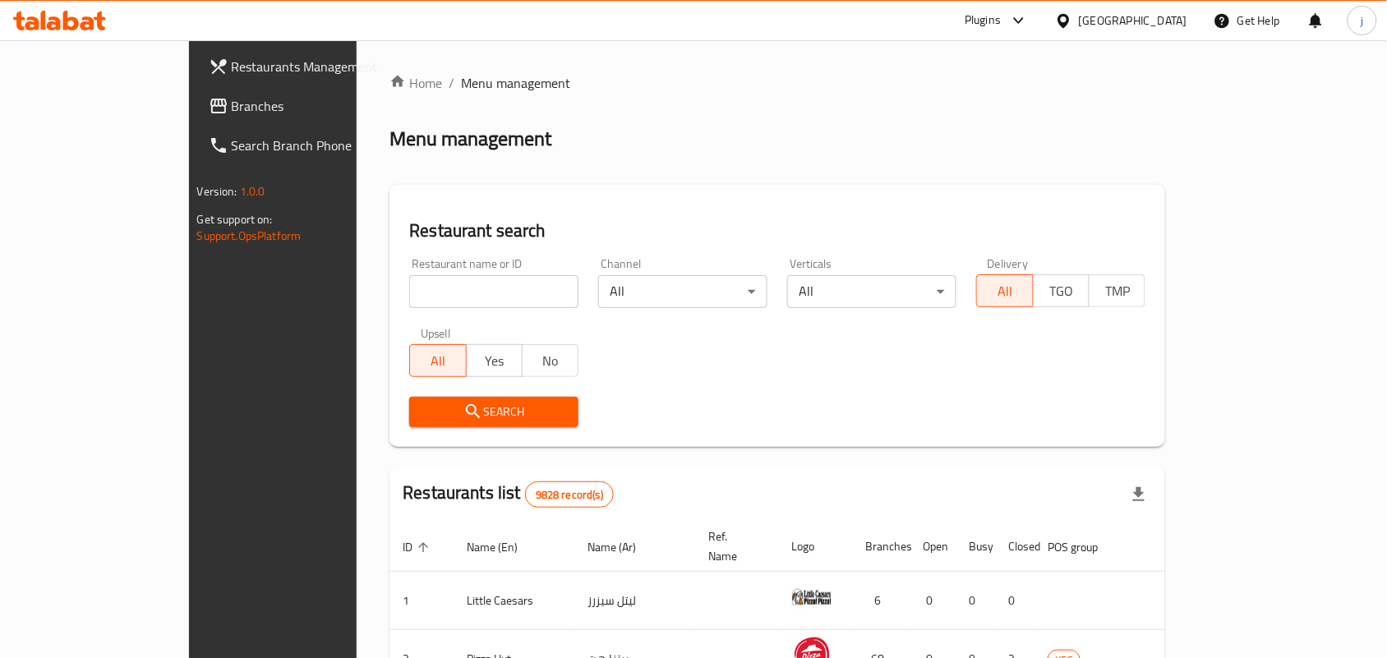
click at [232, 105] on span "Branches" at bounding box center [320, 106] width 176 height 20
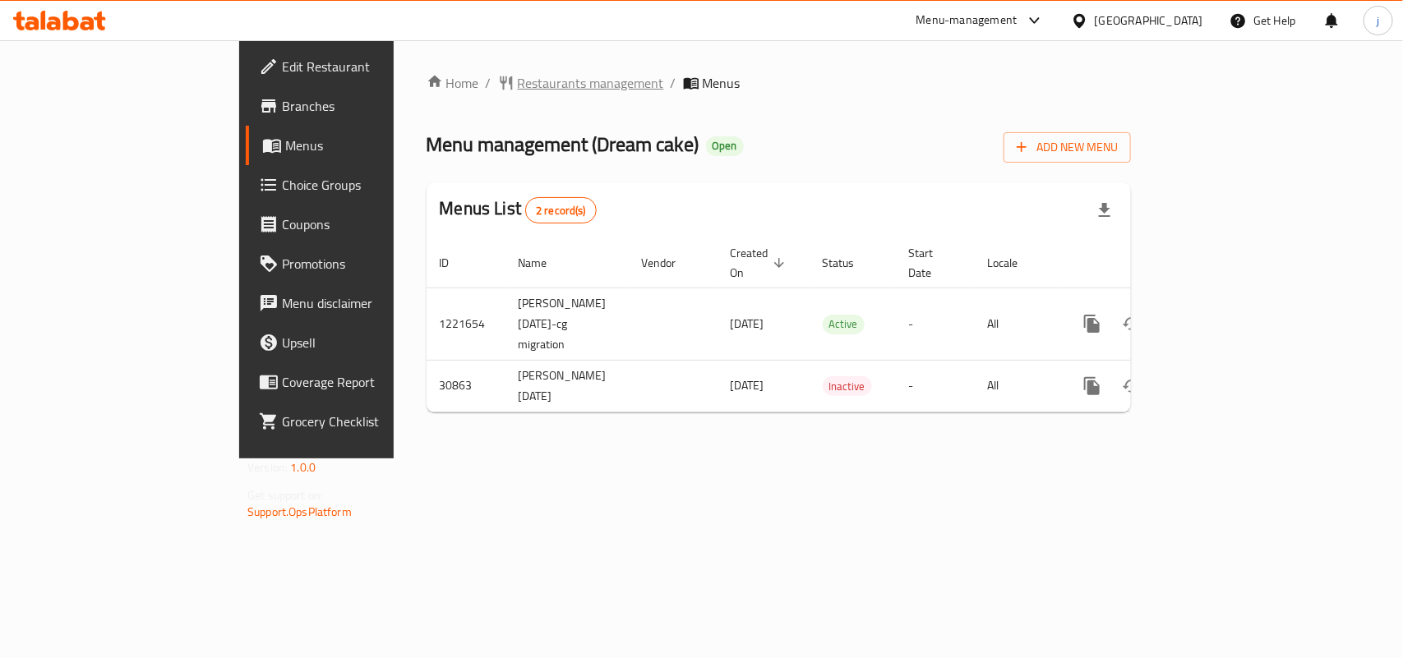
click at [518, 86] on span "Restaurants management" at bounding box center [591, 83] width 146 height 20
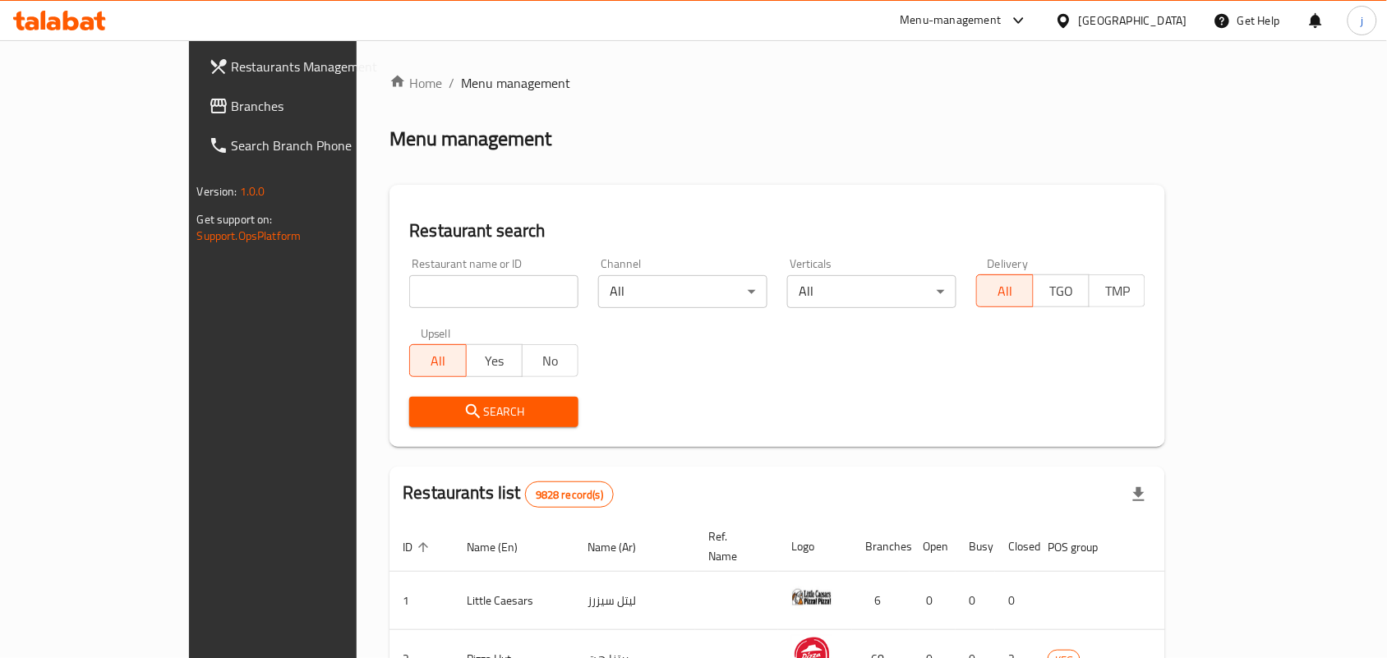
click at [470, 296] on input "search" at bounding box center [493, 291] width 169 height 33
paste input "15835"
type input "15835"
click button "Search" at bounding box center [493, 412] width 169 height 30
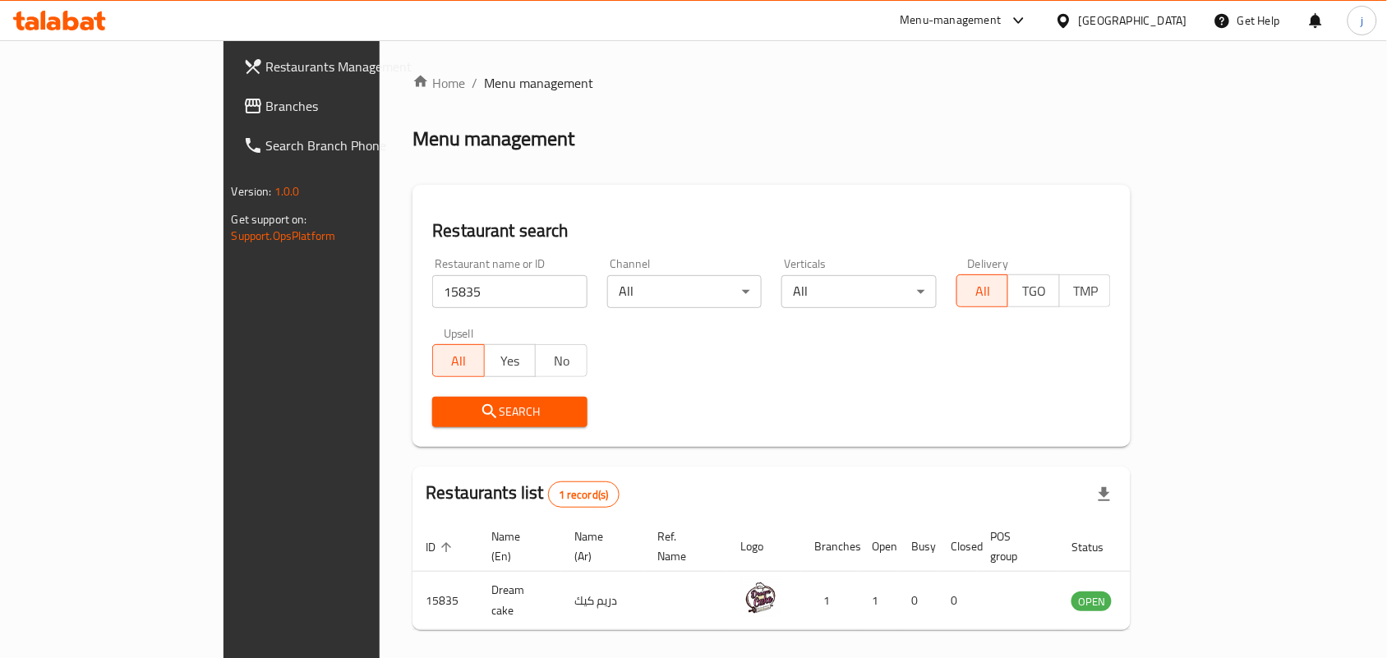
click at [1188, 16] on div "[GEOGRAPHIC_DATA]" at bounding box center [1121, 20] width 159 height 39
click at [1072, 26] on icon at bounding box center [1063, 20] width 17 height 17
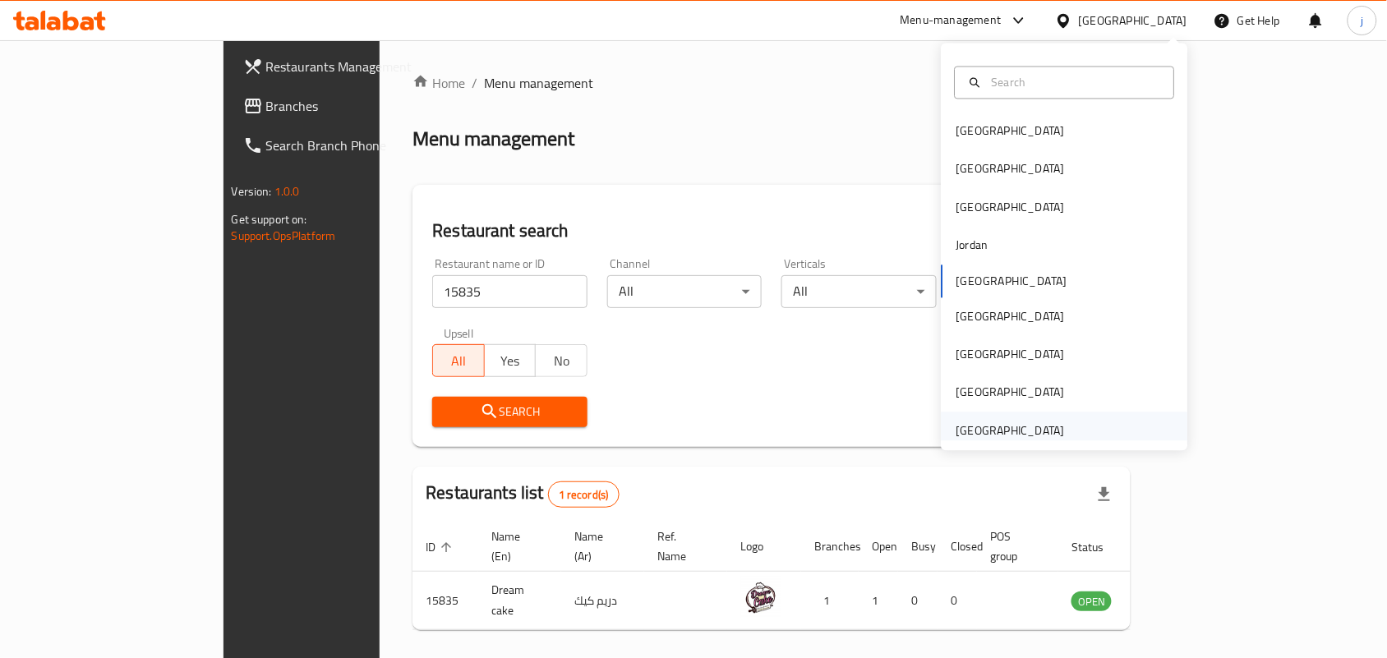
click at [1030, 430] on div "[GEOGRAPHIC_DATA]" at bounding box center [1011, 431] width 108 height 18
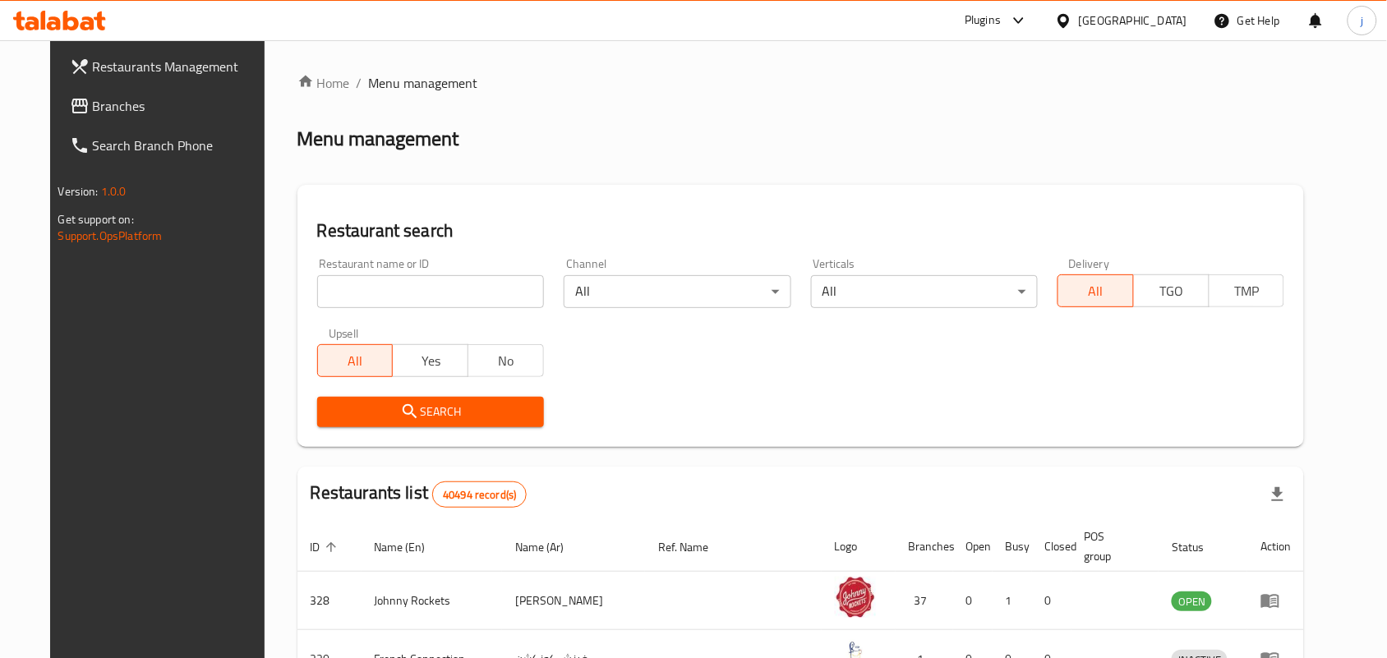
click at [93, 105] on span "Branches" at bounding box center [181, 106] width 176 height 20
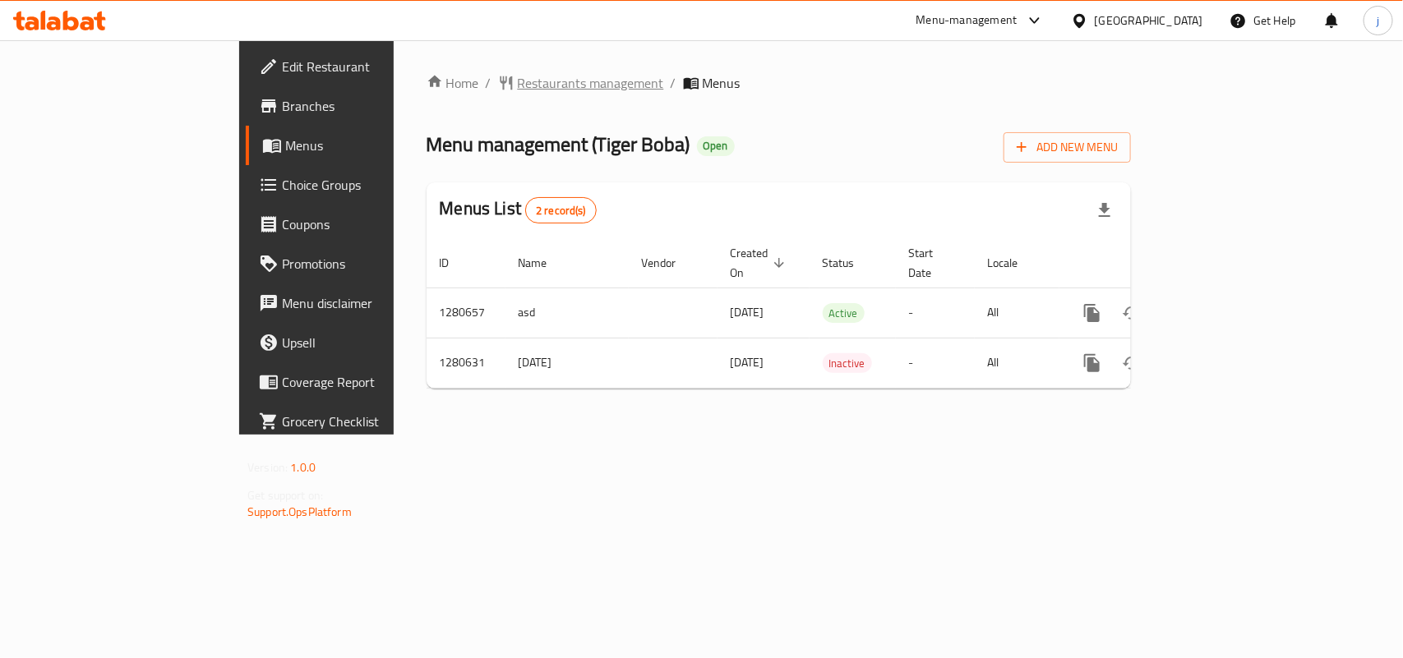
click at [518, 76] on span "Restaurants management" at bounding box center [591, 83] width 146 height 20
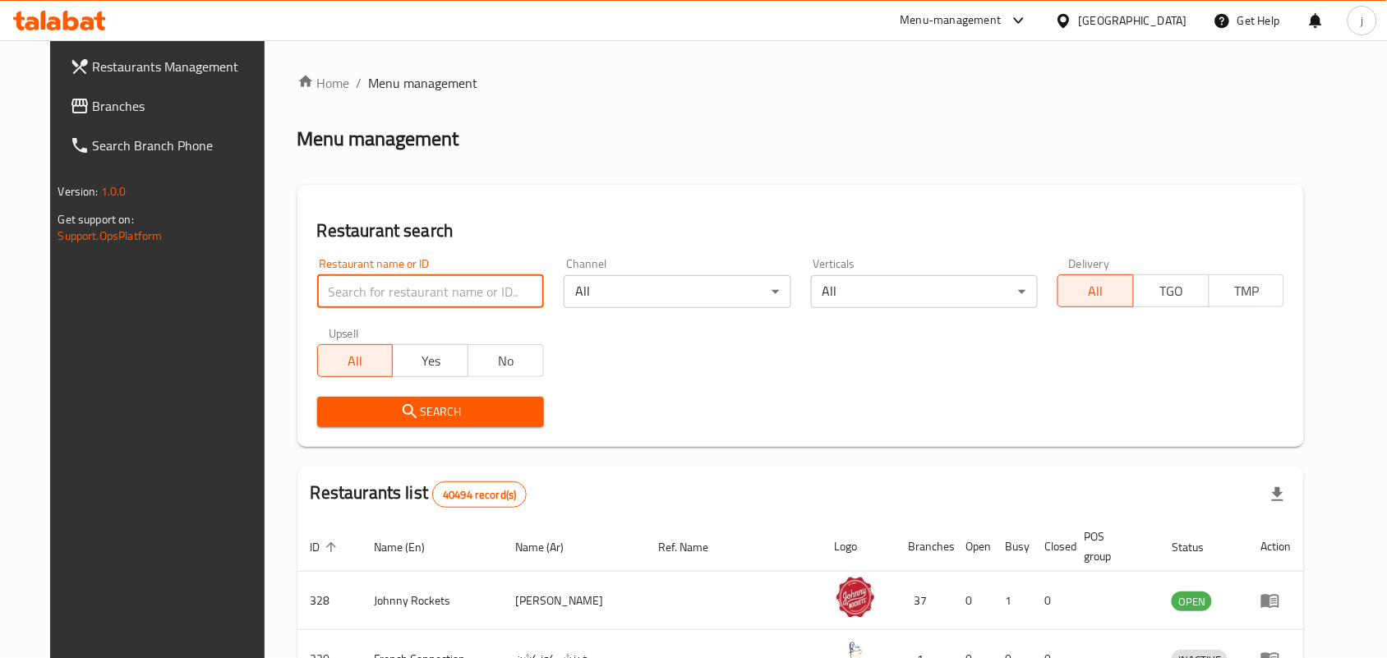
click at [445, 285] on input "search" at bounding box center [430, 291] width 227 height 33
paste input "693929"
type input "693929"
click button "Search" at bounding box center [430, 412] width 227 height 30
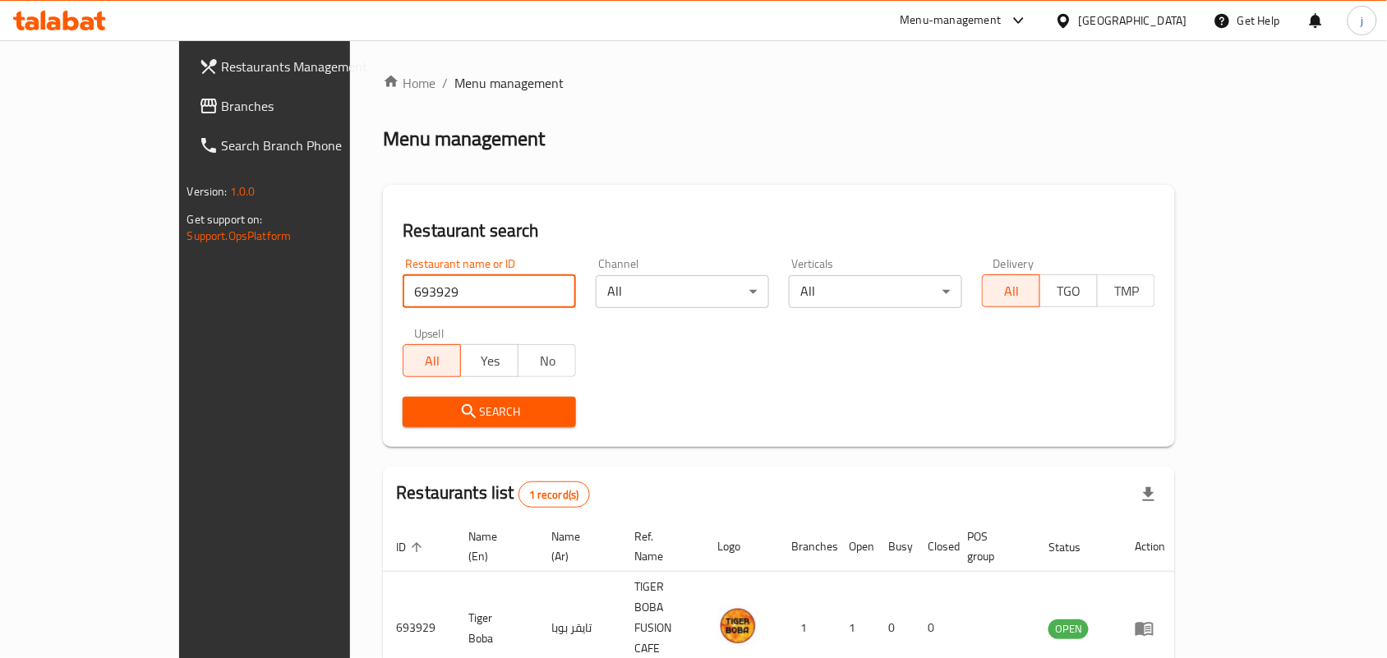
click at [1147, 31] on div "[GEOGRAPHIC_DATA]" at bounding box center [1121, 20] width 159 height 39
click at [1148, 25] on div "[GEOGRAPHIC_DATA]" at bounding box center [1133, 21] width 108 height 18
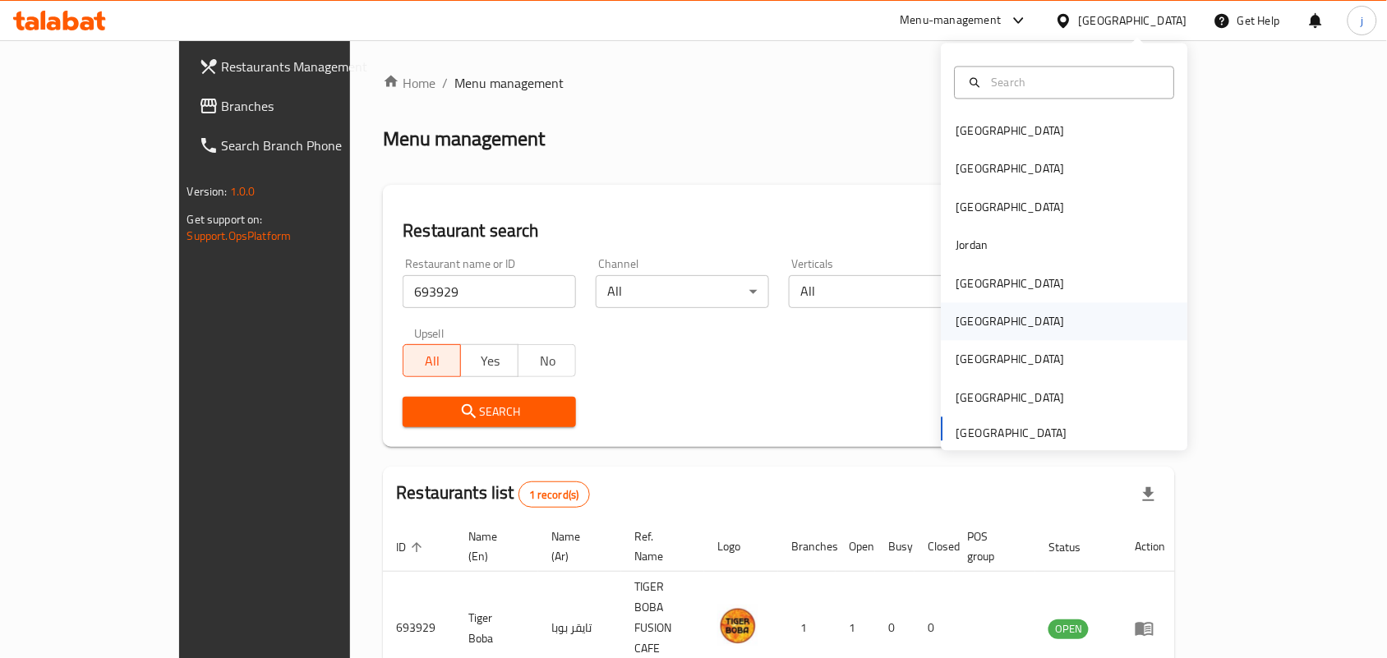
click at [999, 311] on div "[GEOGRAPHIC_DATA]" at bounding box center [1065, 322] width 247 height 38
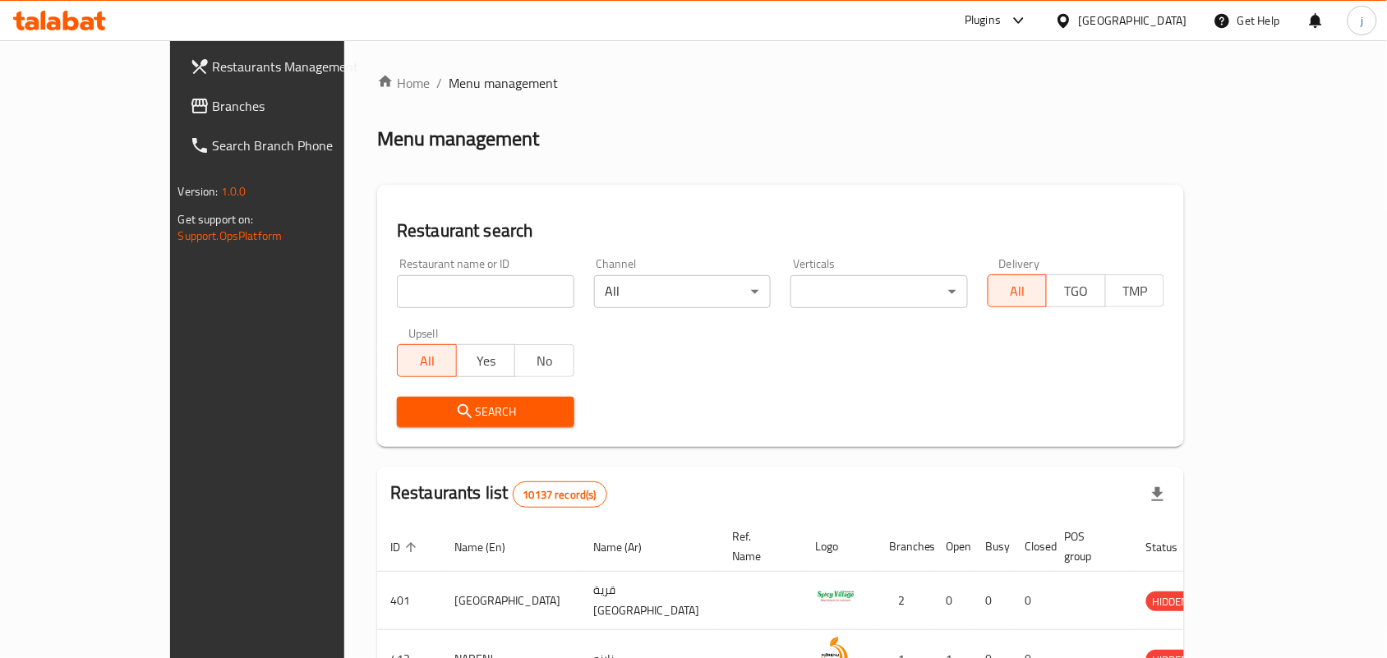
click at [213, 116] on span "Branches" at bounding box center [301, 106] width 176 height 20
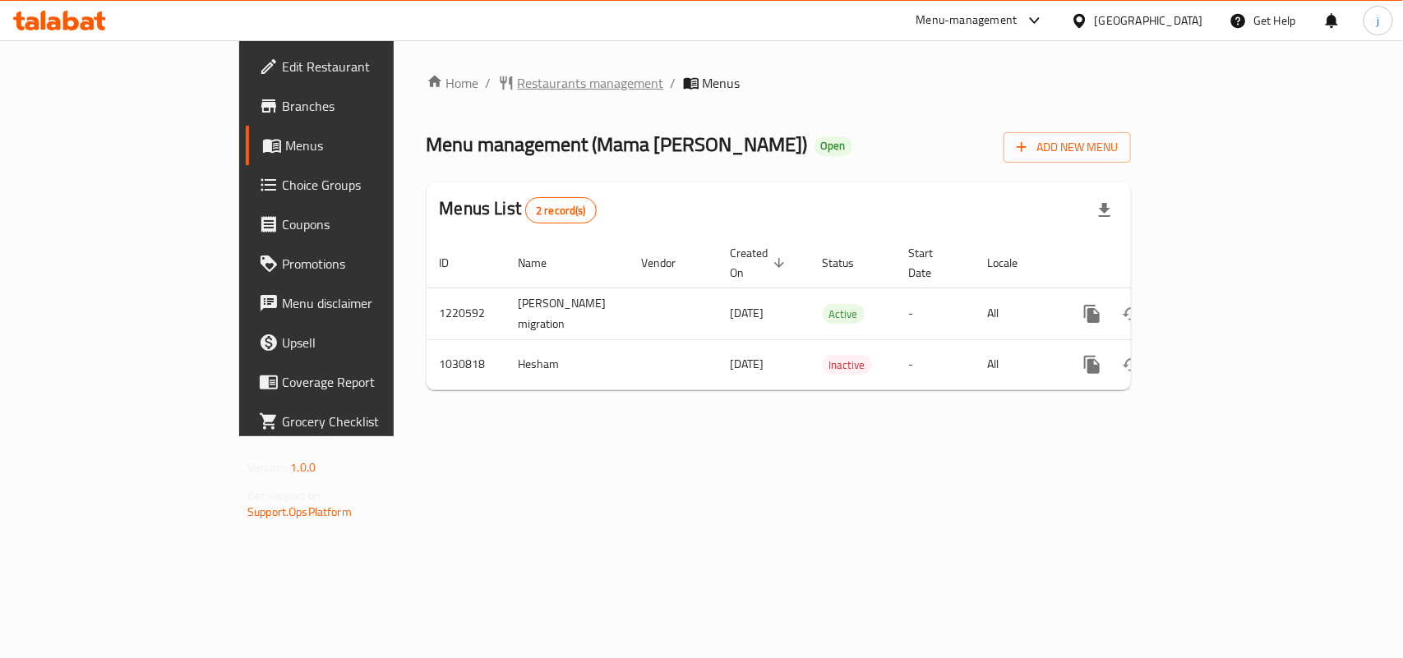
click at [518, 79] on span "Restaurants management" at bounding box center [591, 83] width 146 height 20
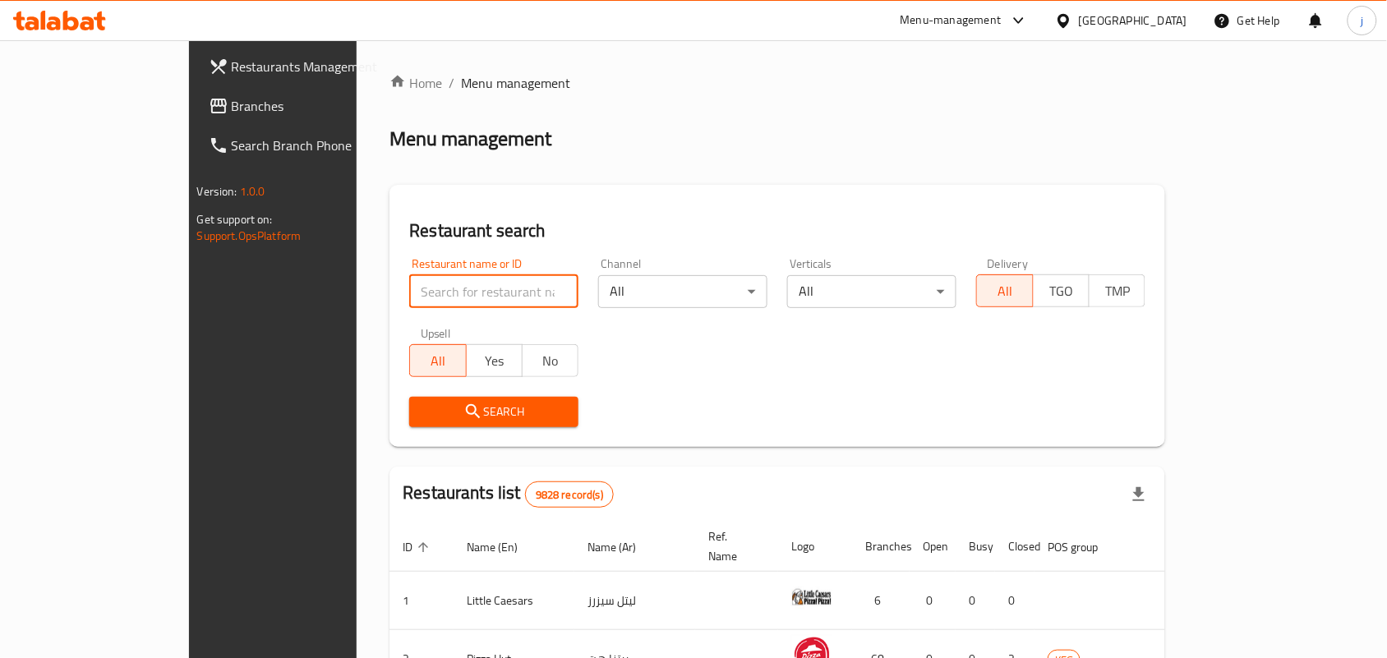
click at [431, 292] on input "search" at bounding box center [493, 291] width 169 height 33
paste input "661337"
type input "661337"
click button "Search" at bounding box center [493, 412] width 169 height 30
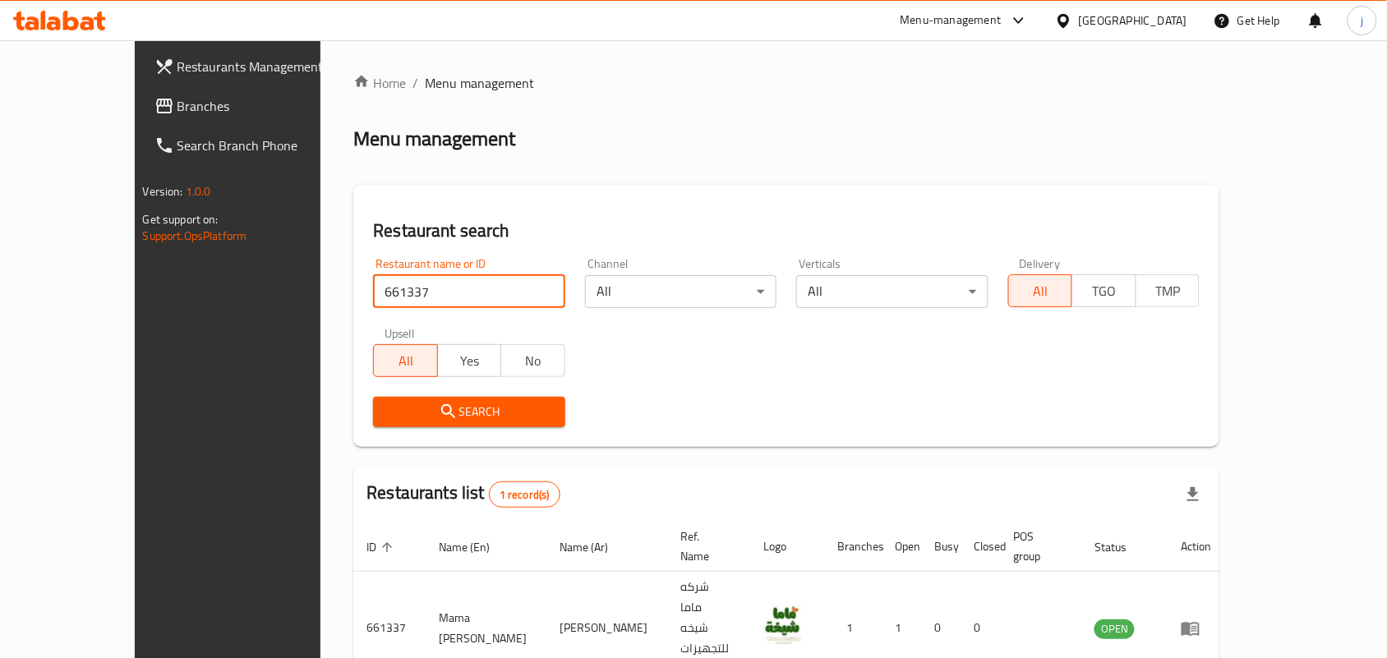
click at [1181, 18] on div "[GEOGRAPHIC_DATA]" at bounding box center [1133, 21] width 108 height 18
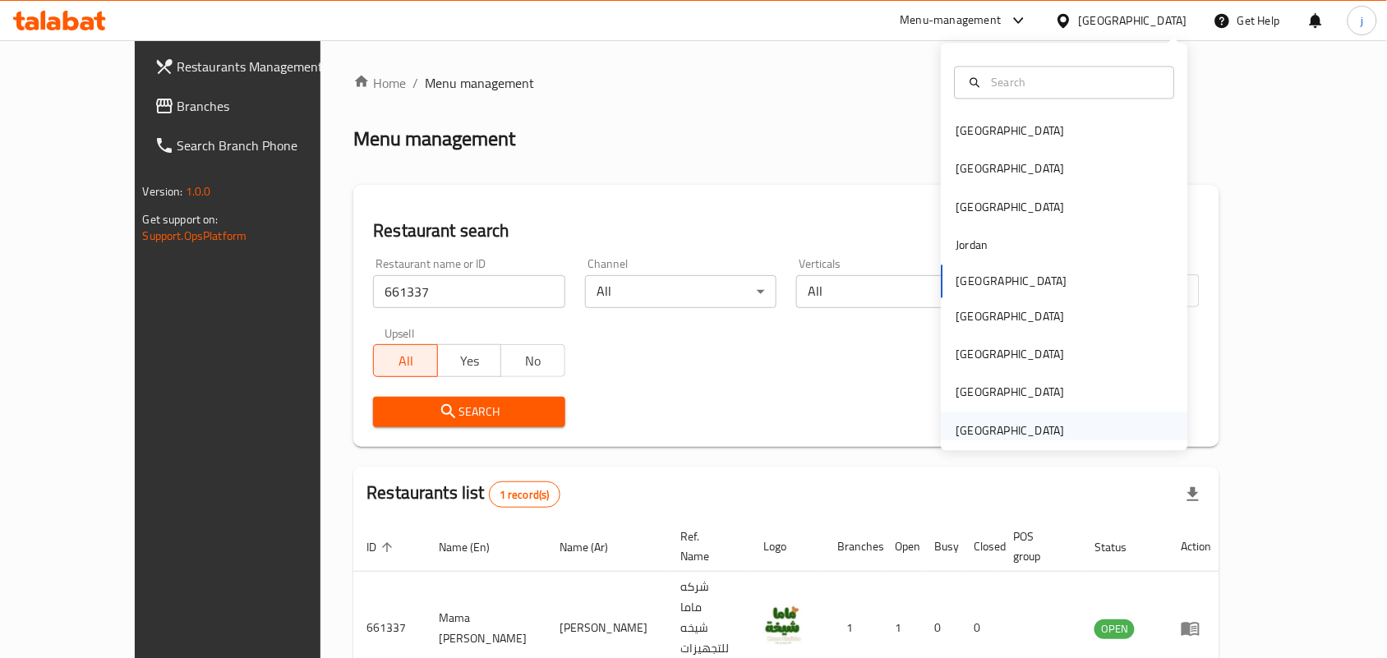
click at [1008, 430] on div "[GEOGRAPHIC_DATA]" at bounding box center [1011, 431] width 108 height 18
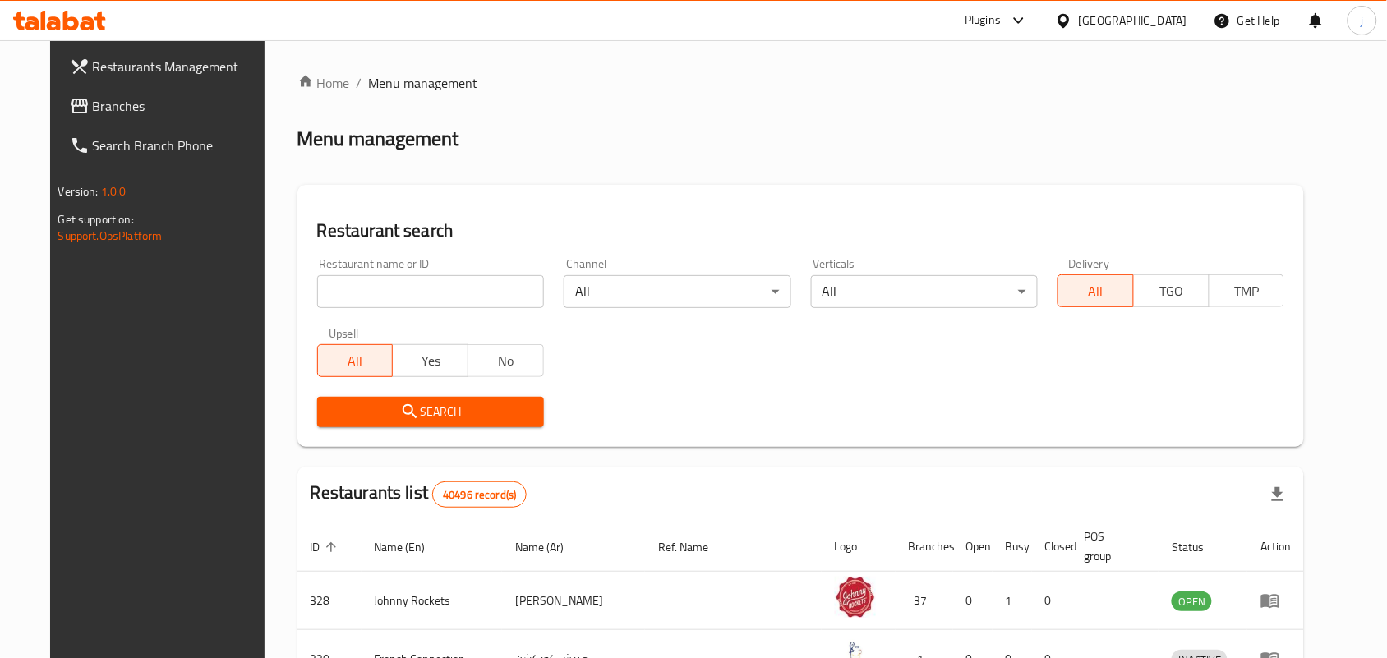
click at [93, 113] on span "Branches" at bounding box center [181, 106] width 176 height 20
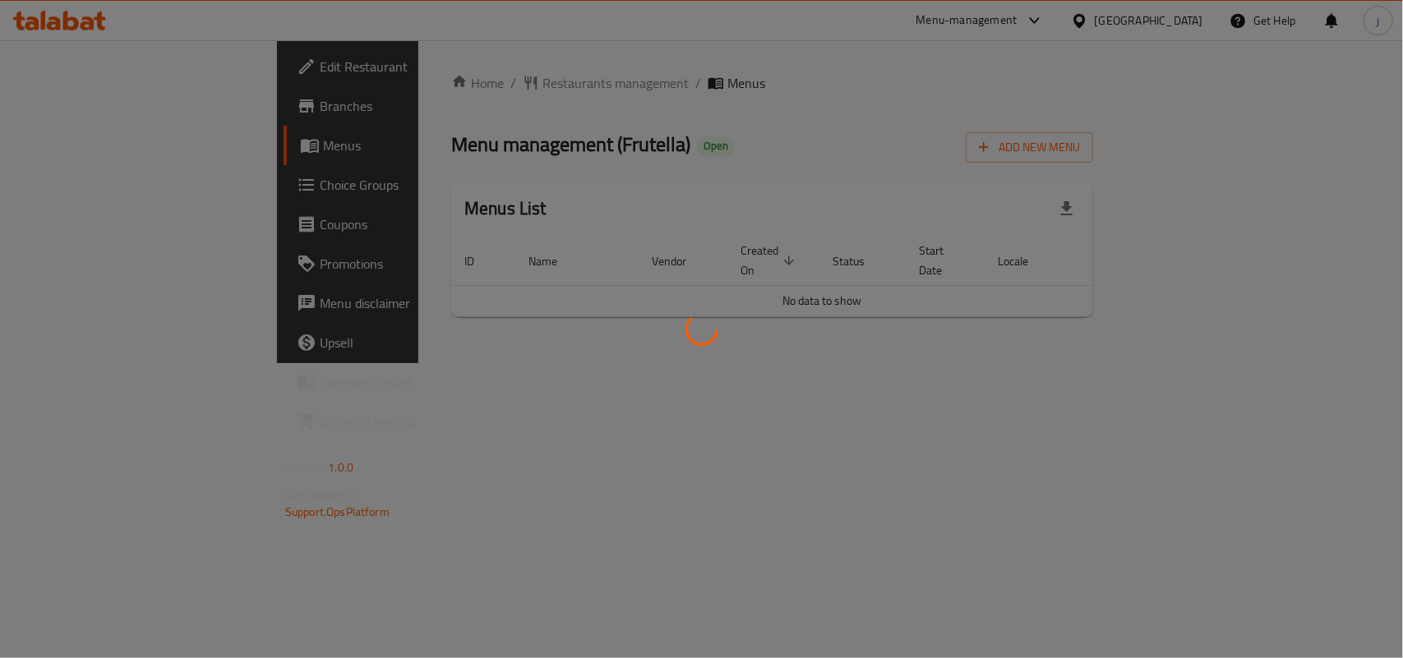
click at [437, 80] on div at bounding box center [701, 329] width 1403 height 658
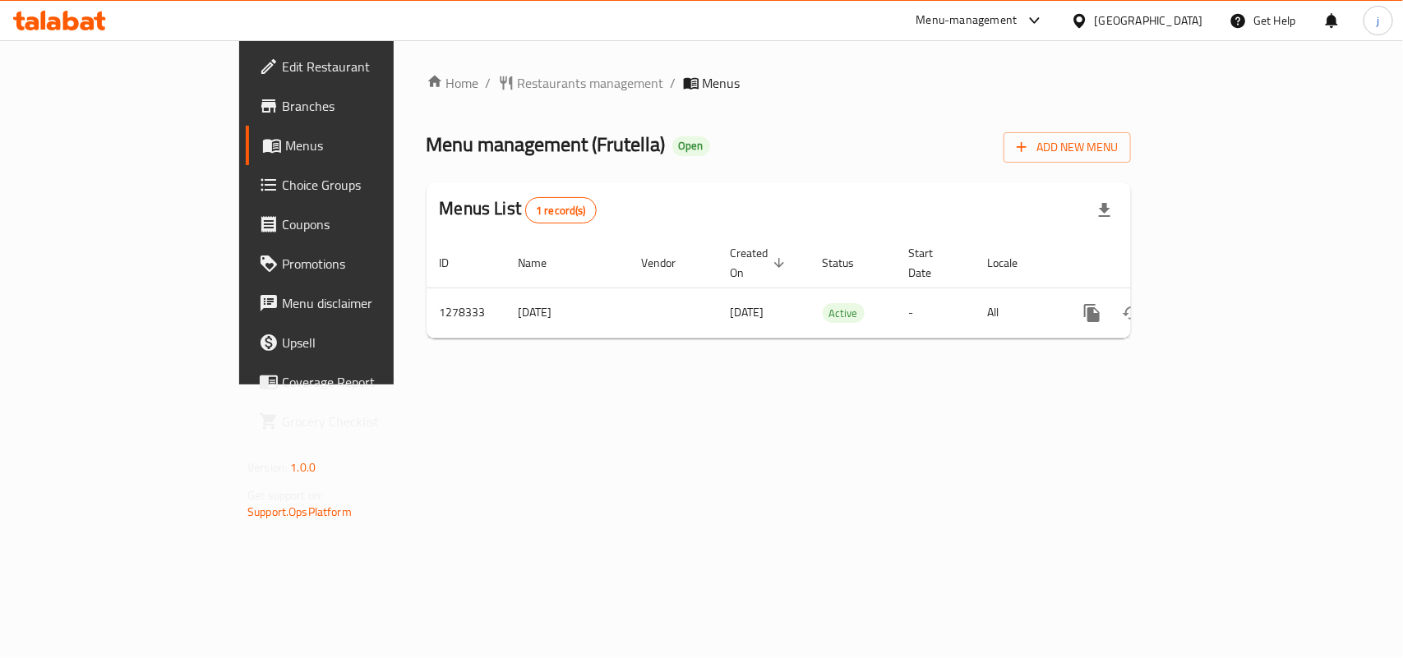
click at [518, 80] on span "Restaurants management" at bounding box center [591, 83] width 146 height 20
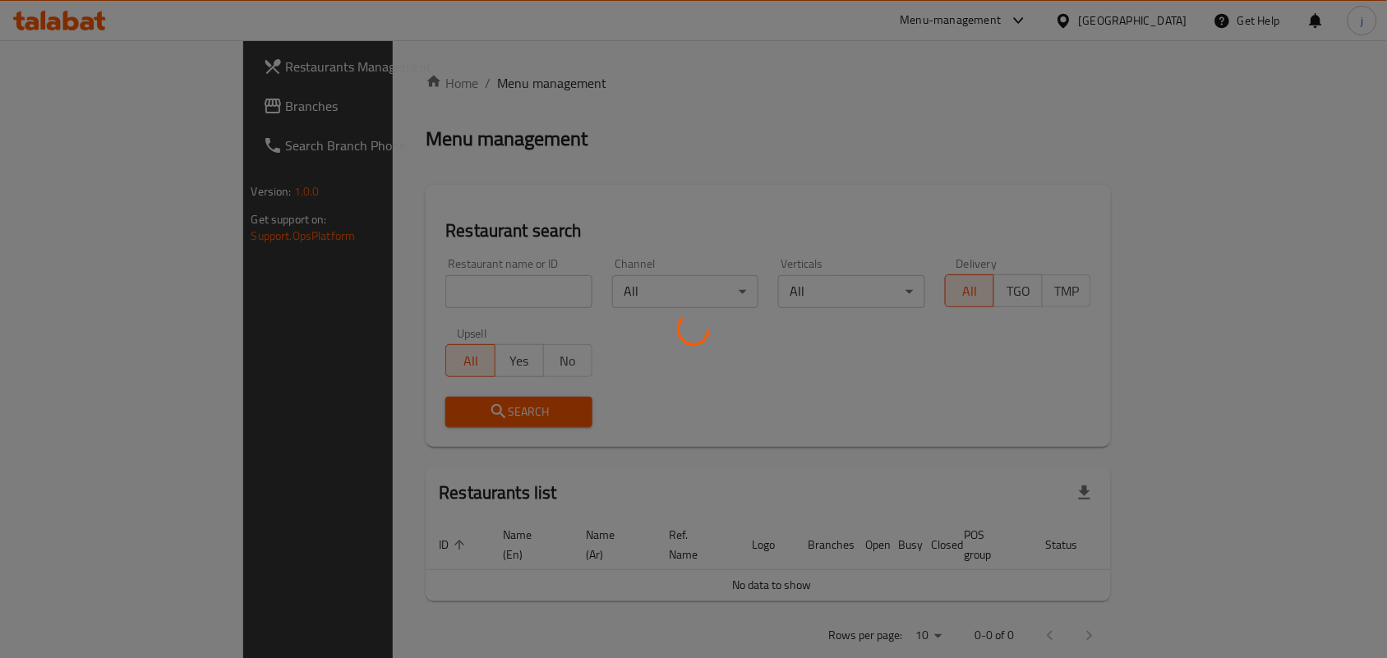
click at [408, 286] on div at bounding box center [693, 329] width 1387 height 658
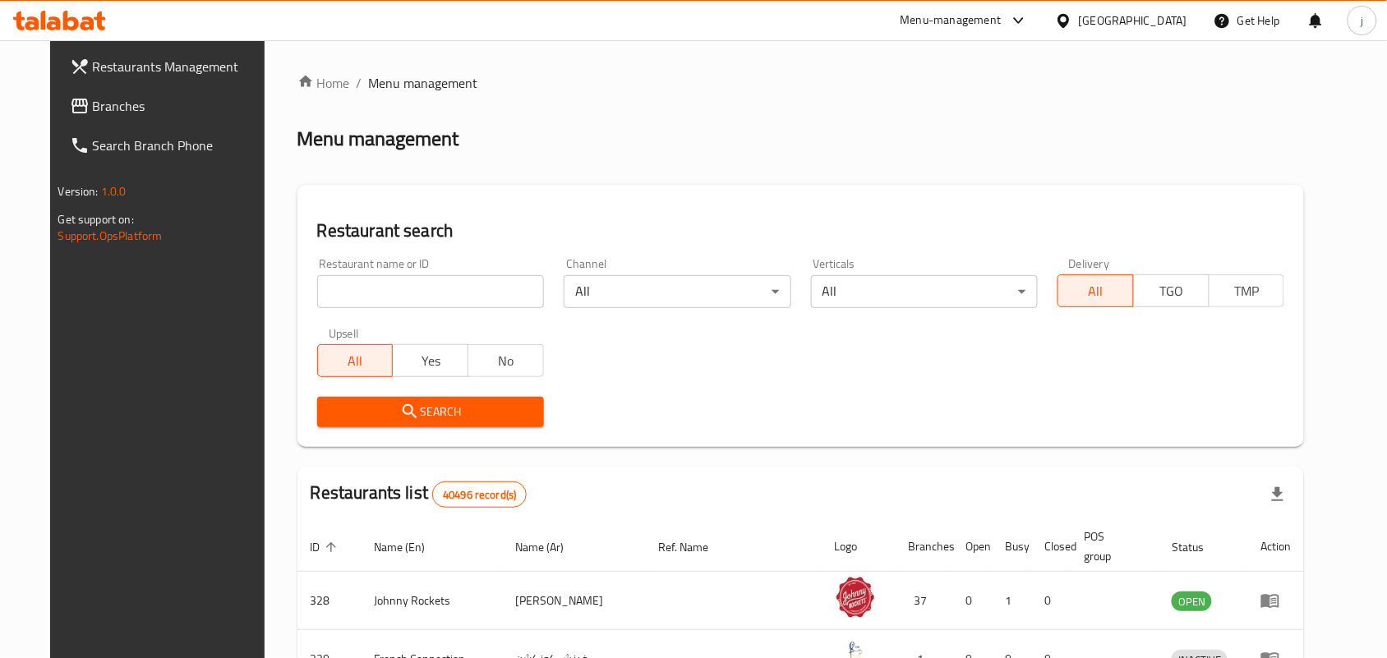
click at [453, 286] on input "search" at bounding box center [430, 291] width 227 height 33
paste input "692875"
type input "692875"
click button "Search" at bounding box center [430, 412] width 227 height 30
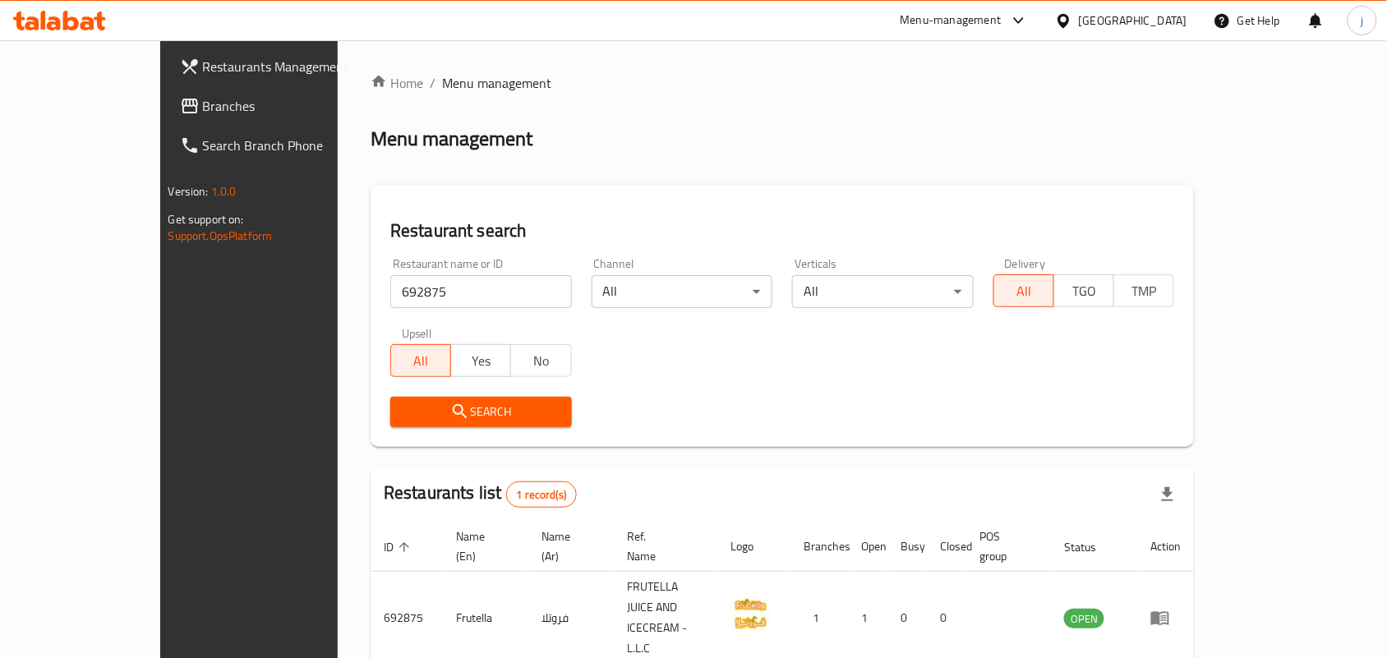
click at [1070, 26] on icon at bounding box center [1063, 20] width 17 height 17
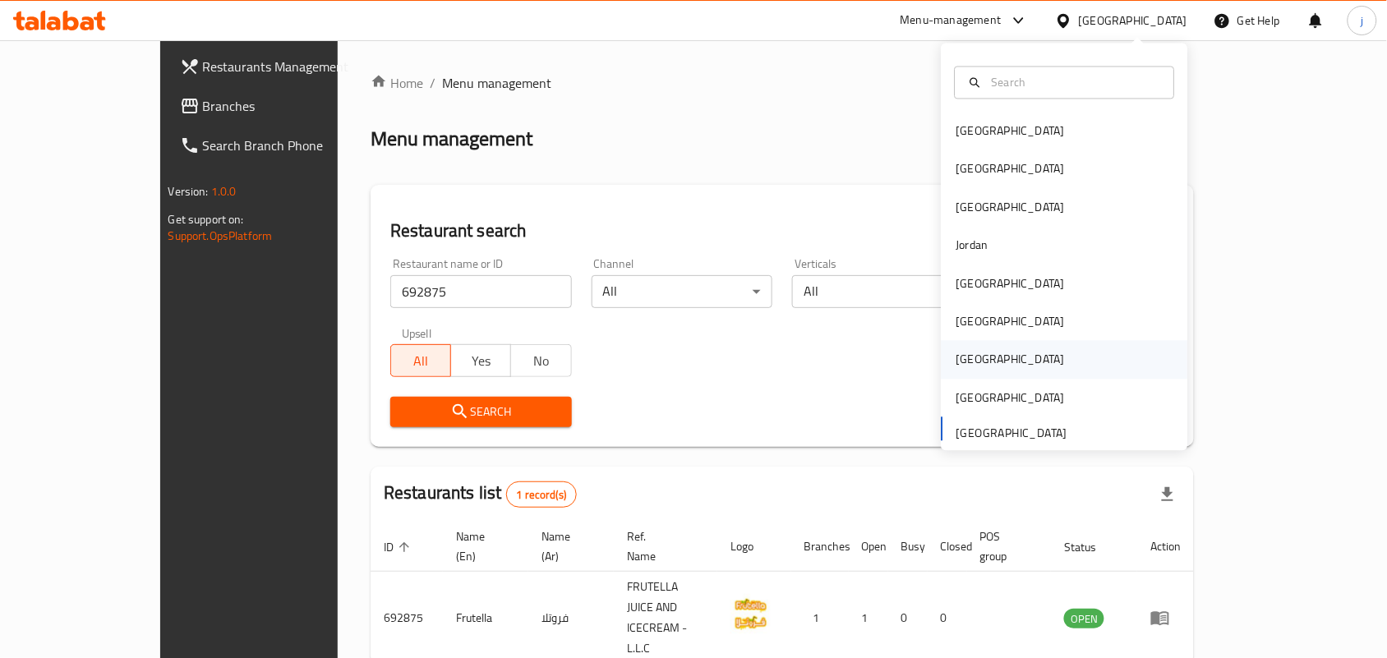
click at [992, 357] on div "Qatar" at bounding box center [1065, 360] width 247 height 38
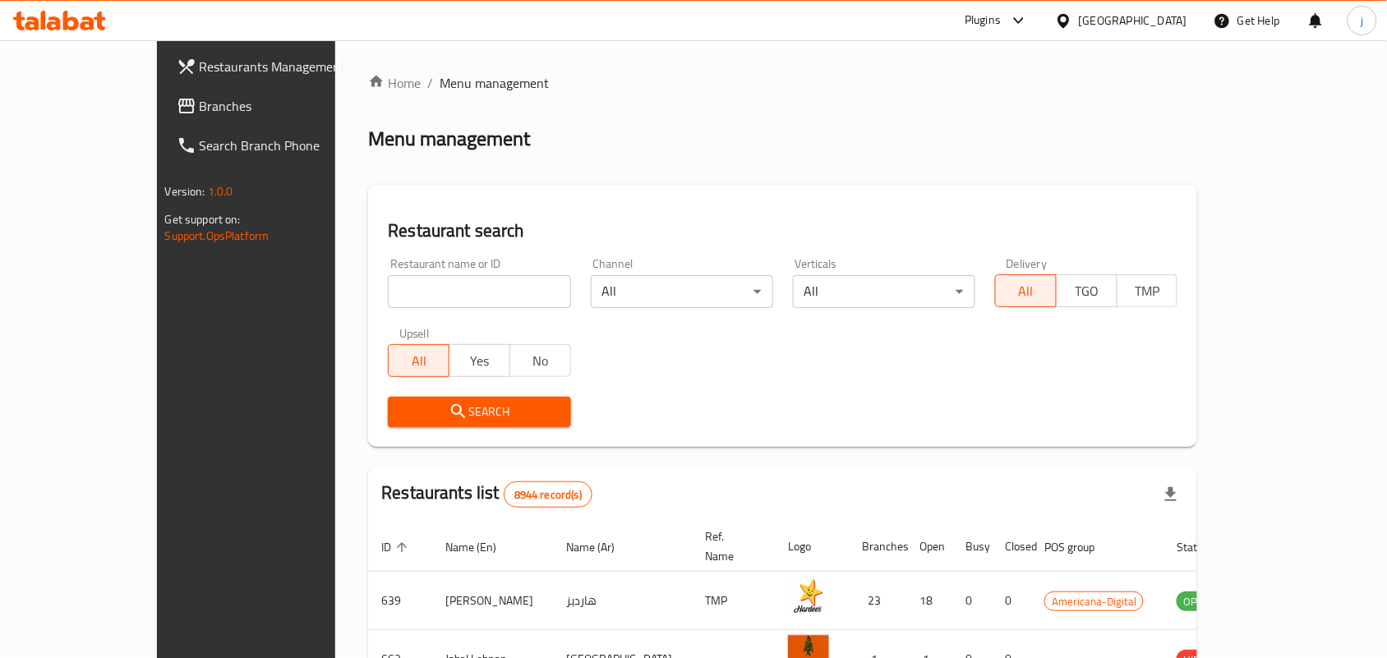
click at [200, 97] on span "Branches" at bounding box center [288, 106] width 176 height 20
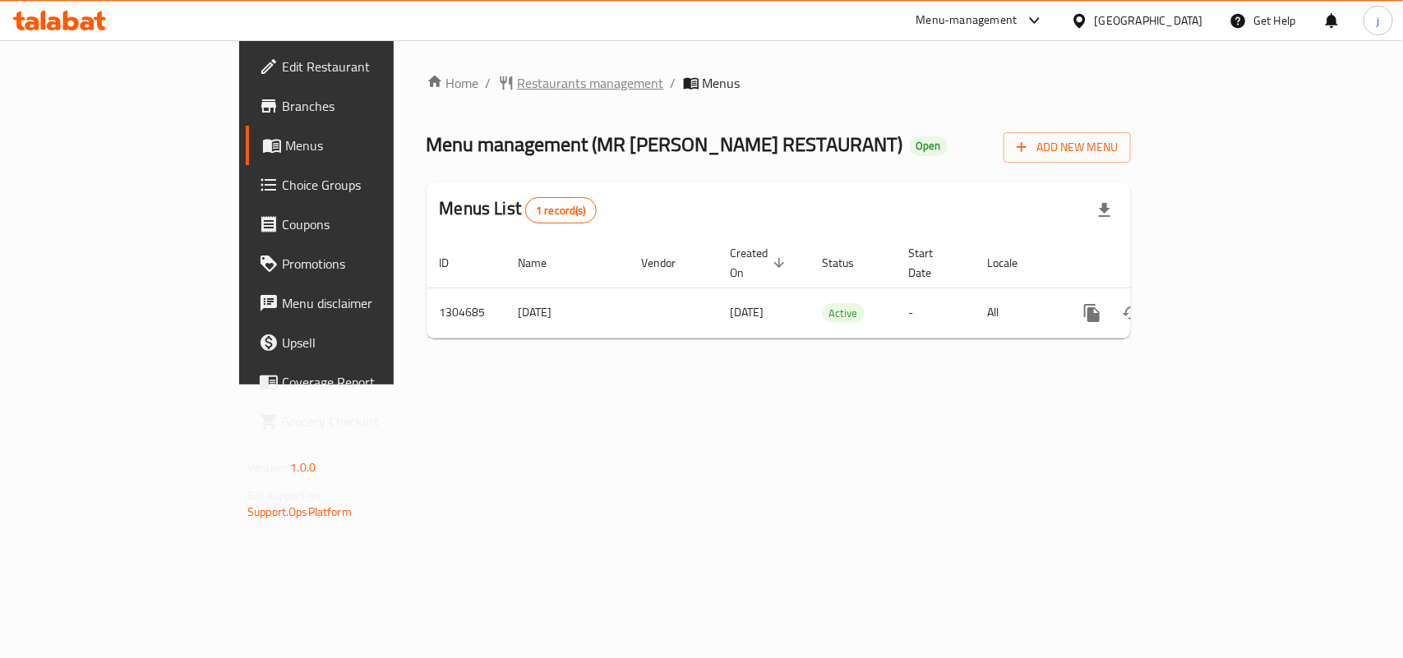
click at [518, 81] on span "Restaurants management" at bounding box center [591, 83] width 146 height 20
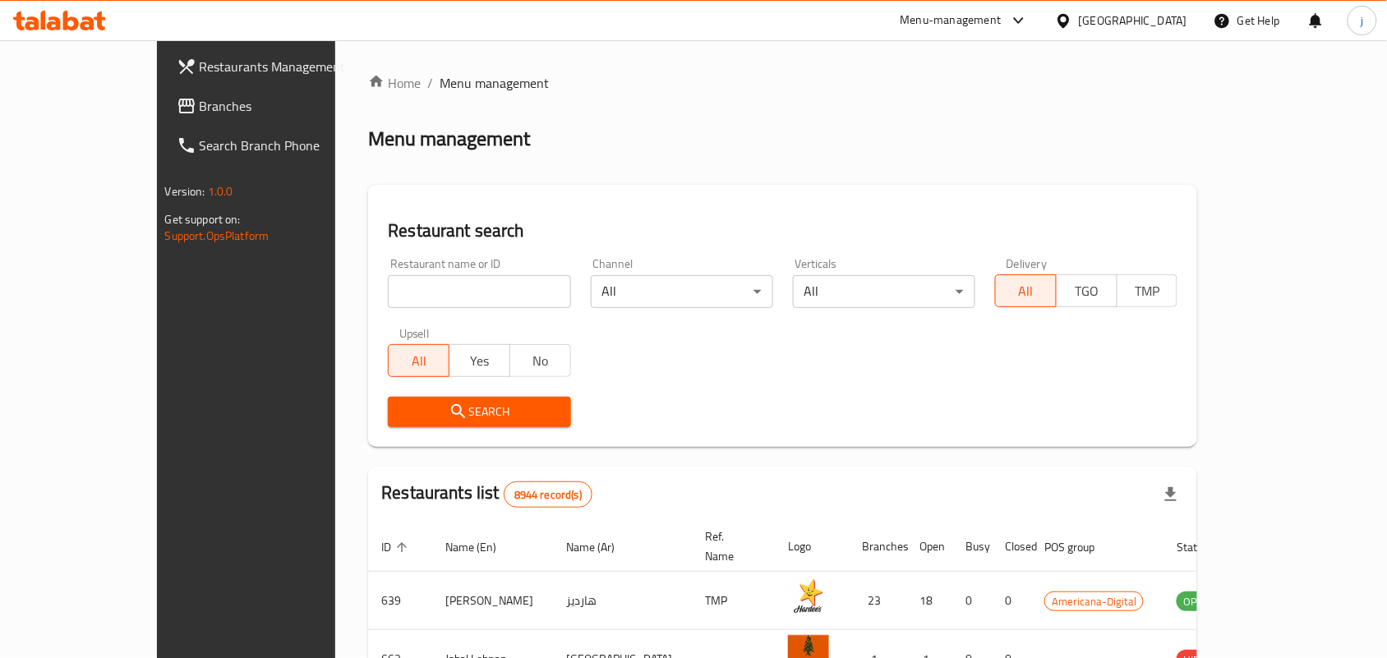
click at [389, 293] on input "search" at bounding box center [479, 291] width 182 height 33
paste input "703347"
type input "703347"
click button "Search" at bounding box center [479, 412] width 182 height 30
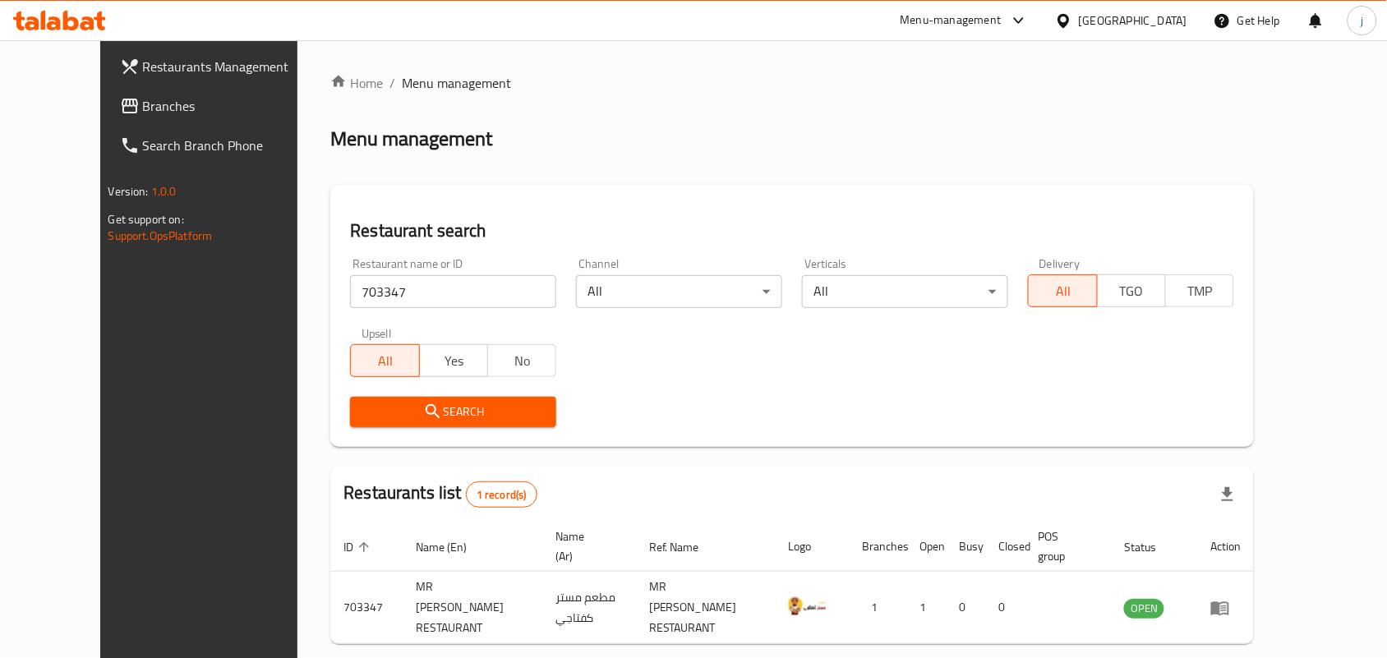
click at [1072, 21] on icon at bounding box center [1063, 20] width 17 height 17
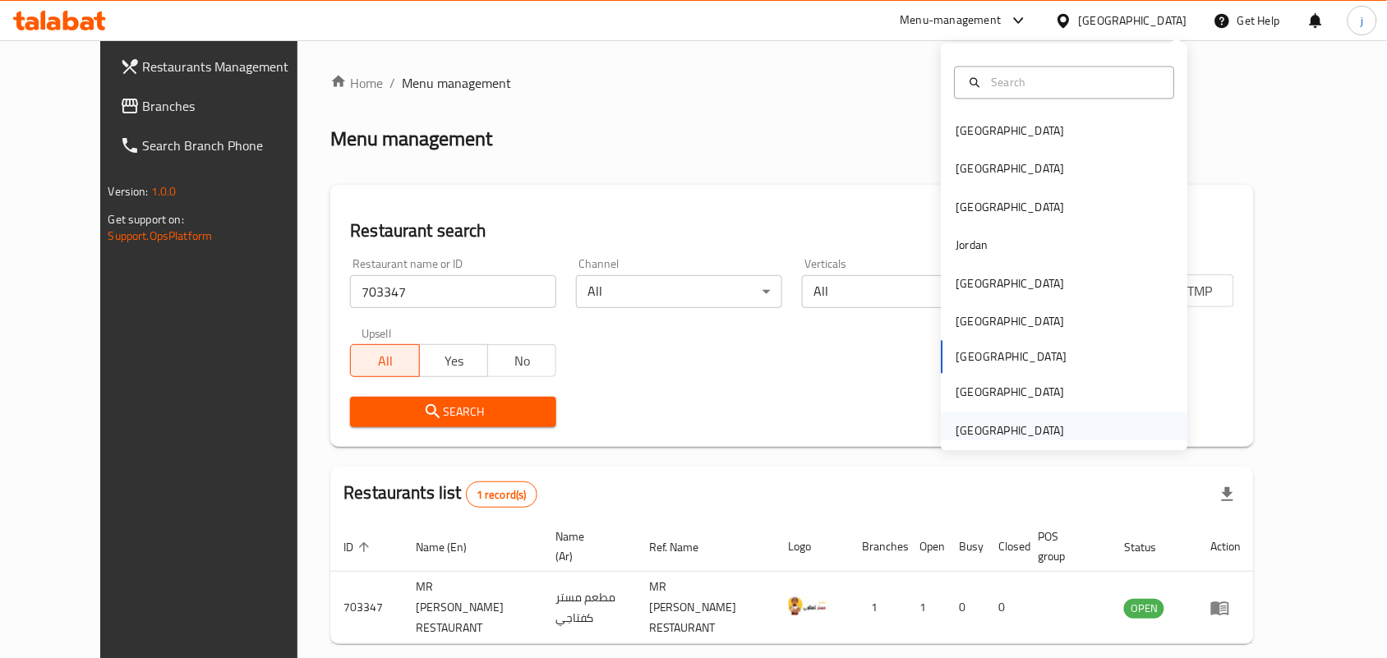
click at [1017, 427] on div "[GEOGRAPHIC_DATA]" at bounding box center [1011, 431] width 108 height 18
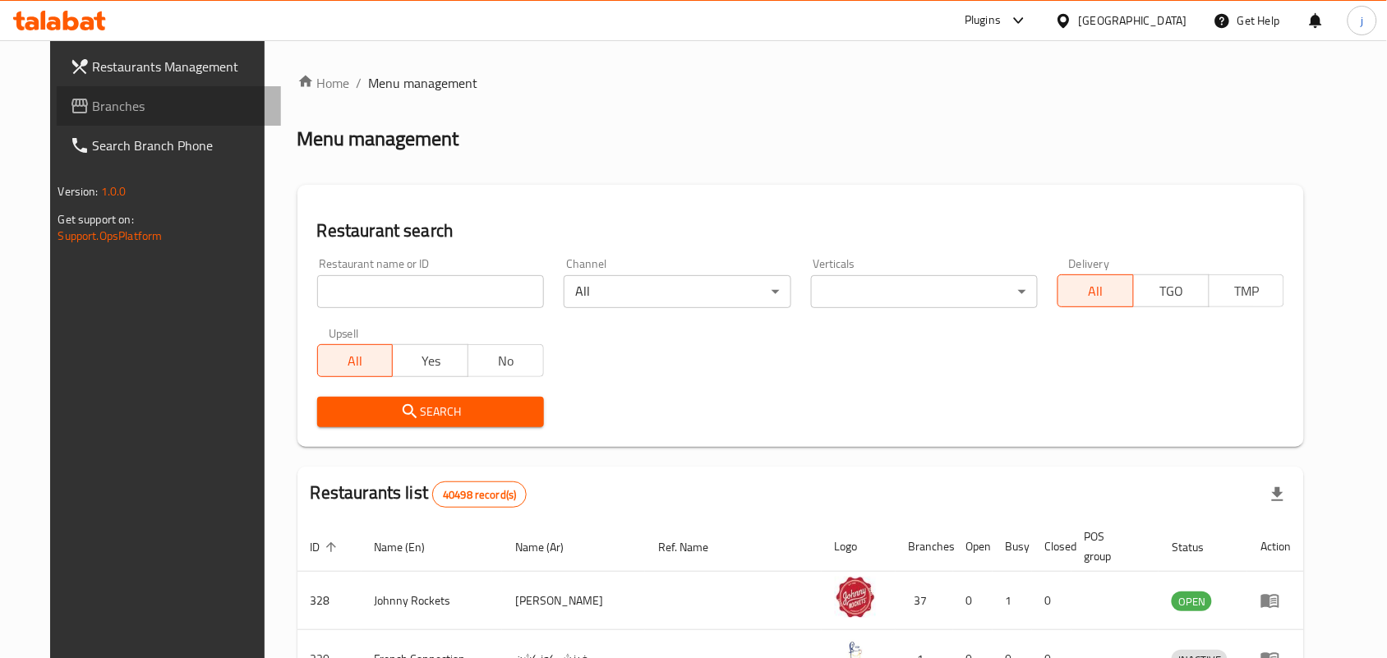
click at [99, 107] on span "Branches" at bounding box center [181, 106] width 176 height 20
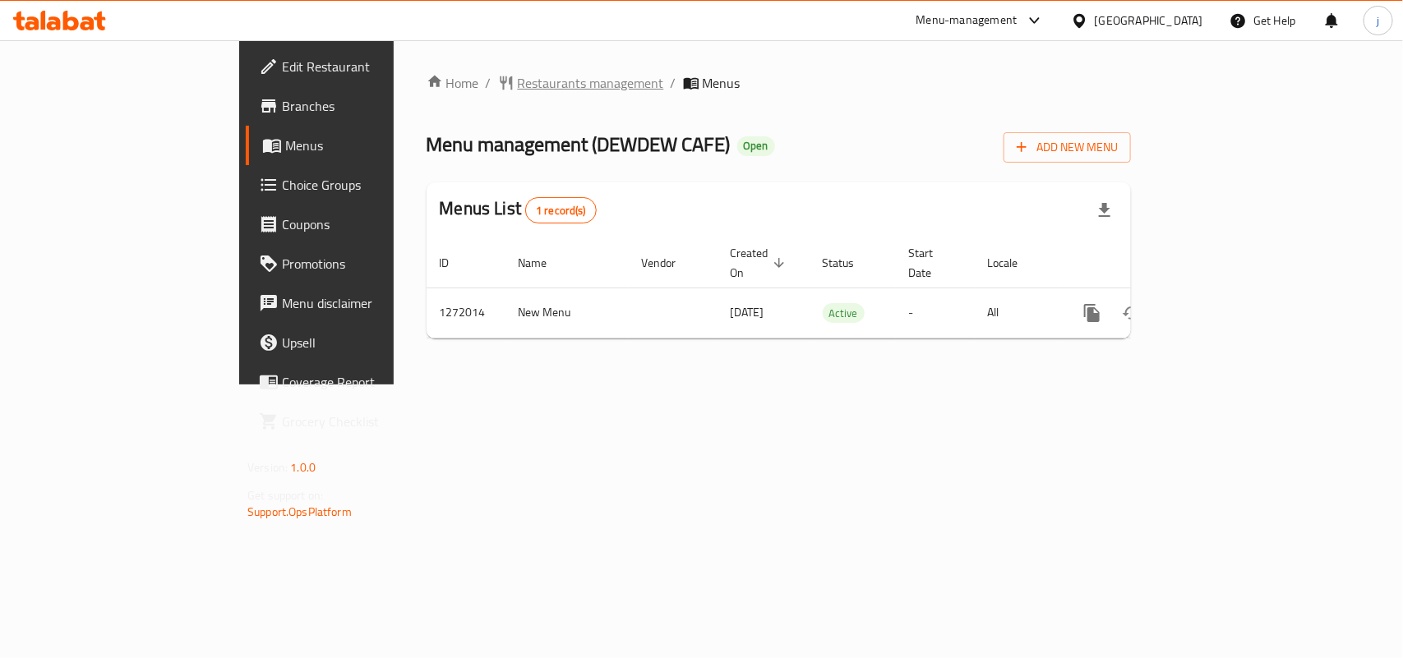
click at [518, 75] on span "Restaurants management" at bounding box center [591, 83] width 146 height 20
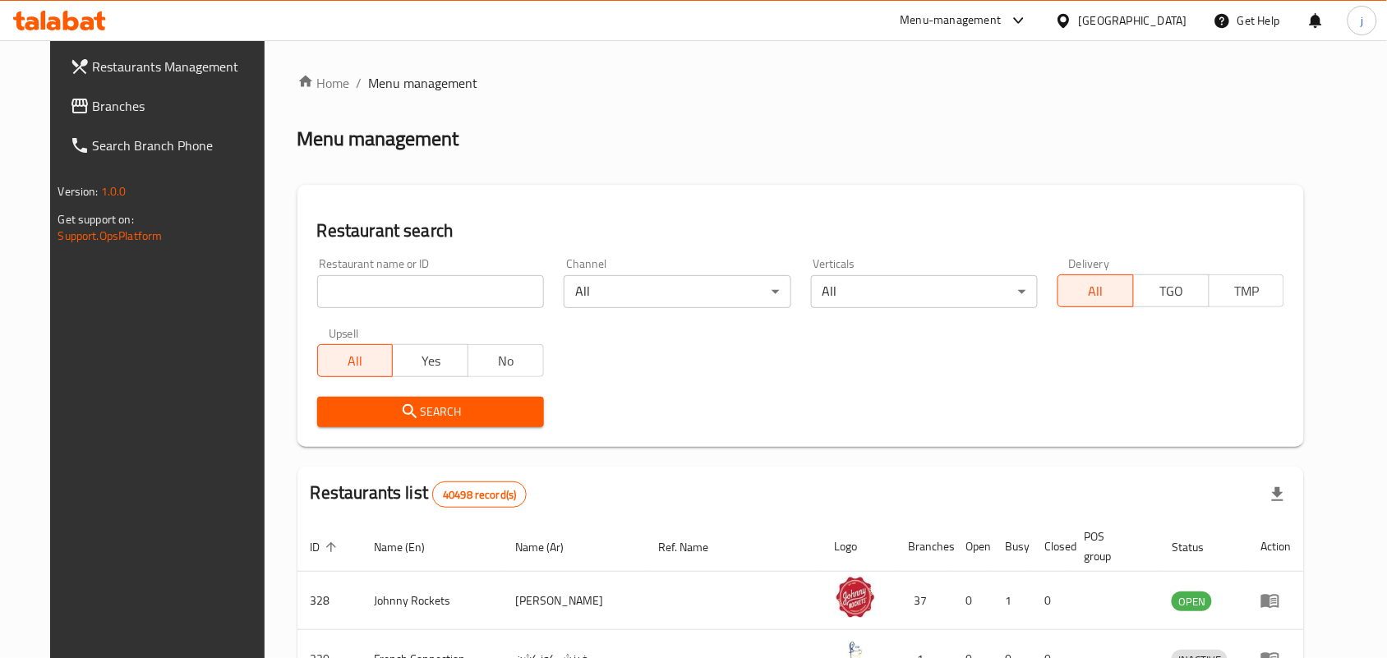
click at [396, 302] on input "search" at bounding box center [430, 291] width 227 height 33
paste input "690077"
type input "690077"
click button "Search" at bounding box center [430, 412] width 227 height 30
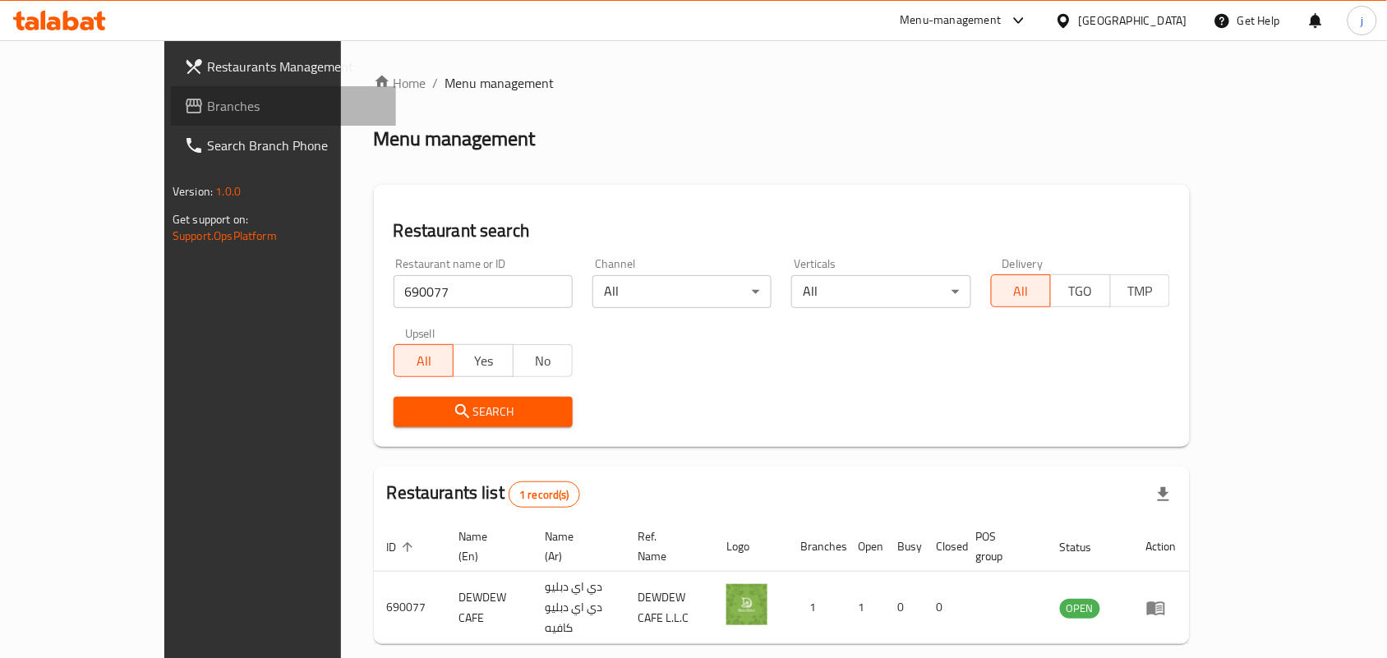
click at [207, 108] on span "Branches" at bounding box center [295, 106] width 176 height 20
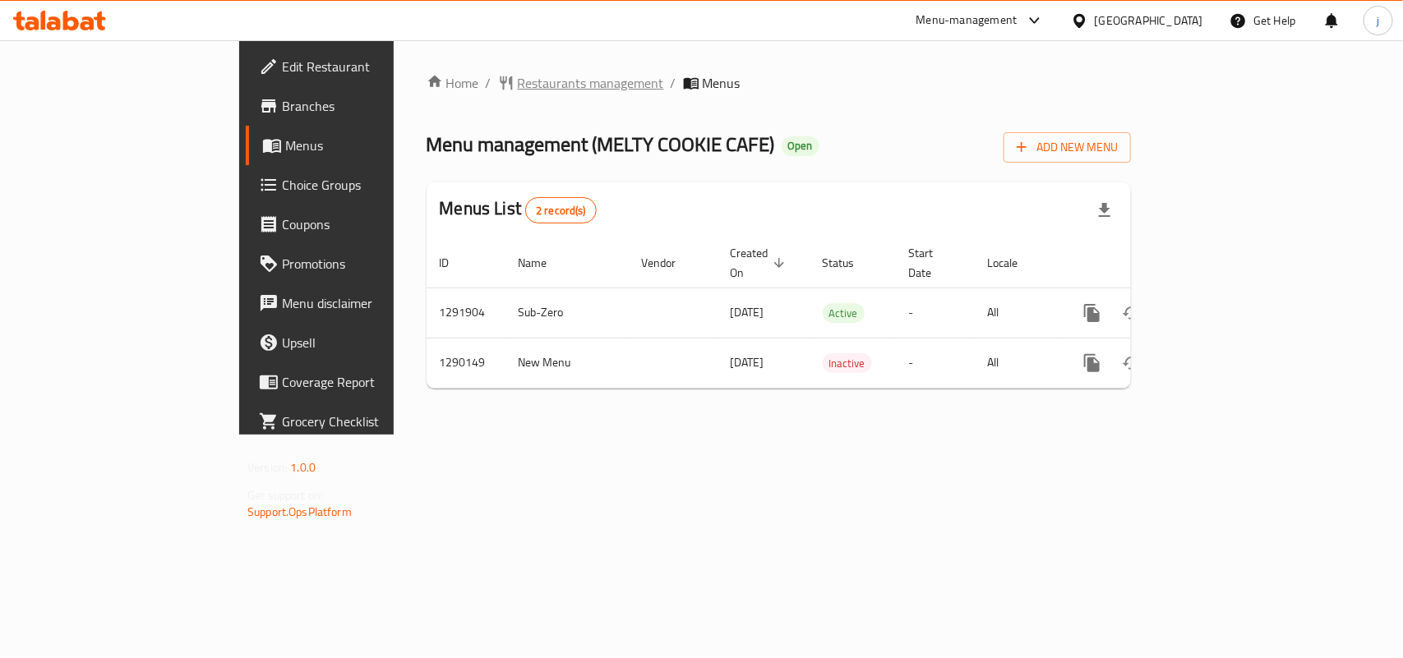
click at [518, 80] on span "Restaurants management" at bounding box center [591, 83] width 146 height 20
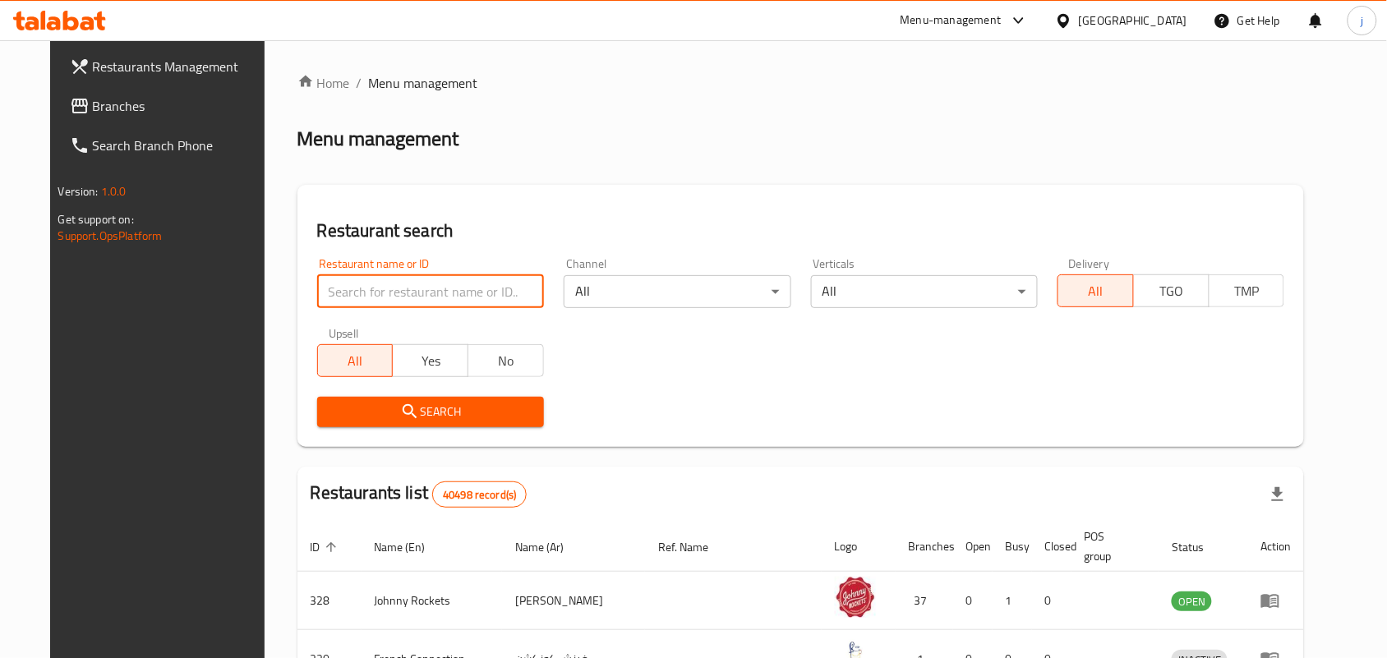
click at [424, 286] on input "search" at bounding box center [430, 291] width 227 height 33
paste input "697783"
type input "697783"
click button "Search" at bounding box center [430, 412] width 227 height 30
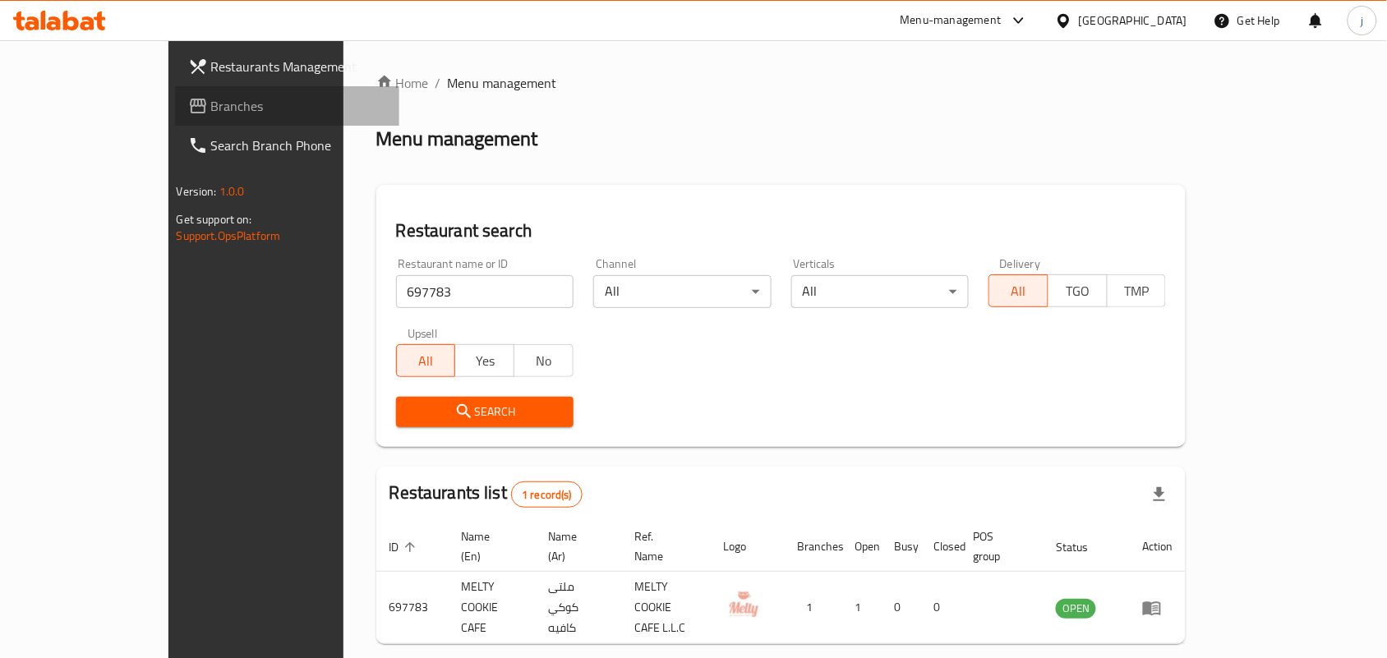
click at [211, 96] on span "Branches" at bounding box center [299, 106] width 176 height 20
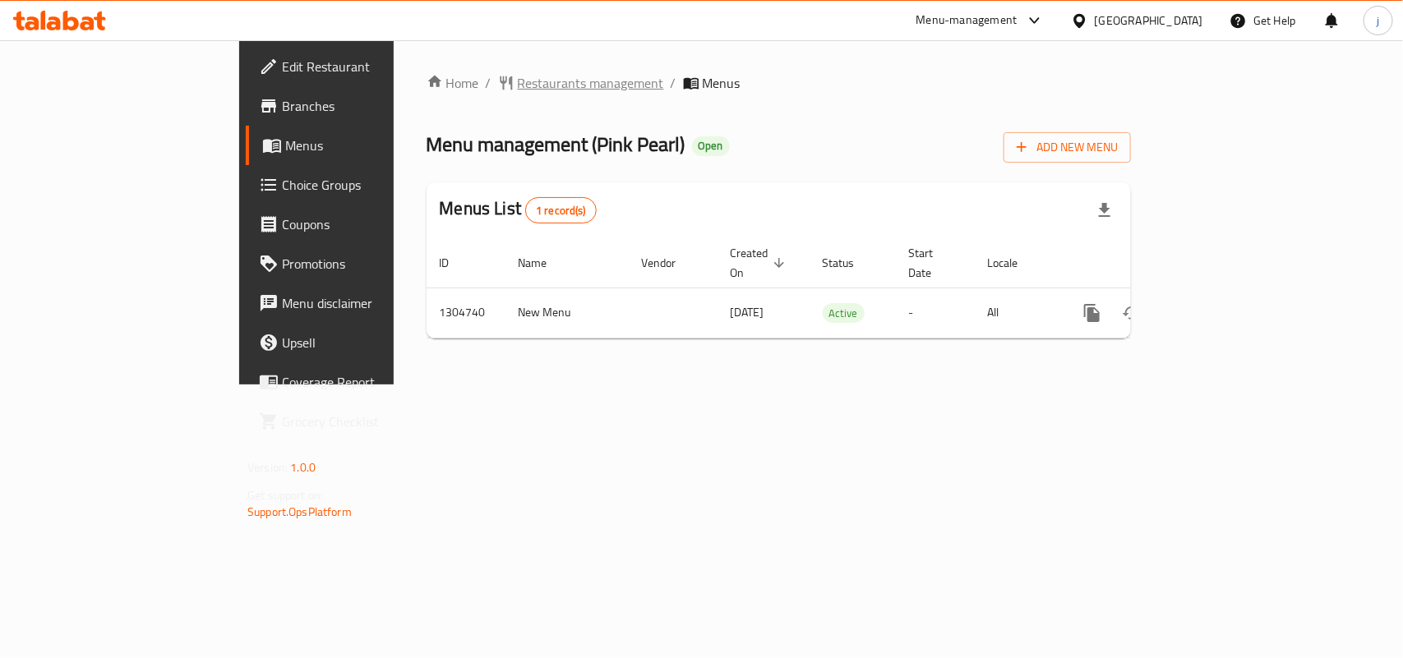
click at [518, 81] on span "Restaurants management" at bounding box center [591, 83] width 146 height 20
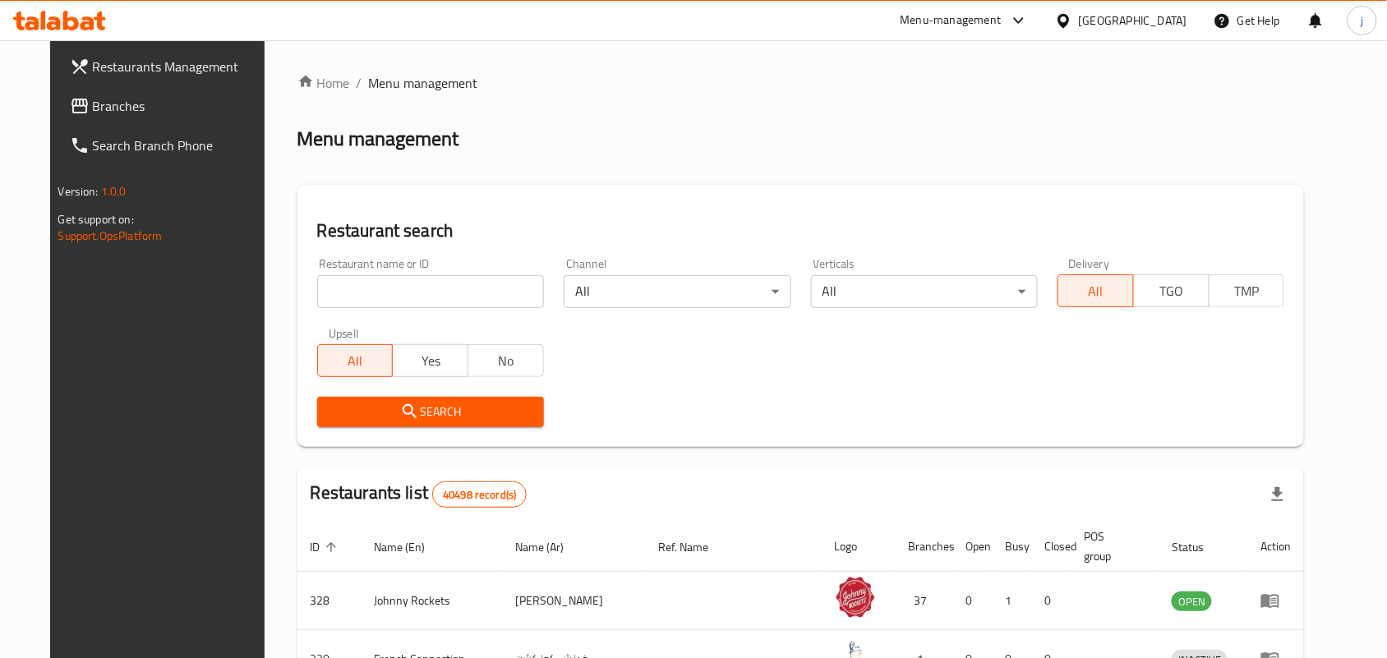
click at [477, 289] on input "search" at bounding box center [430, 291] width 227 height 33
paste input "703393"
type input "703393"
click button "Search" at bounding box center [430, 412] width 227 height 30
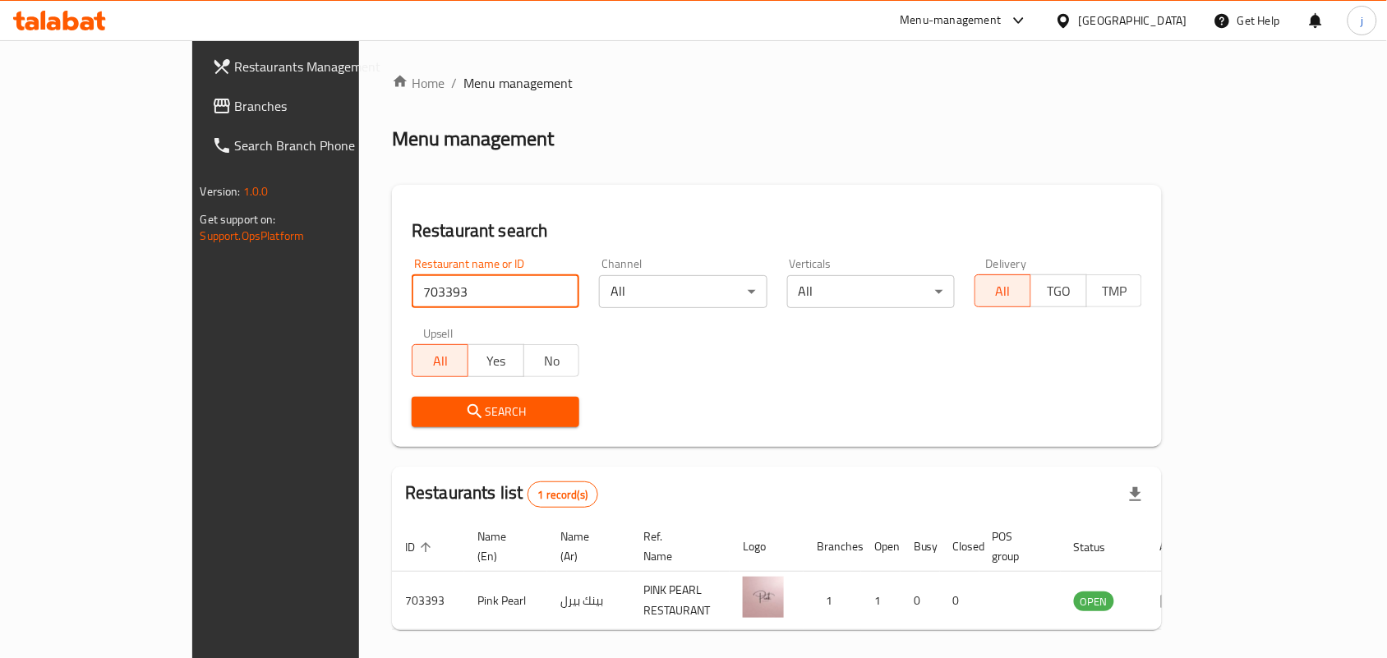
click at [235, 103] on span "Branches" at bounding box center [323, 106] width 176 height 20
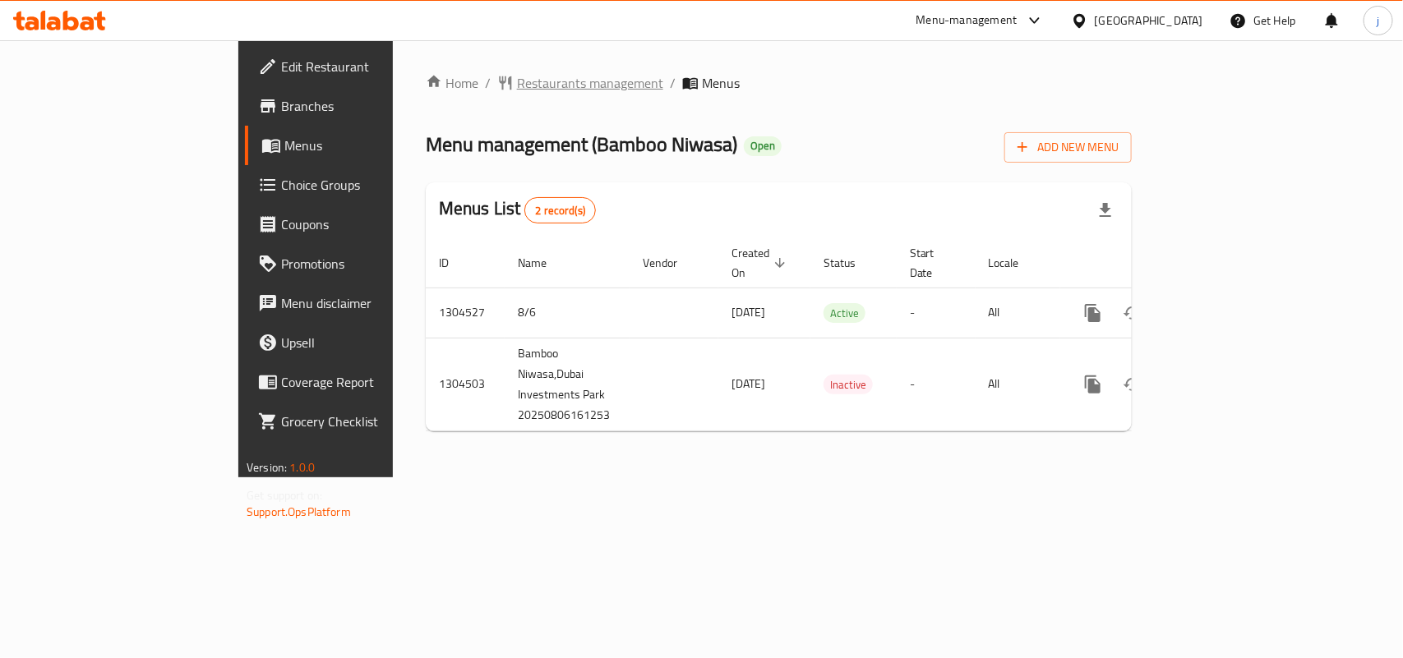
click at [517, 88] on span "Restaurants management" at bounding box center [590, 83] width 146 height 20
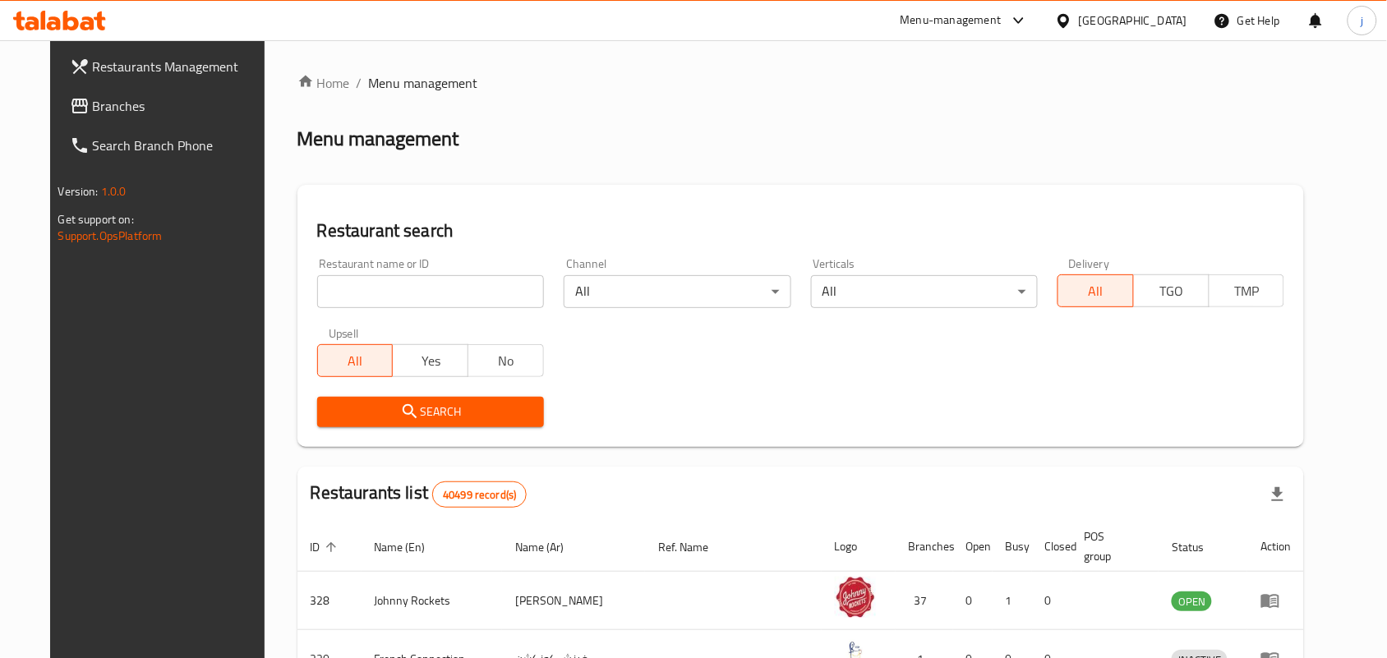
click at [412, 292] on input "search" at bounding box center [430, 291] width 227 height 33
paste input "703282"
type input "703282"
click button "Search" at bounding box center [430, 412] width 227 height 30
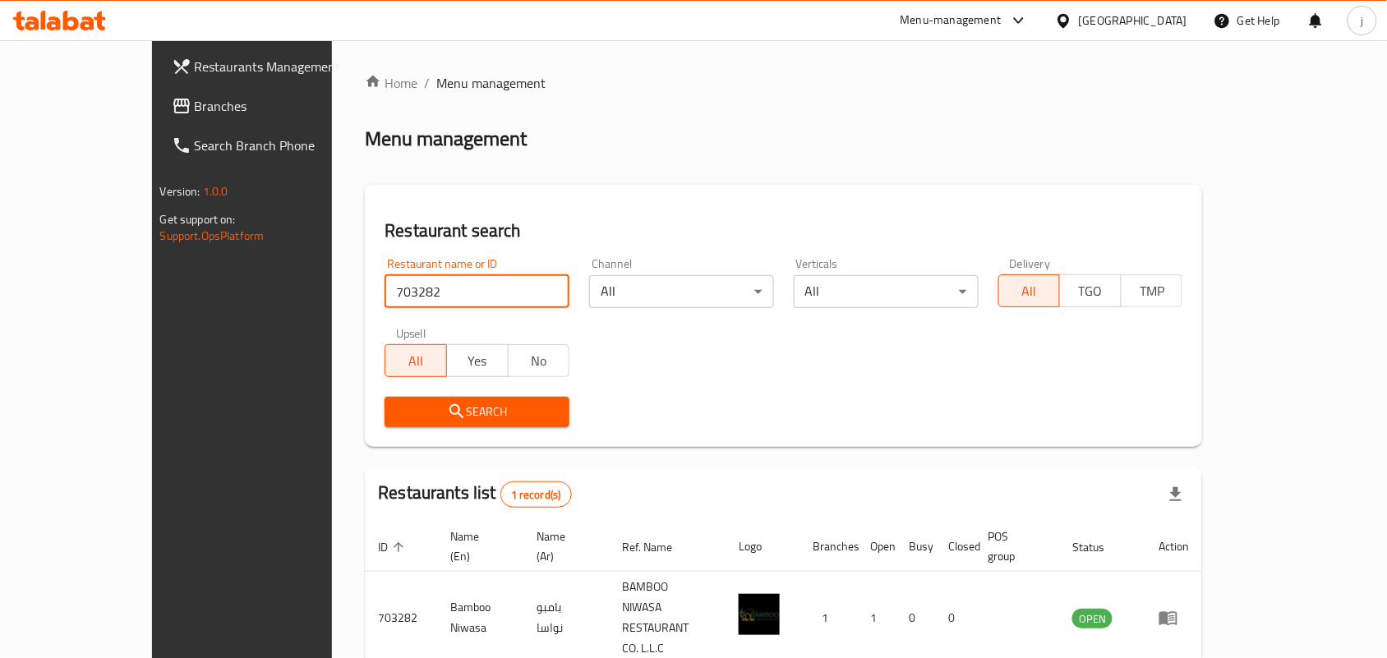
click at [195, 108] on span "Branches" at bounding box center [283, 106] width 176 height 20
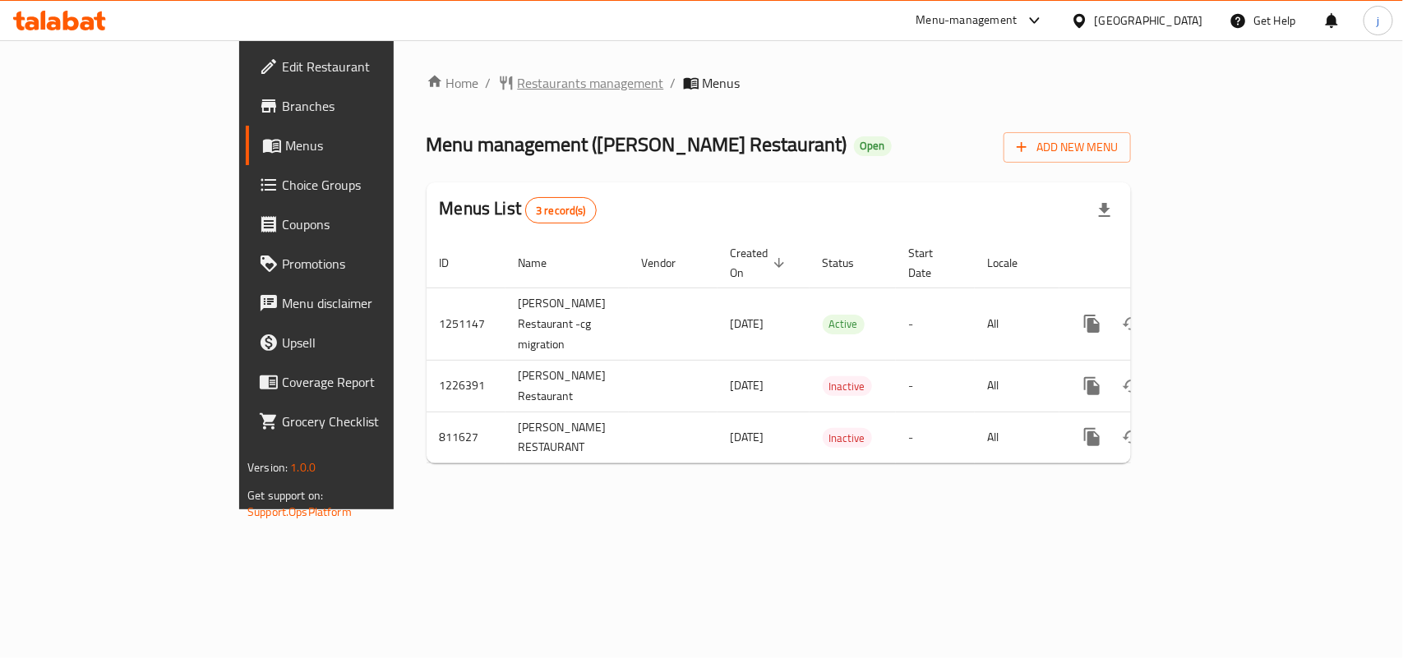
click at [518, 79] on span "Restaurants management" at bounding box center [591, 83] width 146 height 20
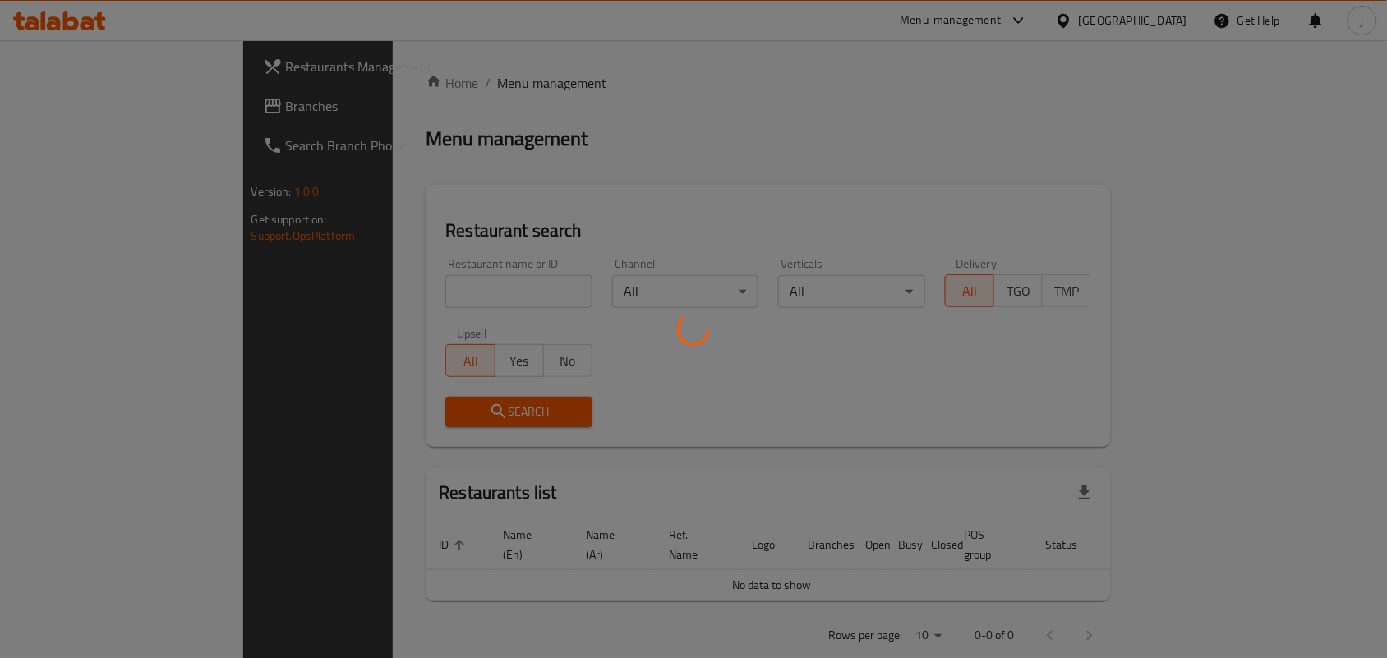
click at [417, 294] on div at bounding box center [693, 329] width 1387 height 658
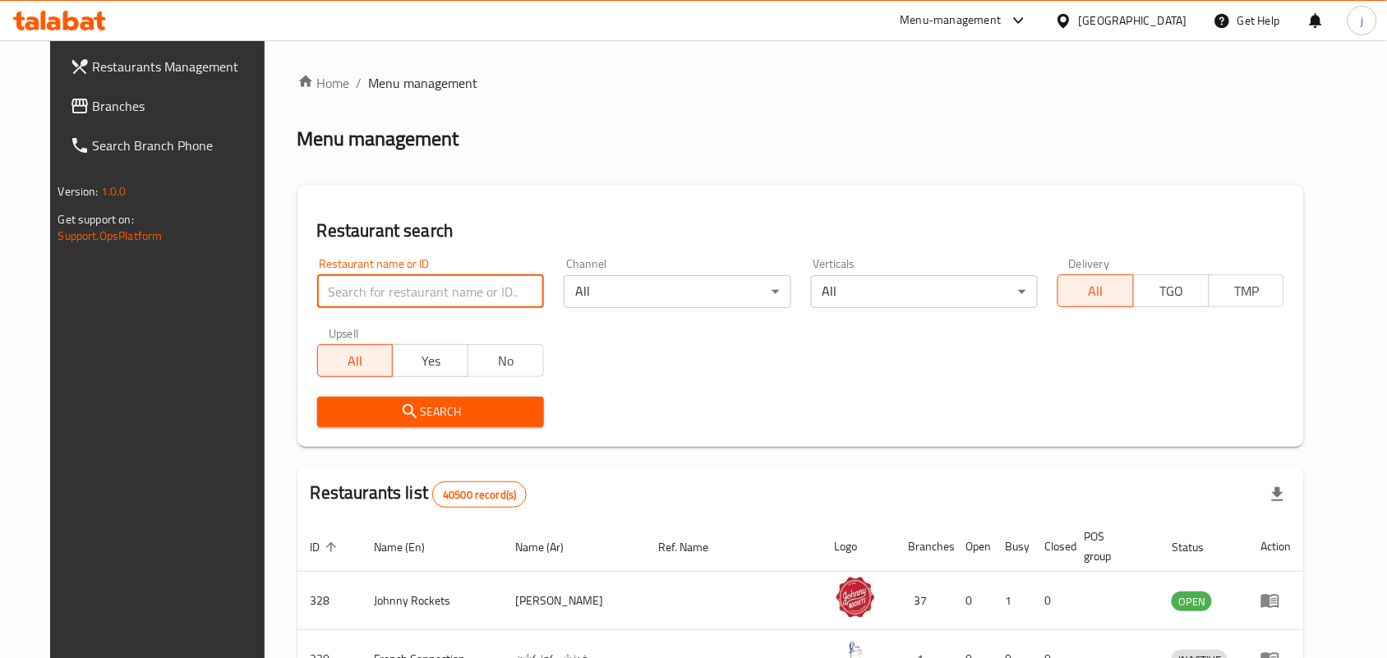
click at [417, 294] on input "search" at bounding box center [430, 291] width 227 height 33
paste input "654608"
type input "654608"
click button "Search" at bounding box center [430, 412] width 227 height 30
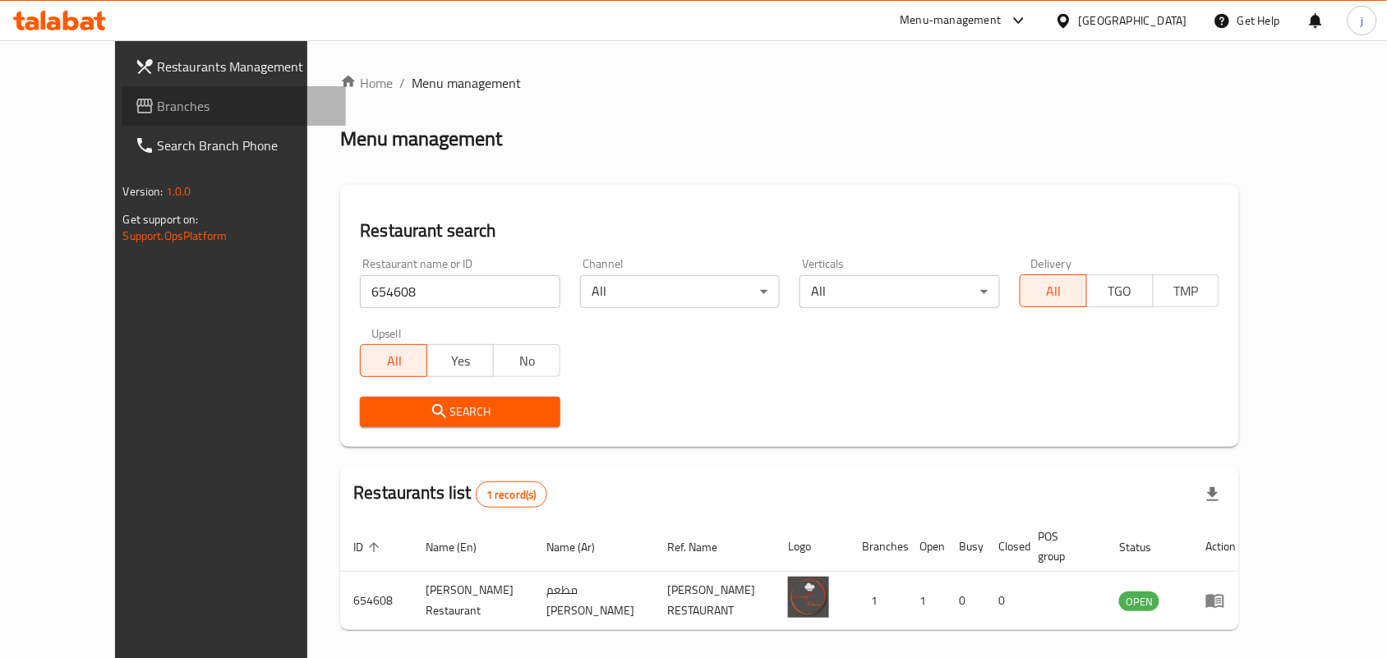
click at [158, 108] on span "Branches" at bounding box center [246, 106] width 176 height 20
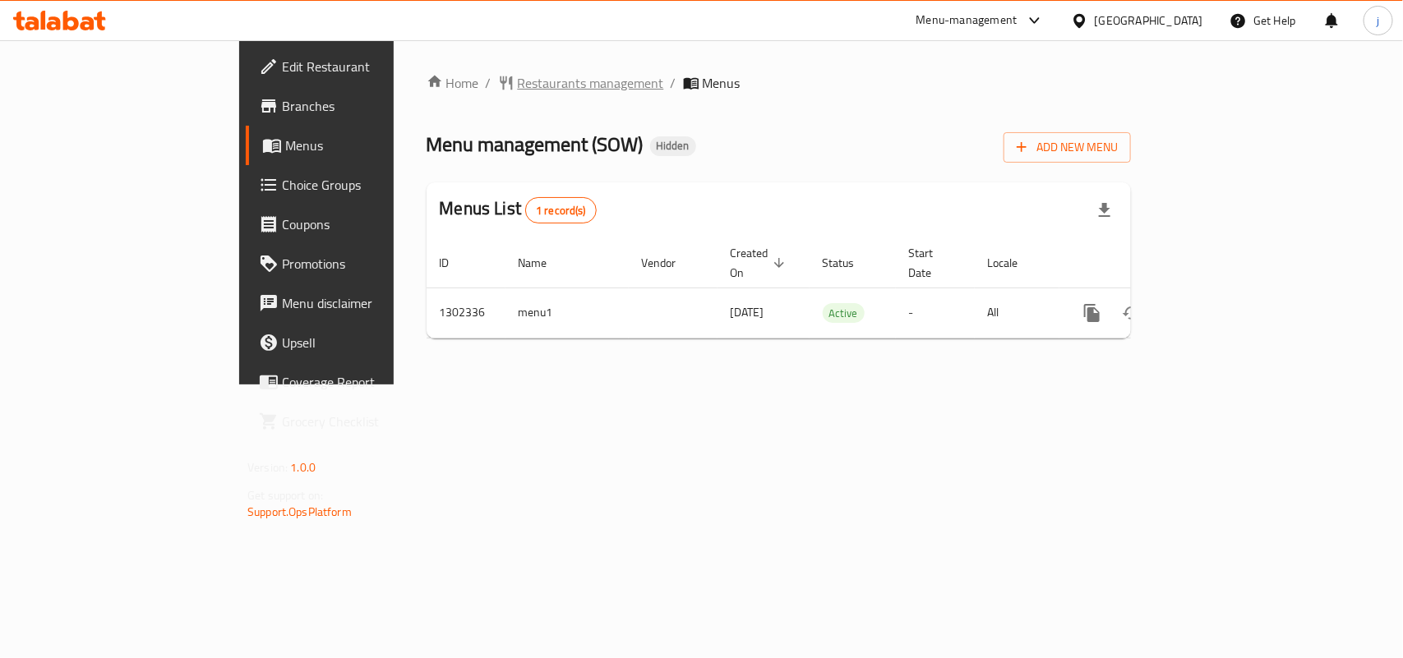
click at [518, 81] on span "Restaurants management" at bounding box center [591, 83] width 146 height 20
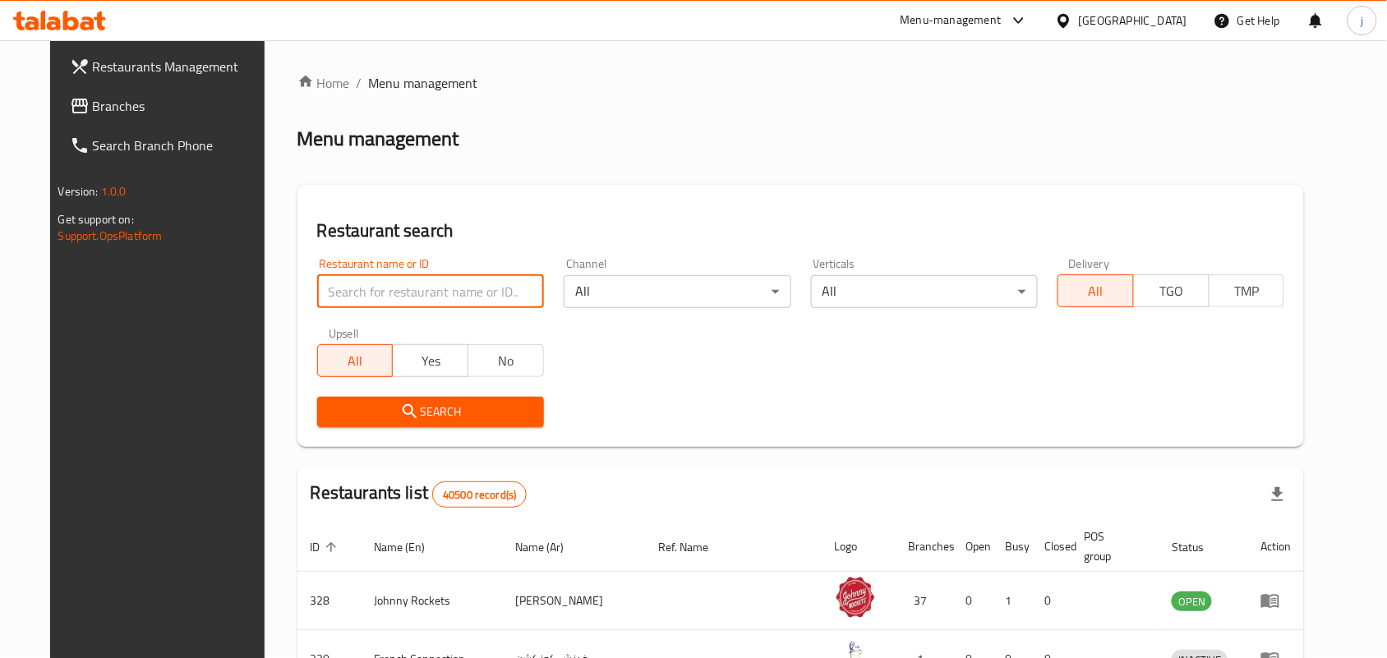
click at [392, 294] on input "search" at bounding box center [430, 291] width 227 height 33
paste input "702335"
type input "702335"
click button "Search" at bounding box center [430, 412] width 227 height 30
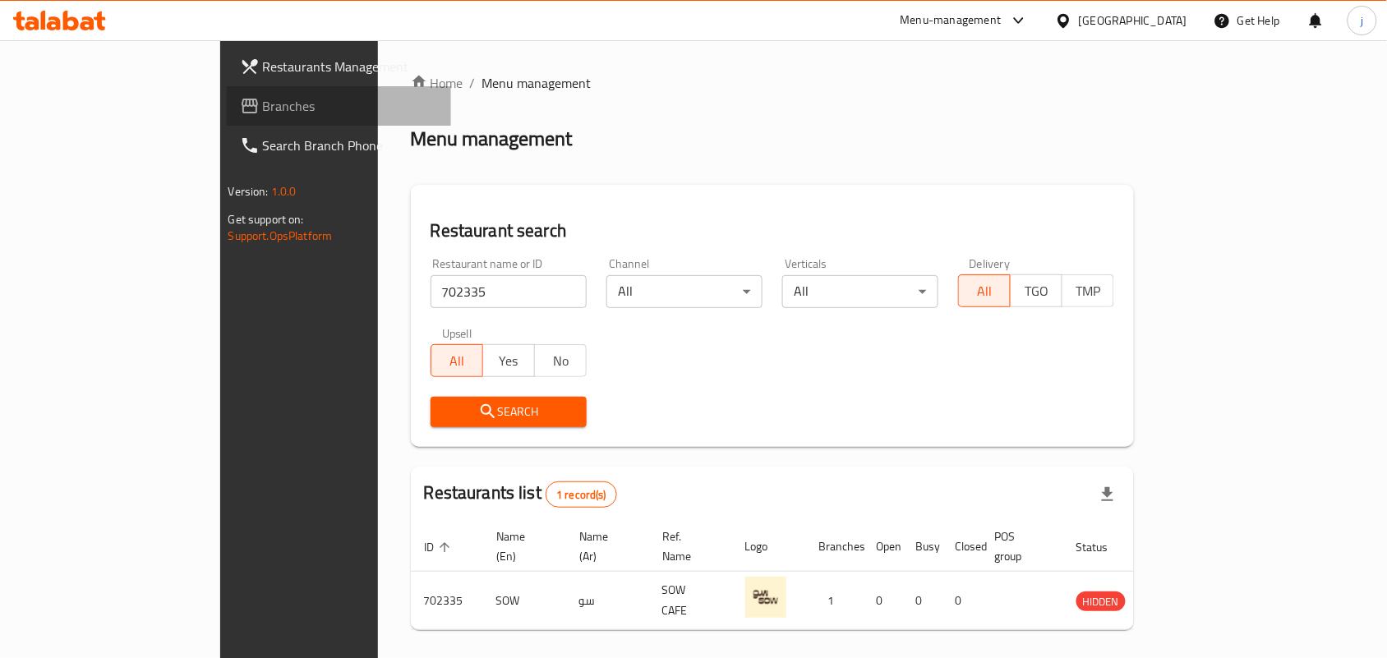
click at [240, 96] on icon at bounding box center [250, 106] width 20 height 20
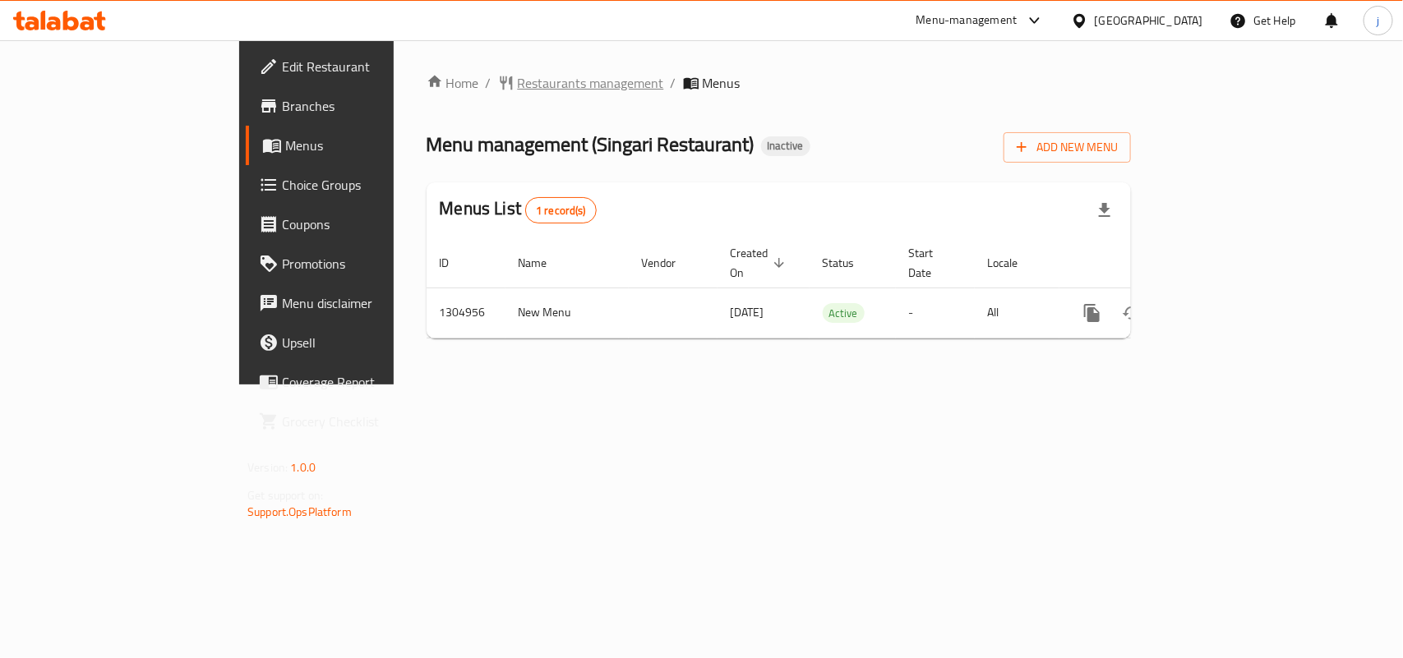
click at [518, 88] on span "Restaurants management" at bounding box center [591, 83] width 146 height 20
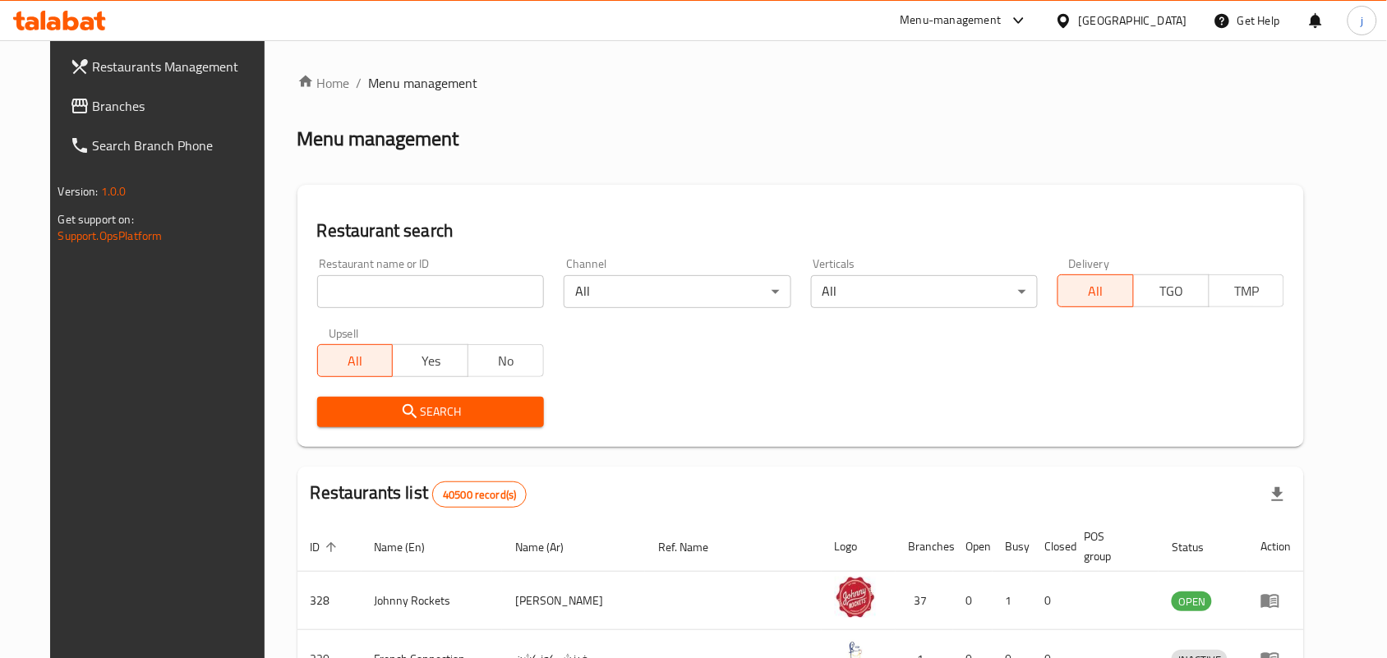
click at [452, 284] on input "search" at bounding box center [430, 291] width 227 height 33
paste input "703461"
type input "703461"
click button "Search" at bounding box center [430, 412] width 227 height 30
